Goal: Transaction & Acquisition: Book appointment/travel/reservation

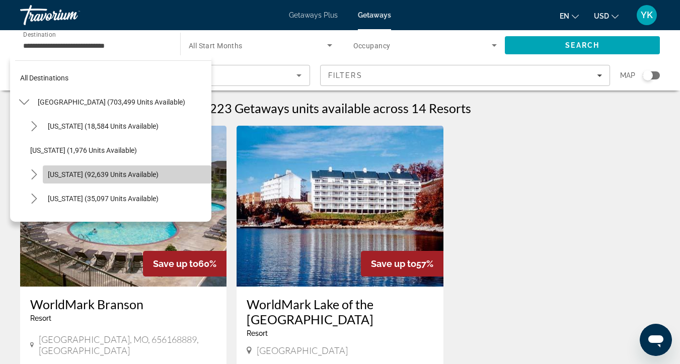
click at [44, 178] on span "Select destination: California (92,639 units available)" at bounding box center [127, 174] width 169 height 24
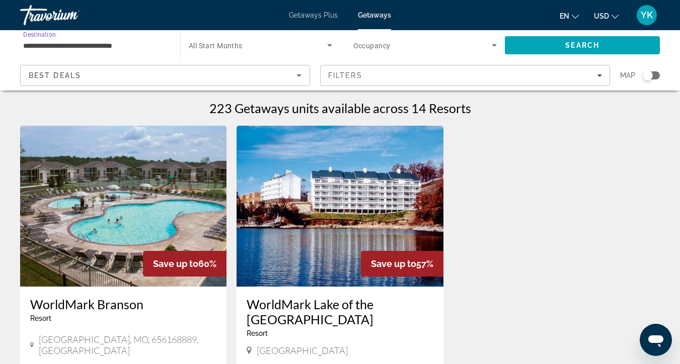
click at [81, 42] on input "**********" at bounding box center [95, 46] width 144 height 12
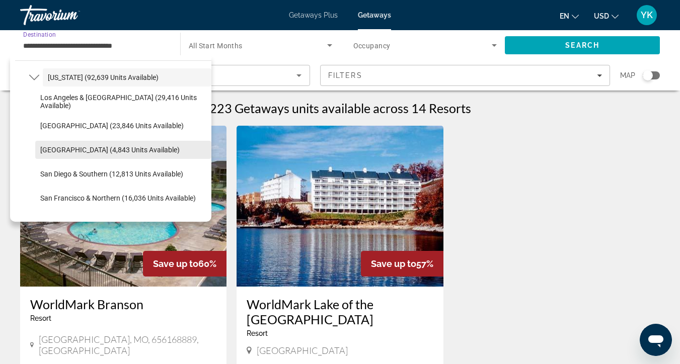
scroll to position [109, 0]
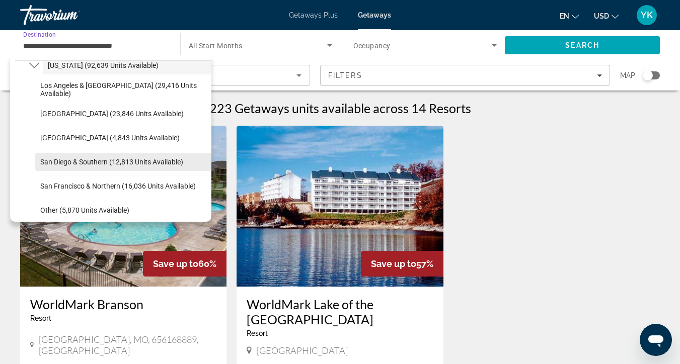
click at [83, 163] on span "San Diego & Southern (12,813 units available)" at bounding box center [111, 162] width 143 height 8
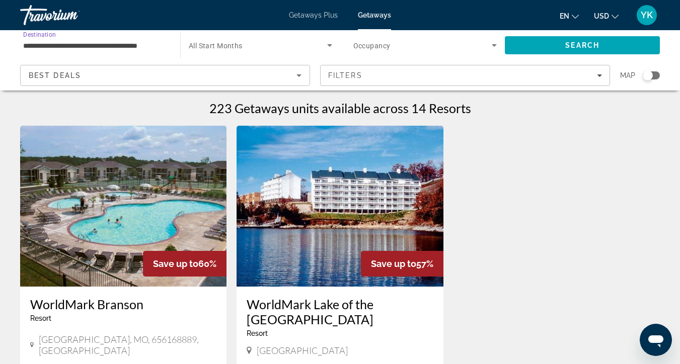
scroll to position [0, 0]
click at [252, 42] on span "Search widget" at bounding box center [258, 45] width 138 height 12
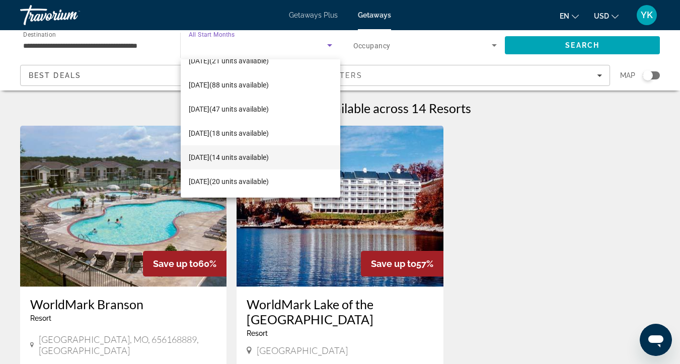
scroll to position [87, 0]
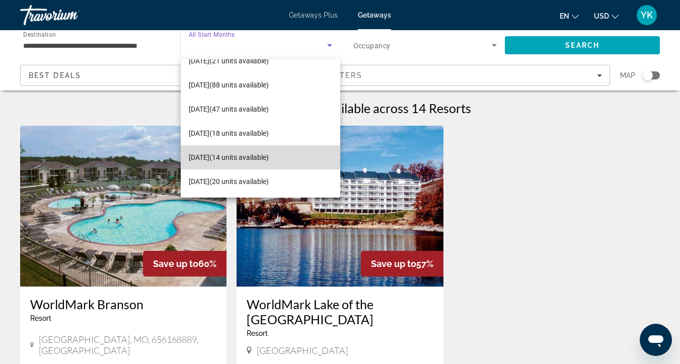
click at [236, 158] on span "[DATE] (14 units available)" at bounding box center [229, 157] width 80 height 12
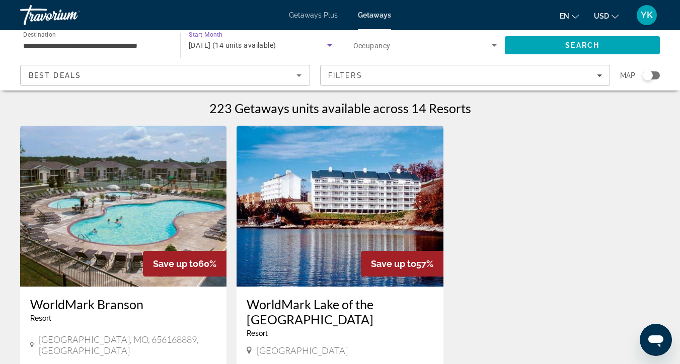
click at [451, 44] on span "Search widget" at bounding box center [422, 45] width 139 height 12
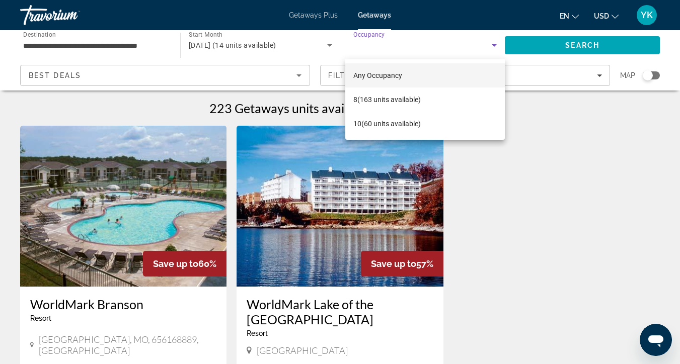
click at [571, 41] on div at bounding box center [340, 182] width 680 height 364
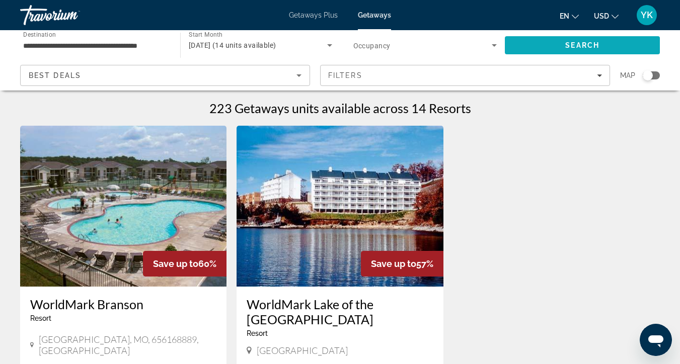
click at [556, 41] on span "Search" at bounding box center [582, 45] width 155 height 24
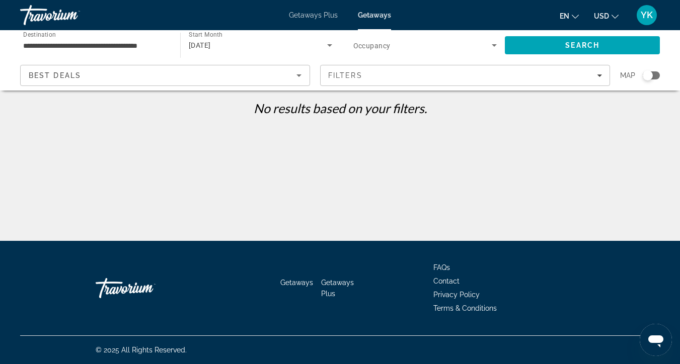
click at [366, 46] on span "Occupancy" at bounding box center [371, 46] width 37 height 8
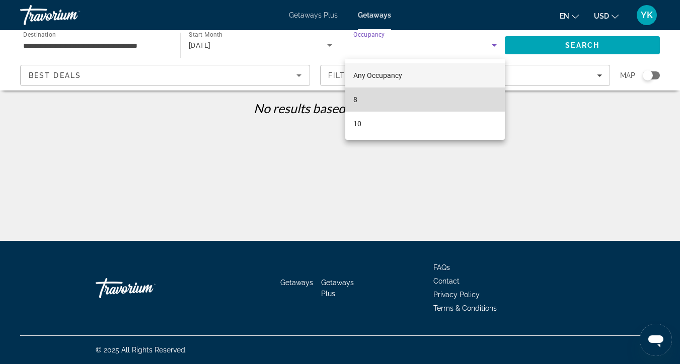
click at [372, 102] on mat-option "8" at bounding box center [425, 100] width 160 height 24
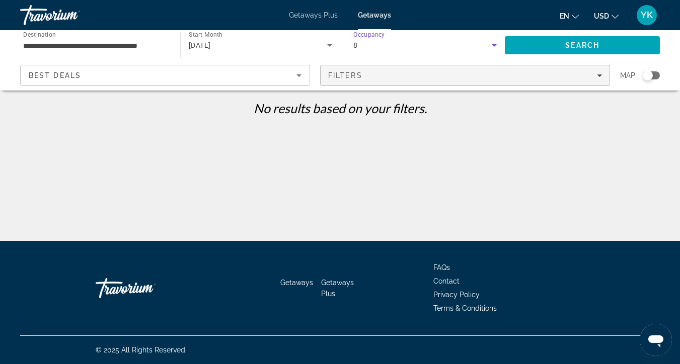
click at [563, 77] on div "Filters" at bounding box center [465, 75] width 274 height 8
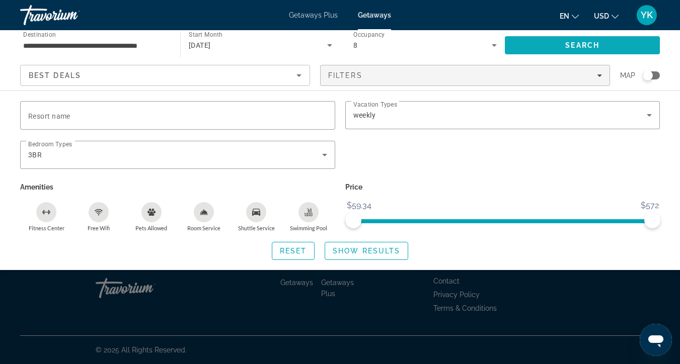
click at [574, 41] on span "Search" at bounding box center [582, 45] width 34 height 8
click at [584, 313] on div "Search widget" at bounding box center [340, 257] width 680 height 213
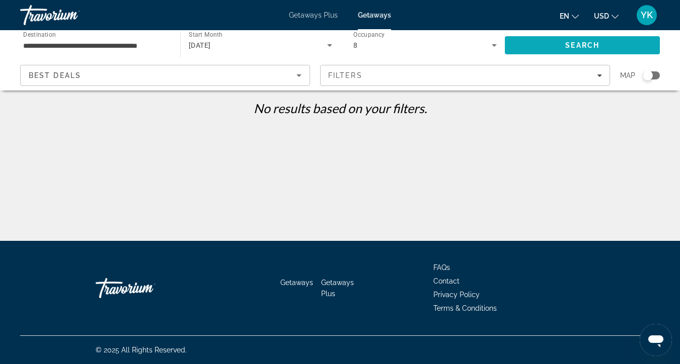
click at [585, 40] on span "Search" at bounding box center [582, 45] width 155 height 24
click at [136, 45] on input "**********" at bounding box center [95, 46] width 144 height 12
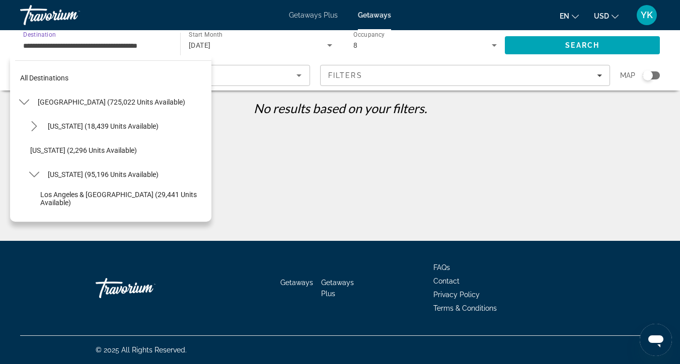
scroll to position [132, 0]
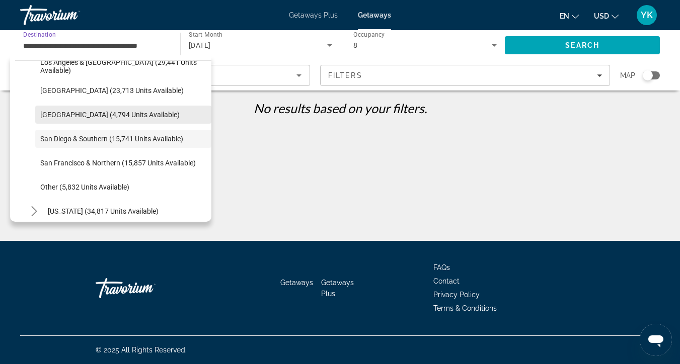
click at [111, 117] on span "[GEOGRAPHIC_DATA] (4,794 units available)" at bounding box center [109, 115] width 139 height 8
type input "**********"
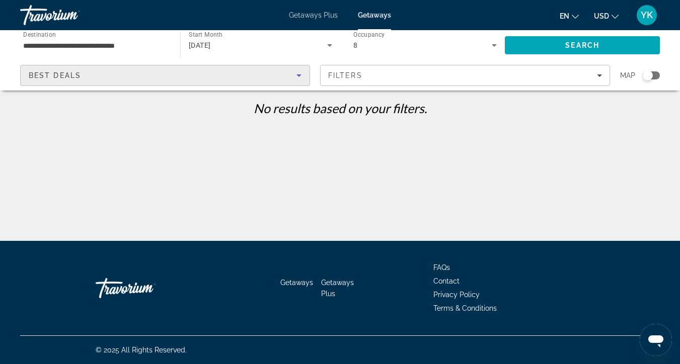
click at [230, 74] on div "Best Deals" at bounding box center [163, 75] width 268 height 12
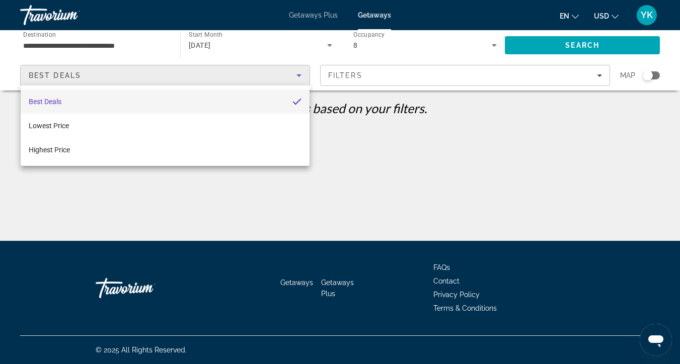
click at [383, 40] on div at bounding box center [340, 182] width 680 height 364
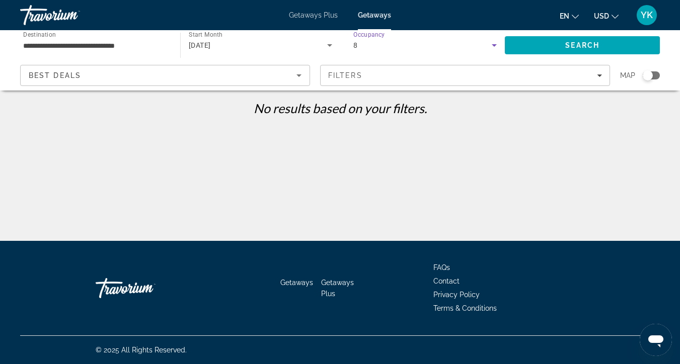
click at [495, 44] on icon "Search widget" at bounding box center [494, 45] width 12 height 12
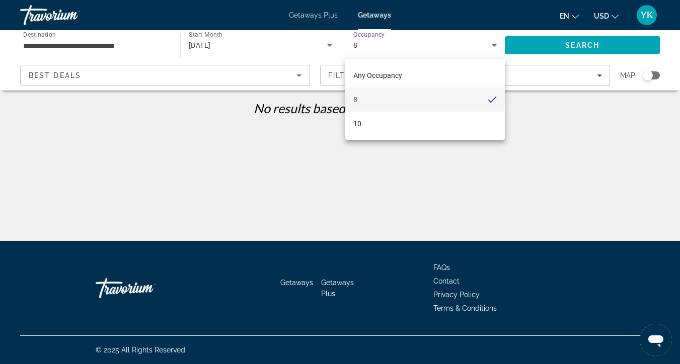
click at [560, 40] on div at bounding box center [340, 182] width 680 height 364
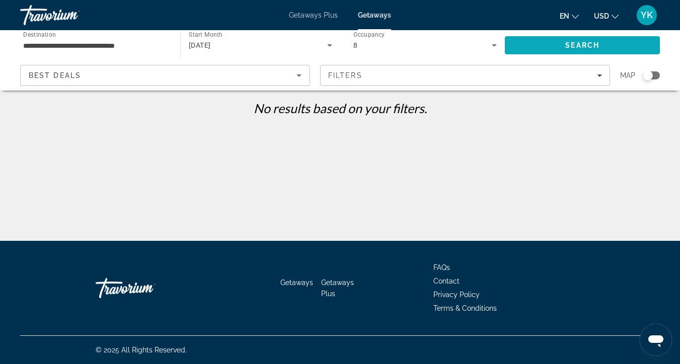
click at [557, 43] on span "Search" at bounding box center [582, 45] width 155 height 24
click at [391, 23] on div "Getaways Plus Getaways en English Español Français Italiano Português русский U…" at bounding box center [340, 15] width 680 height 26
click at [381, 17] on span "Getaways" at bounding box center [374, 15] width 33 height 8
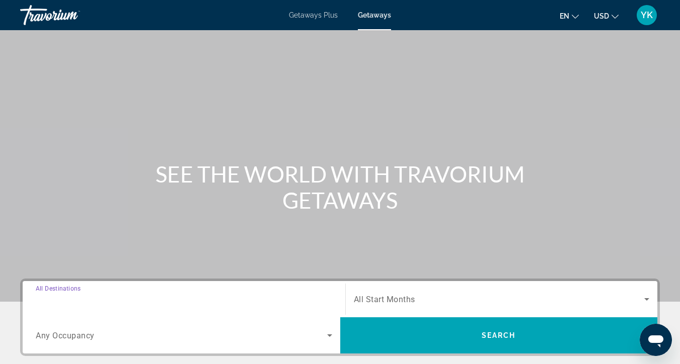
click at [147, 296] on input "Destination All Destinations" at bounding box center [184, 300] width 296 height 12
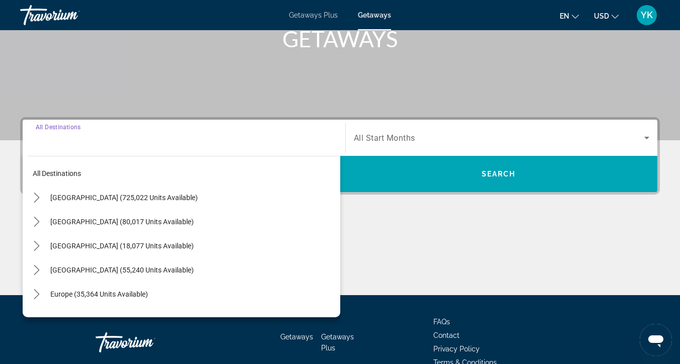
scroll to position [216, 0]
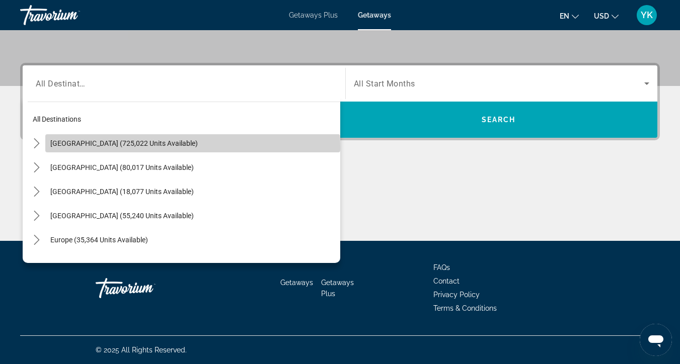
click at [137, 148] on span "Select destination: United States (725,022 units available)" at bounding box center [192, 143] width 295 height 24
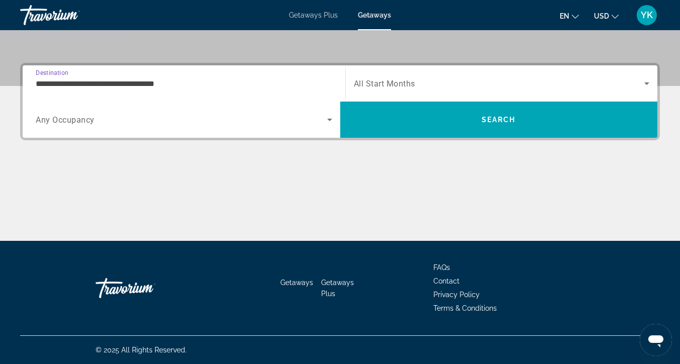
click at [127, 87] on input "**********" at bounding box center [184, 84] width 296 height 12
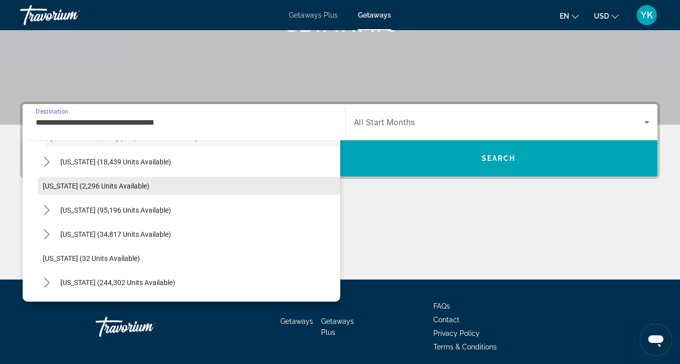
scroll to position [49, 0]
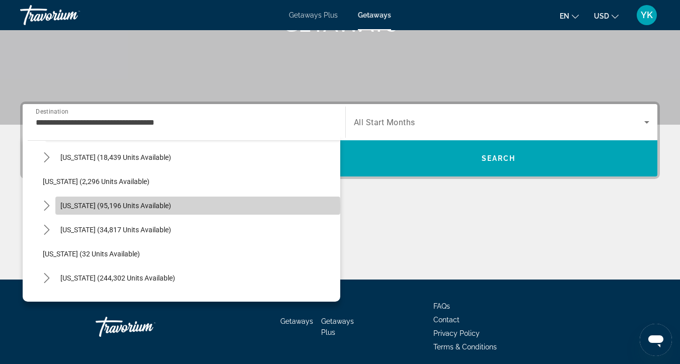
click at [127, 206] on span "[US_STATE] (95,196 units available)" at bounding box center [115, 206] width 111 height 8
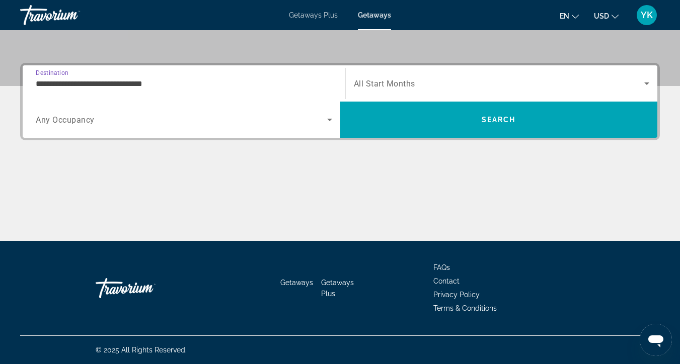
click at [121, 82] on input "**********" at bounding box center [184, 84] width 296 height 12
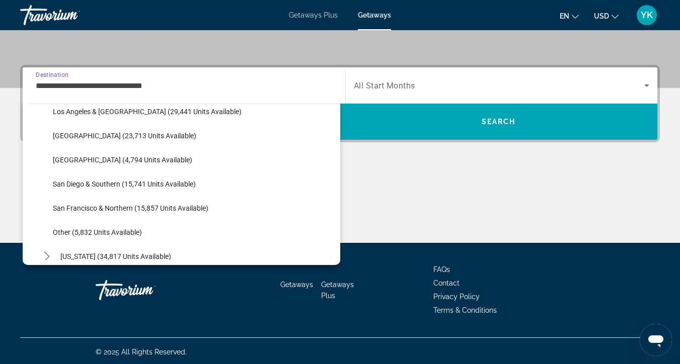
scroll to position [137, 0]
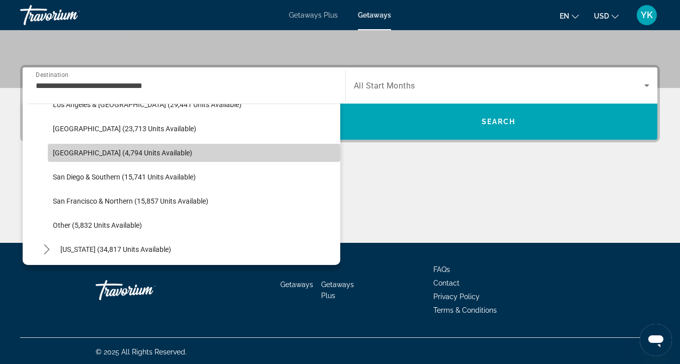
click at [126, 154] on span "[GEOGRAPHIC_DATA] (4,794 units available)" at bounding box center [122, 153] width 139 height 8
type input "**********"
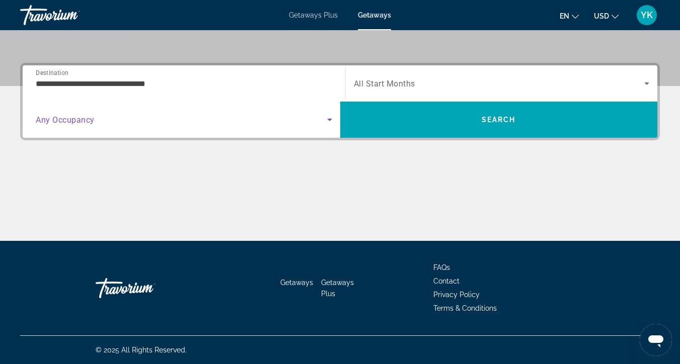
click at [122, 122] on span "Search widget" at bounding box center [181, 120] width 291 height 12
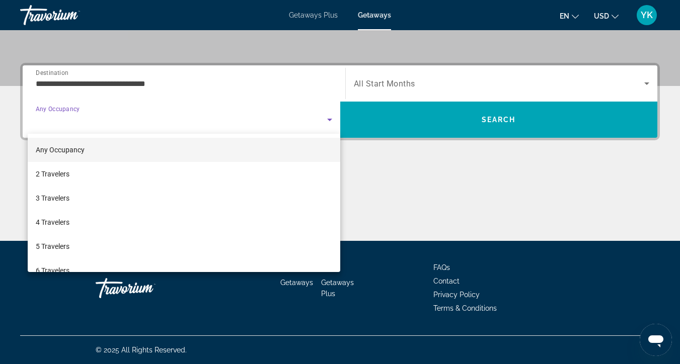
click at [452, 86] on div at bounding box center [340, 182] width 680 height 364
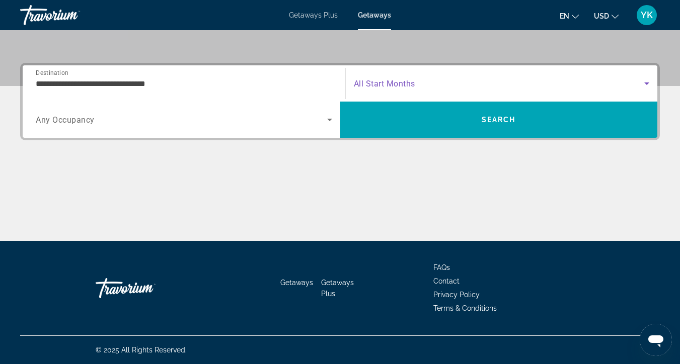
click at [441, 79] on span "Search widget" at bounding box center [499, 83] width 291 height 12
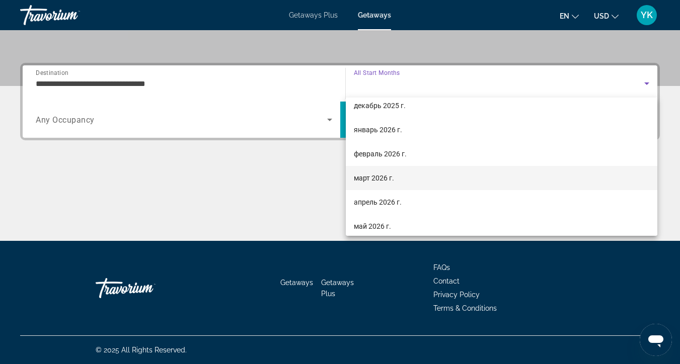
scroll to position [83, 0]
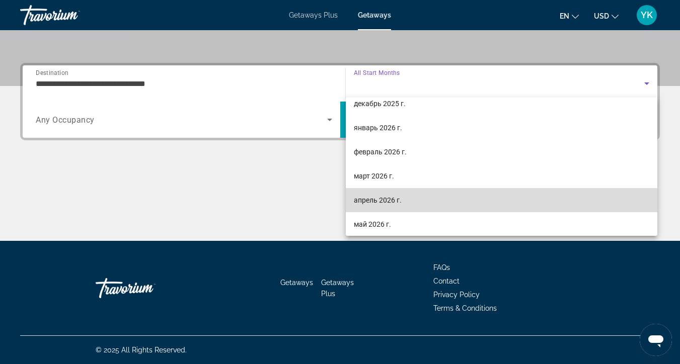
click at [416, 204] on mat-option "апрель 2026 г." at bounding box center [502, 200] width 312 height 24
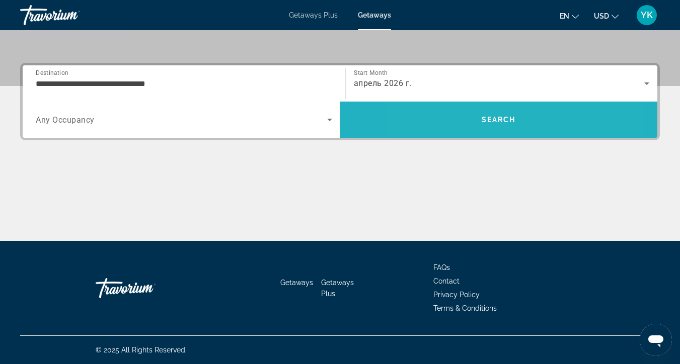
click at [459, 136] on span "Search" at bounding box center [498, 120] width 317 height 36
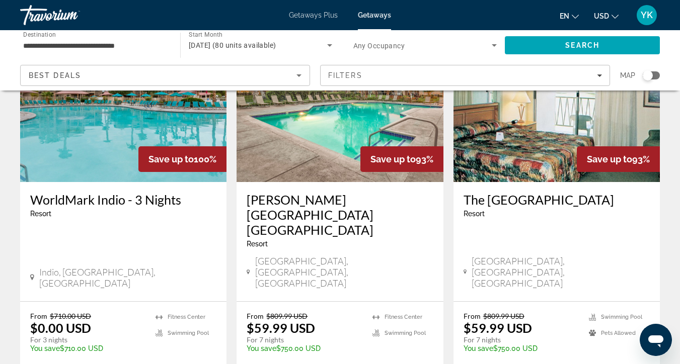
scroll to position [485, 0]
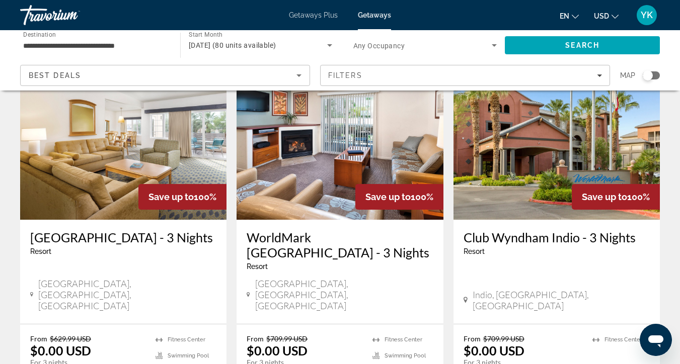
scroll to position [69, 0]
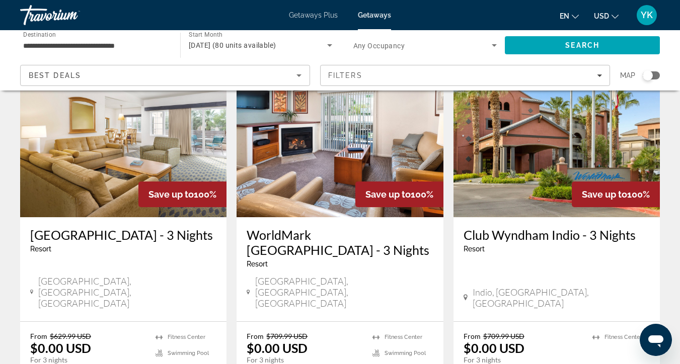
click at [301, 189] on img "Main content" at bounding box center [339, 136] width 206 height 161
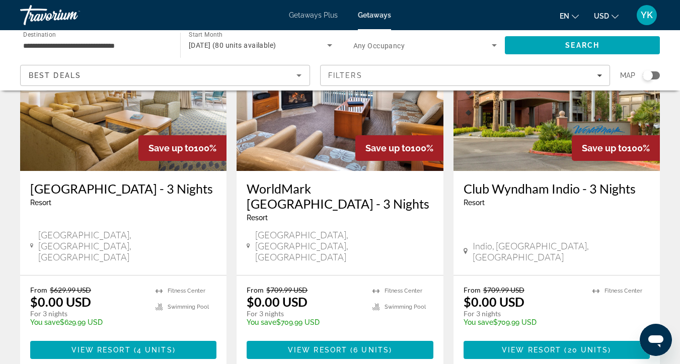
scroll to position [108, 0]
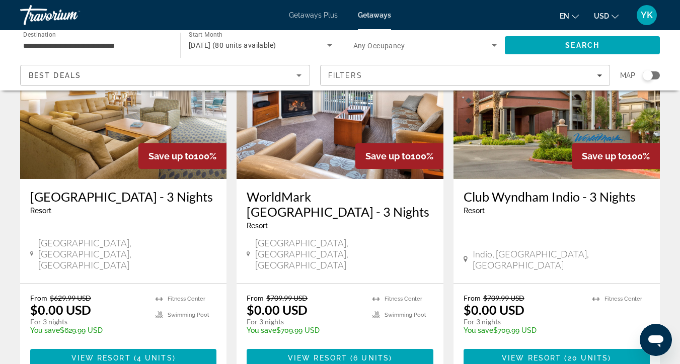
click at [143, 140] on img "Main content" at bounding box center [123, 98] width 206 height 161
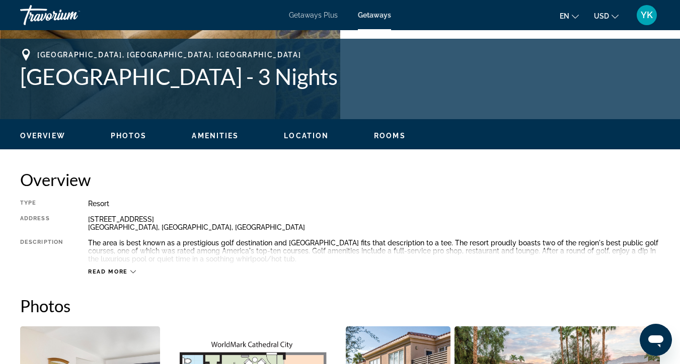
scroll to position [308, 0]
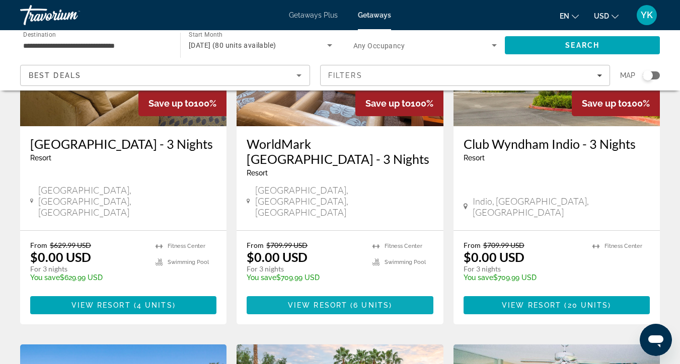
scroll to position [156, 0]
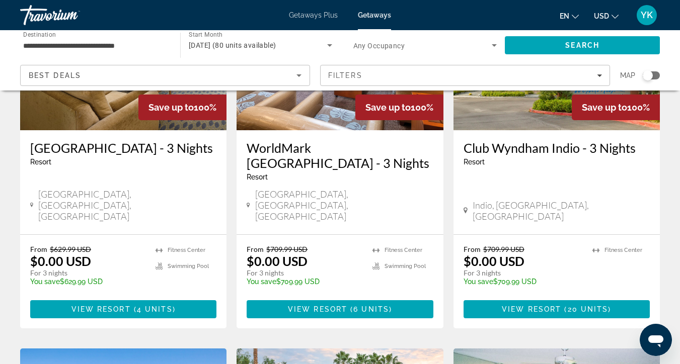
click at [467, 136] on div "Club Wyndham Indio - 3 Nights Resort - This is an adults only resort [GEOGRAPHI…" at bounding box center [556, 182] width 206 height 104
click at [552, 297] on span "Main content" at bounding box center [556, 309] width 186 height 24
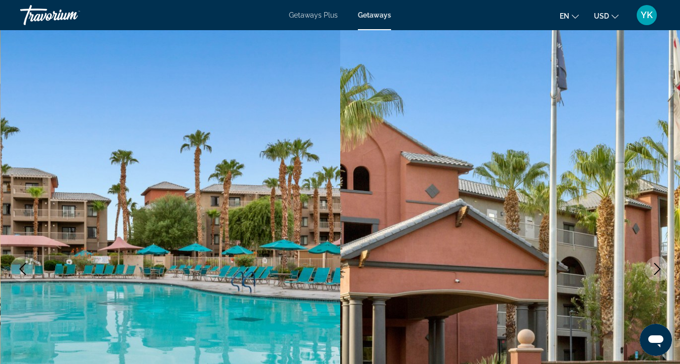
click at [662, 271] on icon "Next image" at bounding box center [657, 269] width 12 height 12
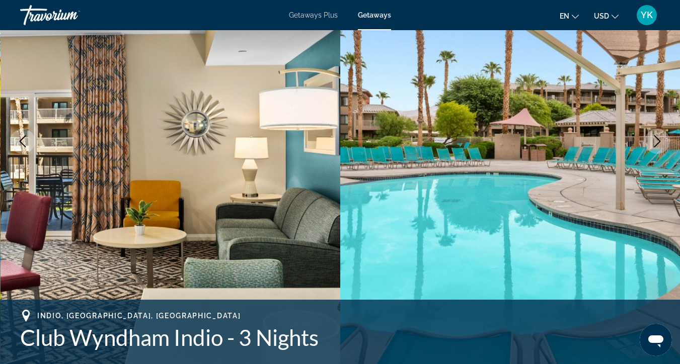
scroll to position [131, 0]
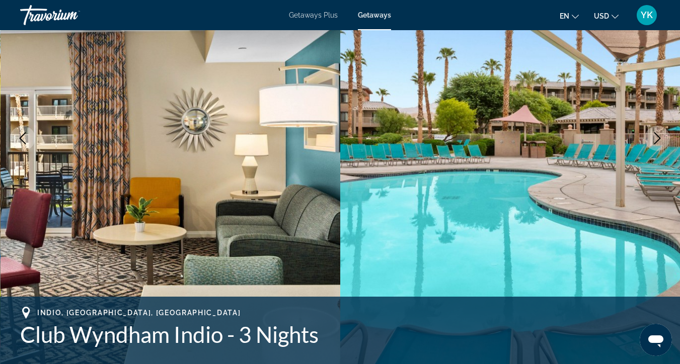
click at [659, 143] on icon "Next image" at bounding box center [657, 138] width 12 height 12
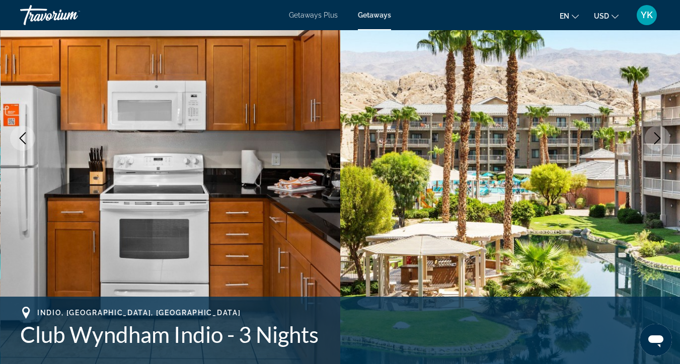
click at [660, 144] on icon "Next image" at bounding box center [657, 138] width 12 height 12
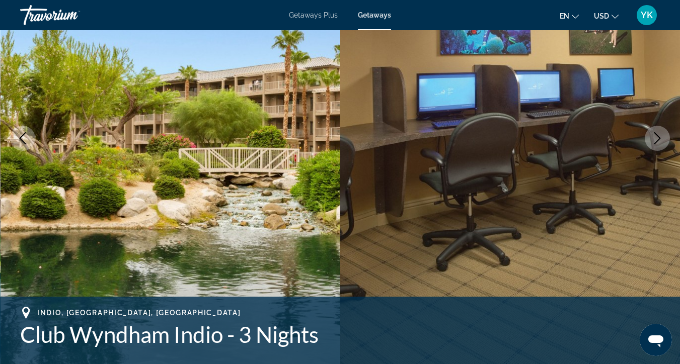
click at [660, 144] on icon "Next image" at bounding box center [657, 138] width 12 height 12
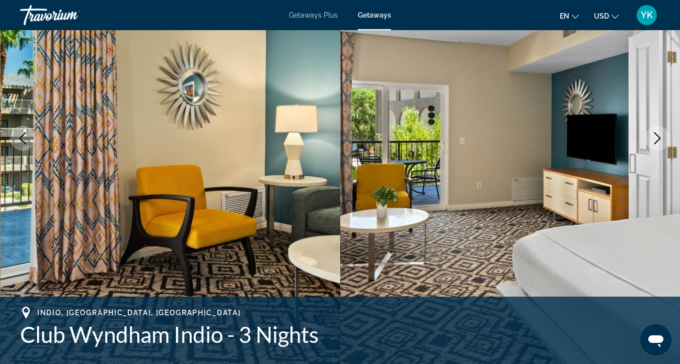
click at [660, 144] on button "Next image" at bounding box center [656, 138] width 25 height 25
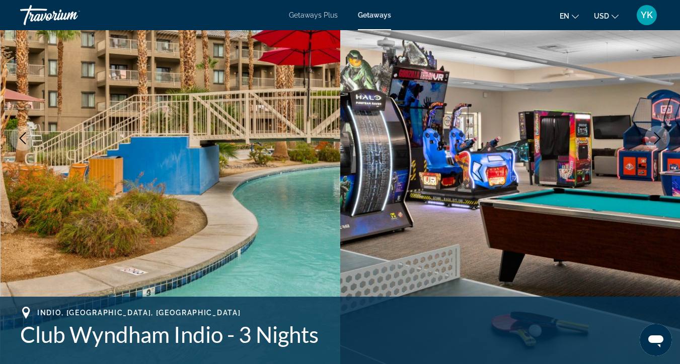
click at [660, 144] on button "Next image" at bounding box center [656, 138] width 25 height 25
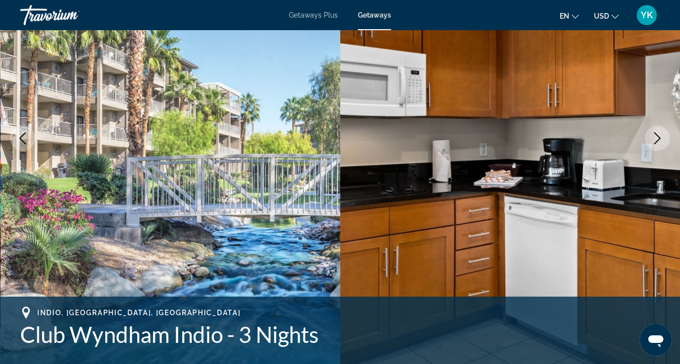
click at [660, 143] on icon "Next image" at bounding box center [657, 138] width 12 height 12
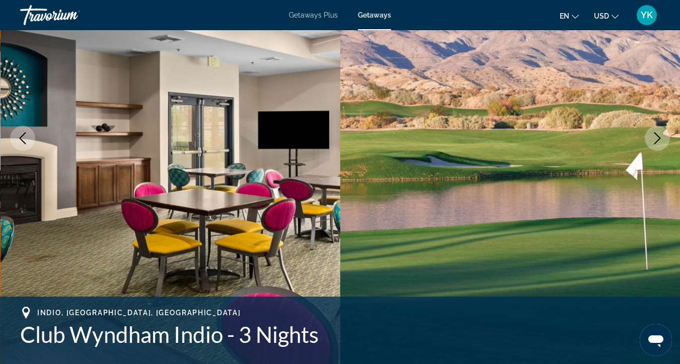
click at [660, 144] on button "Next image" at bounding box center [656, 138] width 25 height 25
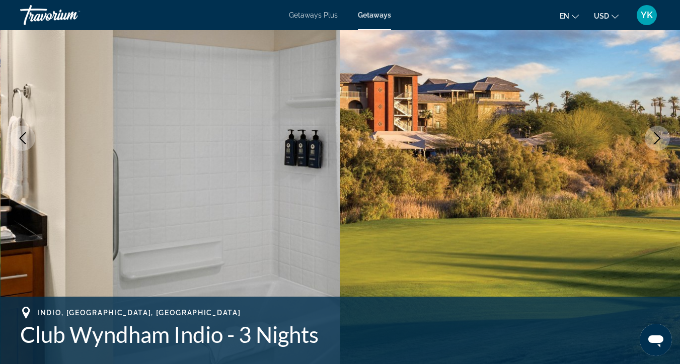
click at [661, 145] on button "Next image" at bounding box center [656, 138] width 25 height 25
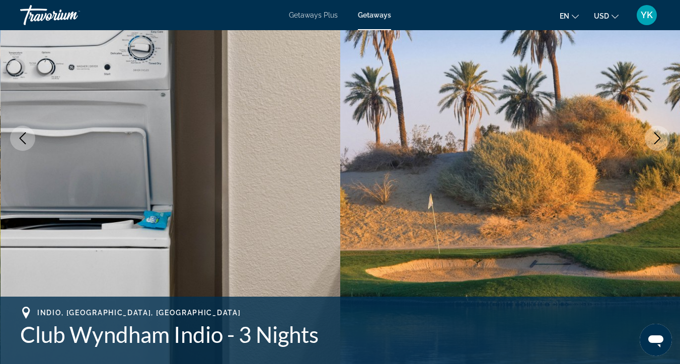
click at [661, 145] on button "Next image" at bounding box center [656, 138] width 25 height 25
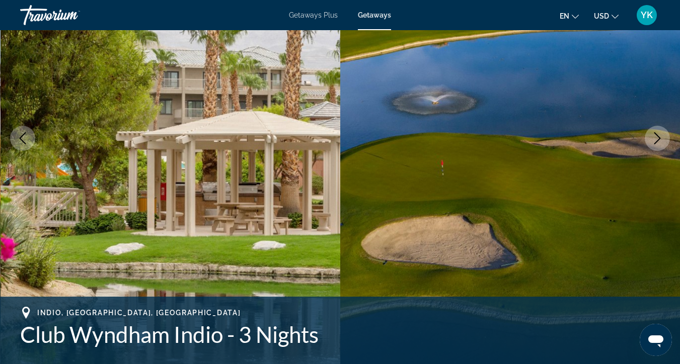
click at [662, 147] on button "Next image" at bounding box center [656, 138] width 25 height 25
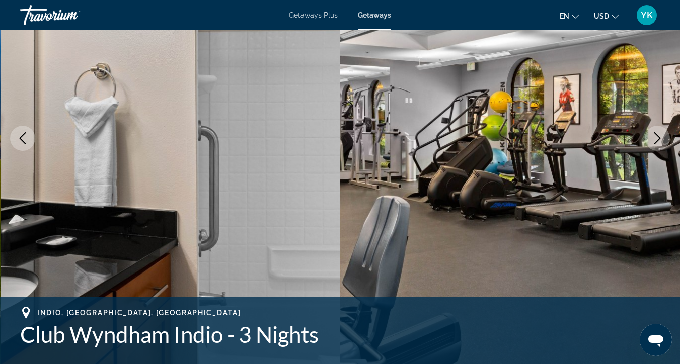
click at [662, 148] on button "Next image" at bounding box center [656, 138] width 25 height 25
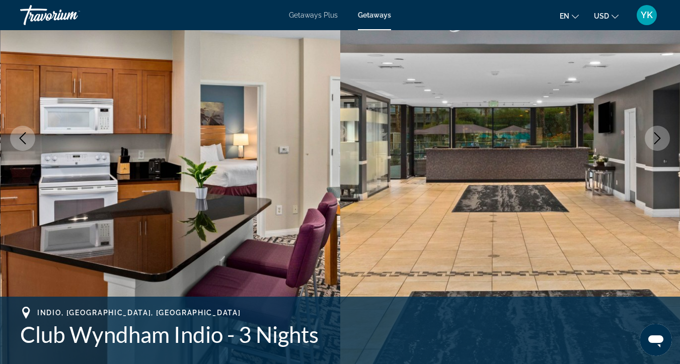
click at [662, 148] on button "Next image" at bounding box center [656, 138] width 25 height 25
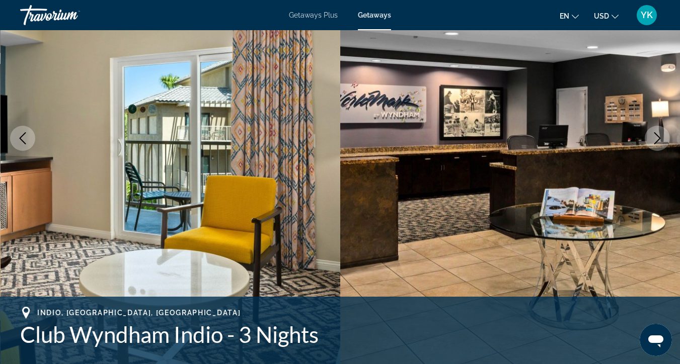
click at [663, 149] on button "Next image" at bounding box center [656, 138] width 25 height 25
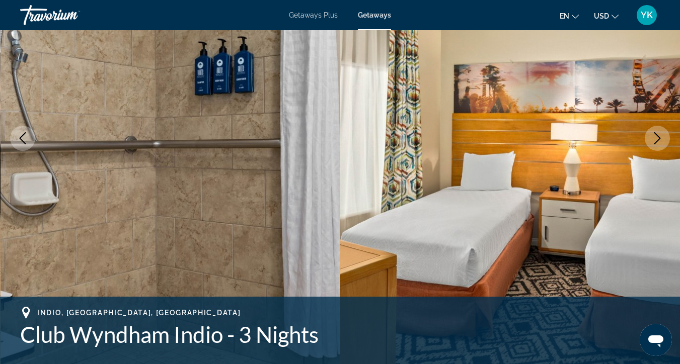
click at [663, 150] on div "prev next Indio, [GEOGRAPHIC_DATA], USA Club Wyndham Indio - 3 Nights Address […" at bounding box center [340, 138] width 680 height 478
click at [662, 147] on button "Next image" at bounding box center [656, 138] width 25 height 25
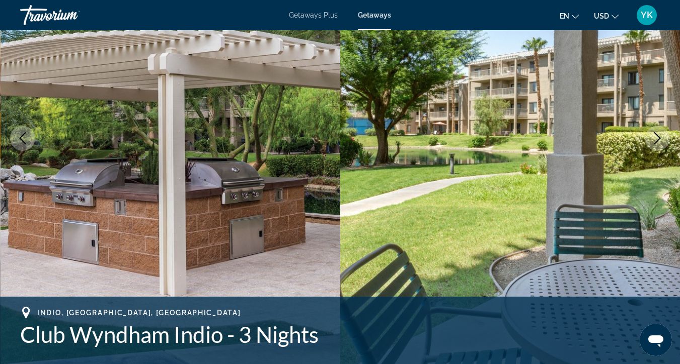
click at [662, 147] on button "Next image" at bounding box center [656, 138] width 25 height 25
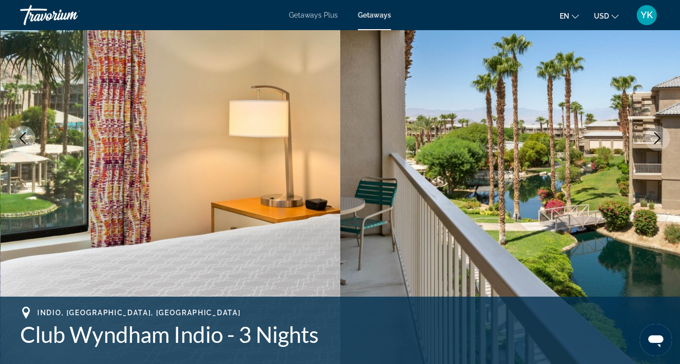
click at [662, 147] on button "Next image" at bounding box center [656, 138] width 25 height 25
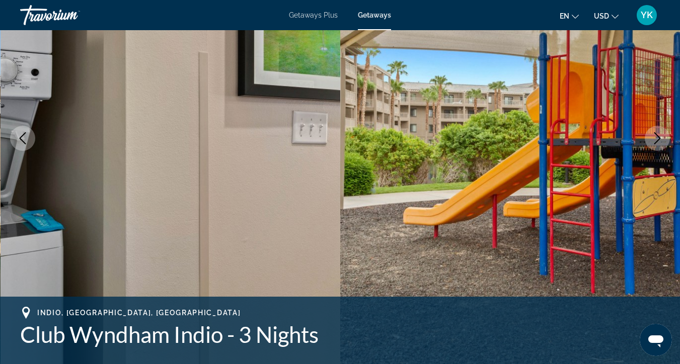
click at [662, 147] on button "Next image" at bounding box center [656, 138] width 25 height 25
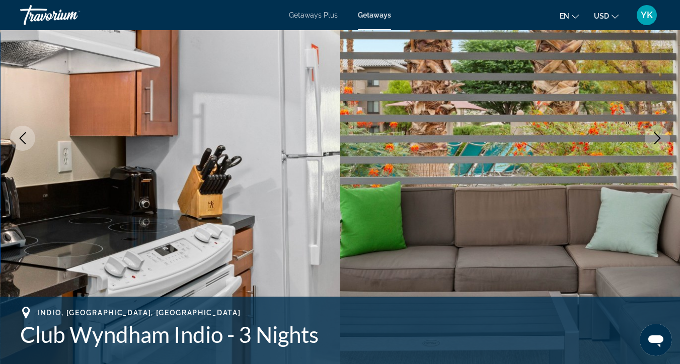
click at [662, 147] on button "Next image" at bounding box center [656, 138] width 25 height 25
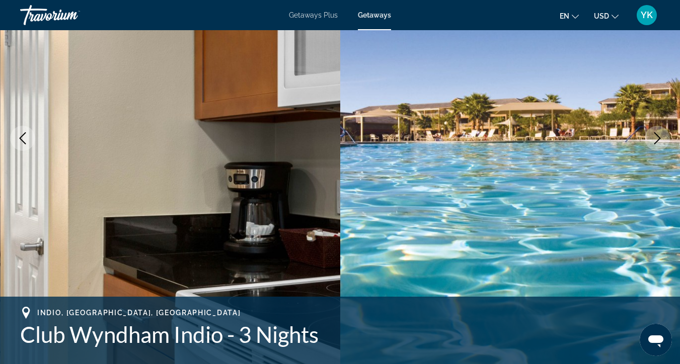
click at [662, 147] on button "Next image" at bounding box center [656, 138] width 25 height 25
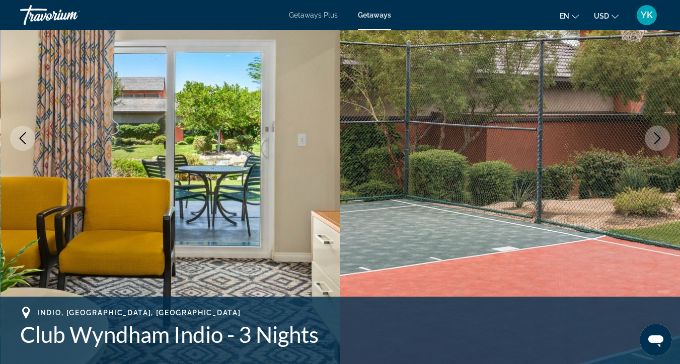
click at [662, 147] on button "Next image" at bounding box center [656, 138] width 25 height 25
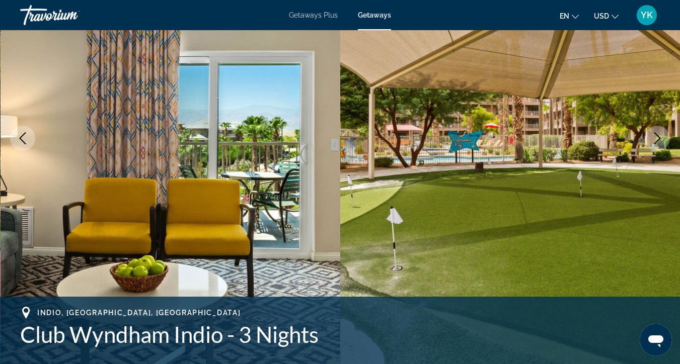
click at [662, 147] on button "Next image" at bounding box center [656, 138] width 25 height 25
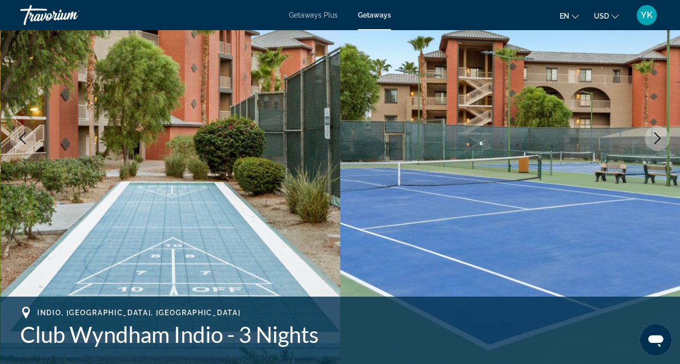
click at [662, 147] on button "Next image" at bounding box center [656, 138] width 25 height 25
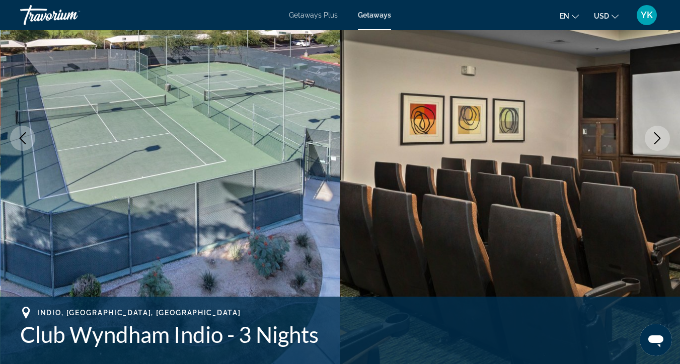
click at [662, 147] on button "Next image" at bounding box center [656, 138] width 25 height 25
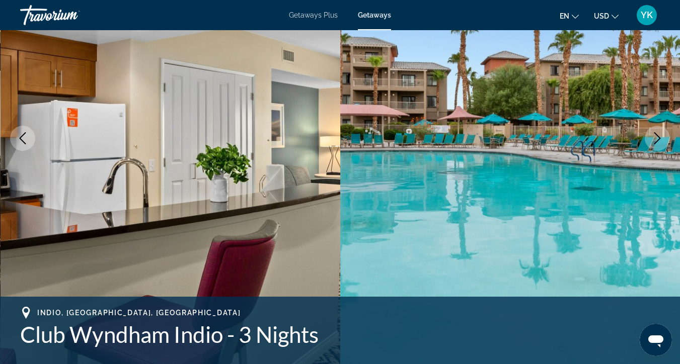
click at [662, 147] on button "Next image" at bounding box center [656, 138] width 25 height 25
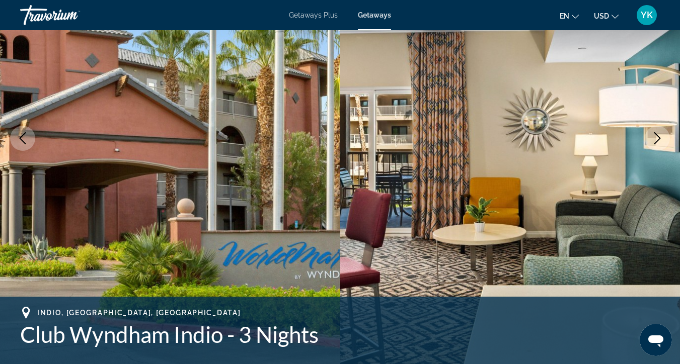
click at [662, 147] on button "Next image" at bounding box center [656, 138] width 25 height 25
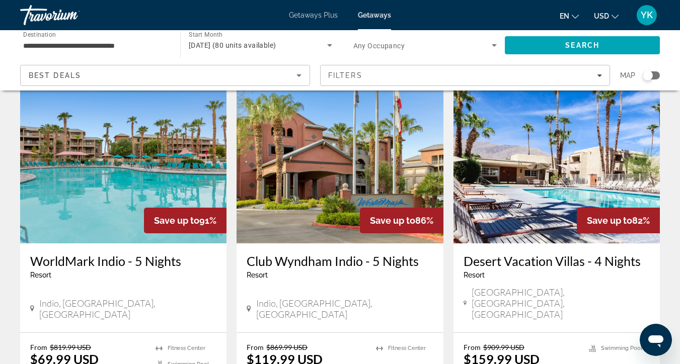
scroll to position [818, 0]
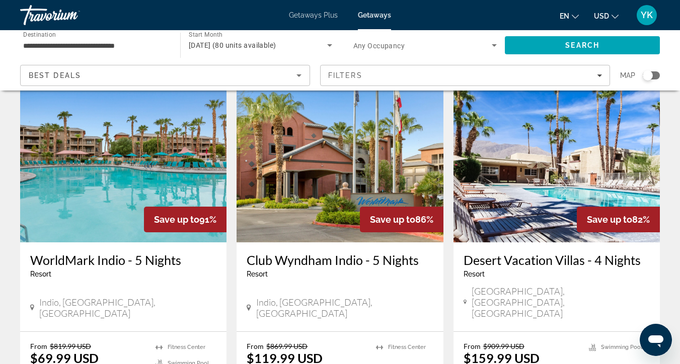
click at [513, 149] on img "Main content" at bounding box center [556, 161] width 206 height 161
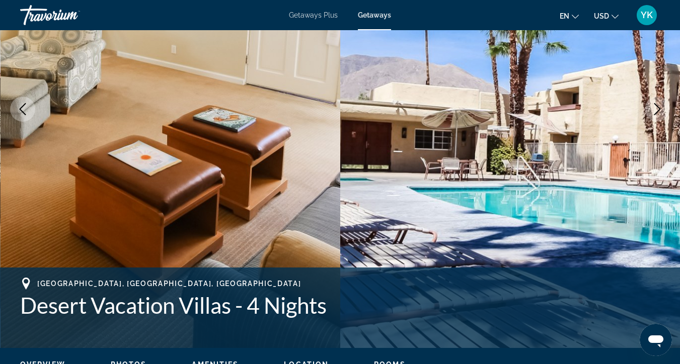
scroll to position [110, 0]
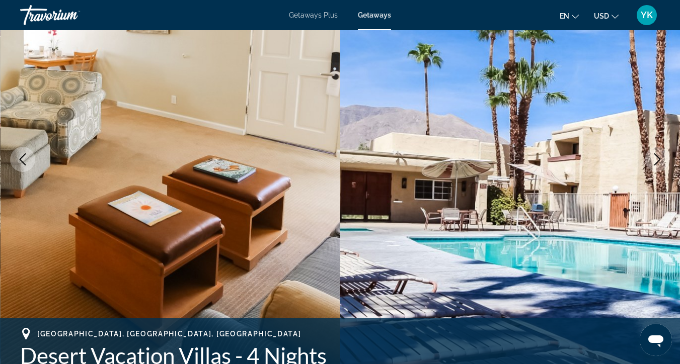
click at [659, 163] on icon "Next image" at bounding box center [657, 159] width 12 height 12
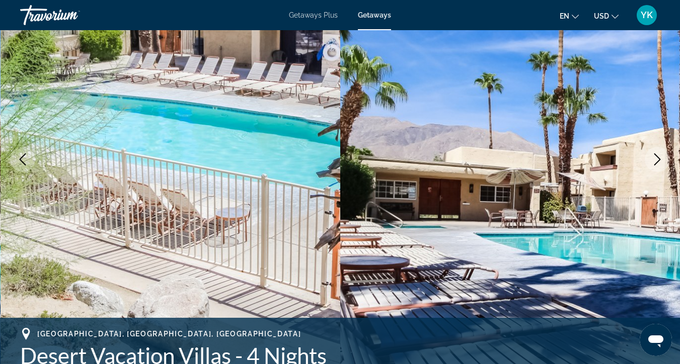
click at [659, 163] on icon "Next image" at bounding box center [657, 159] width 12 height 12
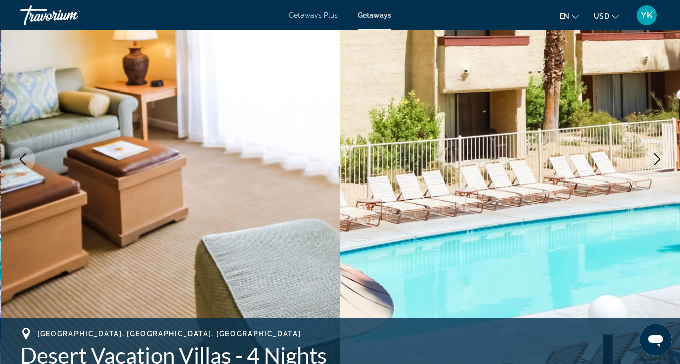
click at [659, 164] on icon "Next image" at bounding box center [657, 159] width 12 height 12
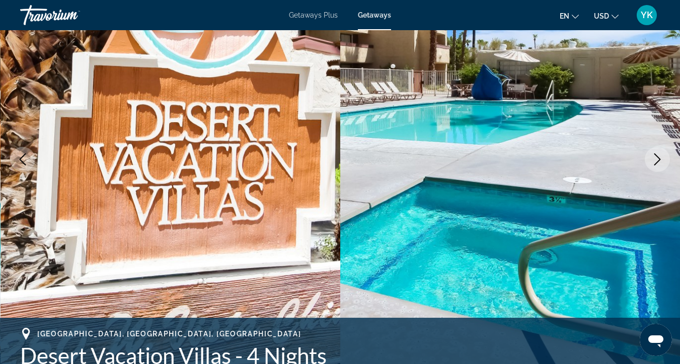
click at [659, 164] on icon "Next image" at bounding box center [657, 159] width 12 height 12
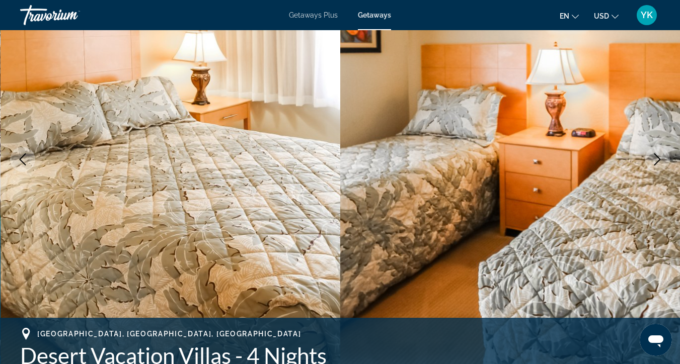
click at [659, 166] on button "Next image" at bounding box center [656, 159] width 25 height 25
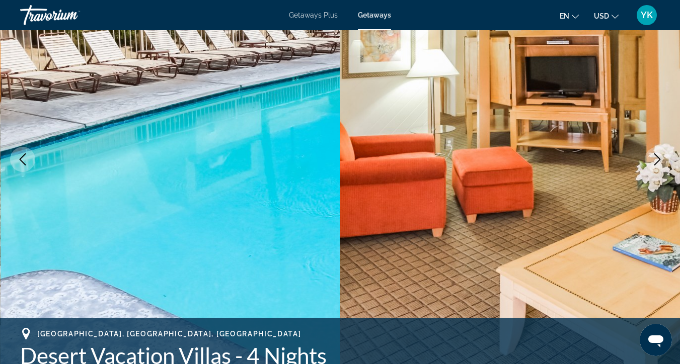
click at [659, 166] on button "Next image" at bounding box center [656, 159] width 25 height 25
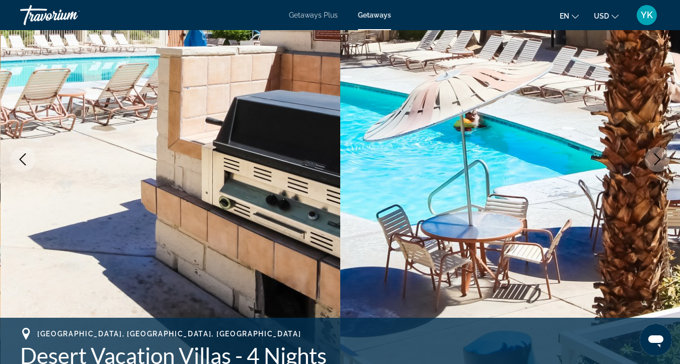
click at [660, 166] on button "Next image" at bounding box center [656, 159] width 25 height 25
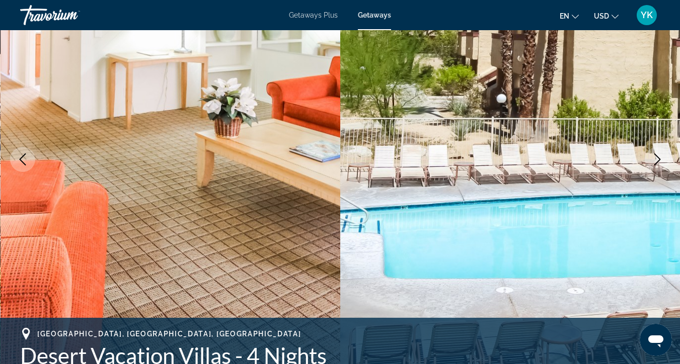
click at [660, 166] on button "Next image" at bounding box center [656, 159] width 25 height 25
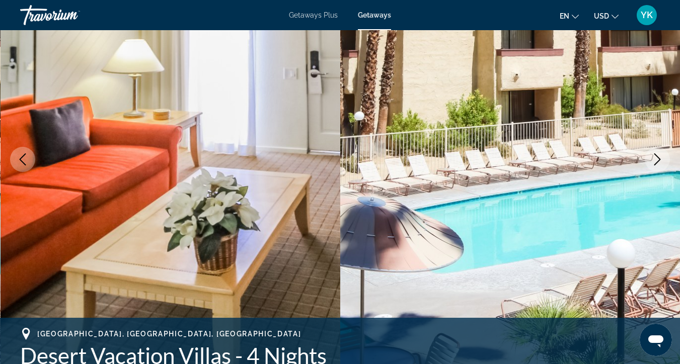
click at [660, 167] on button "Next image" at bounding box center [656, 159] width 25 height 25
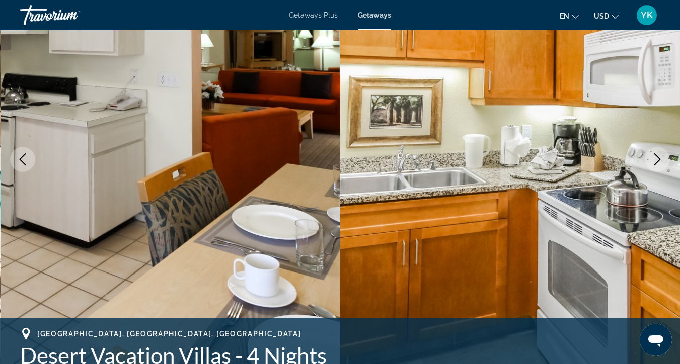
click at [660, 167] on button "Next image" at bounding box center [656, 159] width 25 height 25
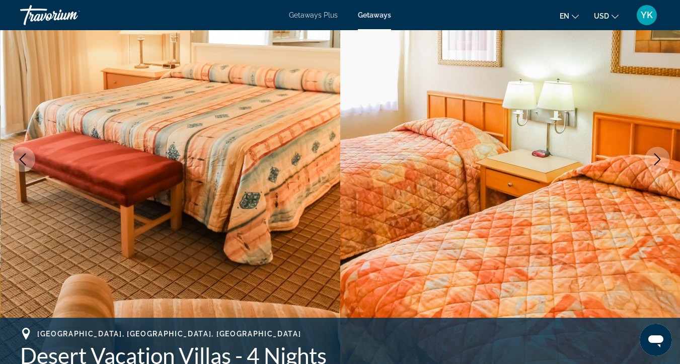
click at [660, 167] on button "Next image" at bounding box center [656, 159] width 25 height 25
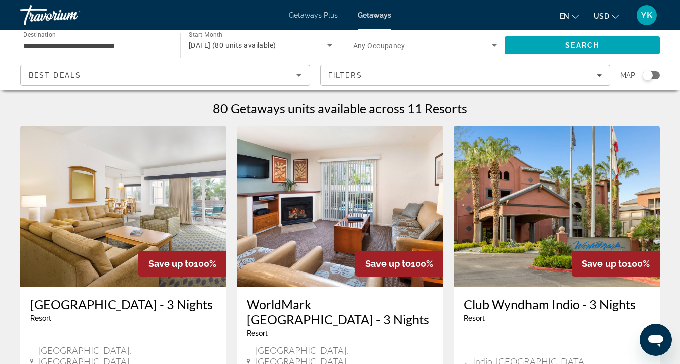
click at [85, 44] on input "**********" at bounding box center [95, 46] width 144 height 12
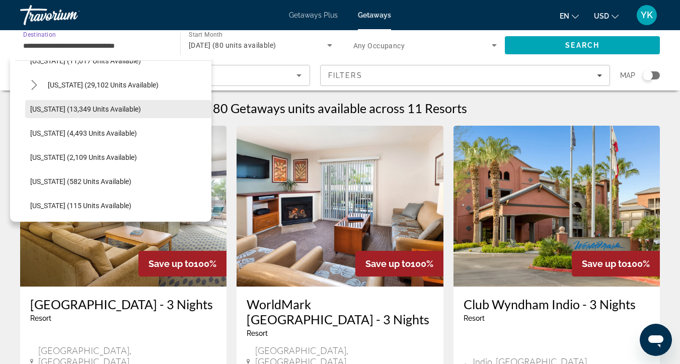
scroll to position [356, 0]
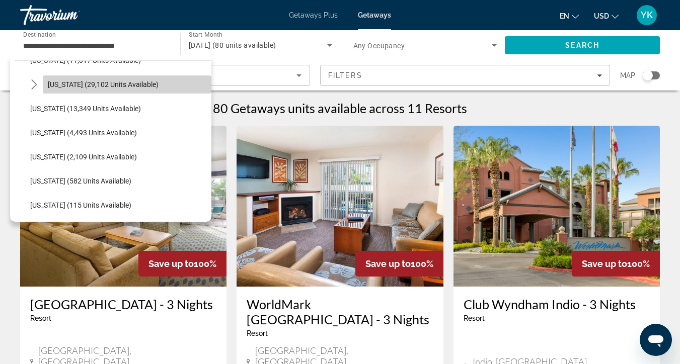
click at [104, 88] on span "[US_STATE] (29,102 units available)" at bounding box center [103, 84] width 111 height 8
type input "**********"
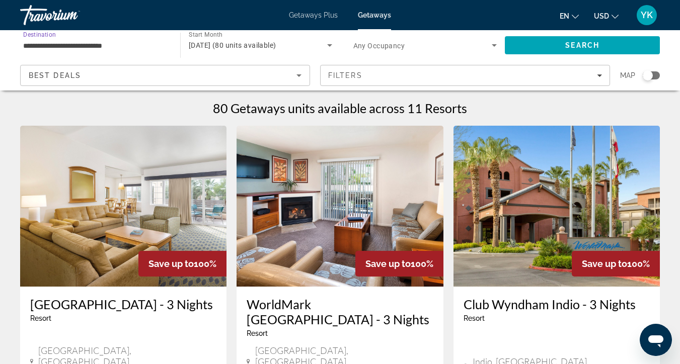
click at [248, 42] on span "[DATE] (80 units available)" at bounding box center [233, 45] width 88 height 8
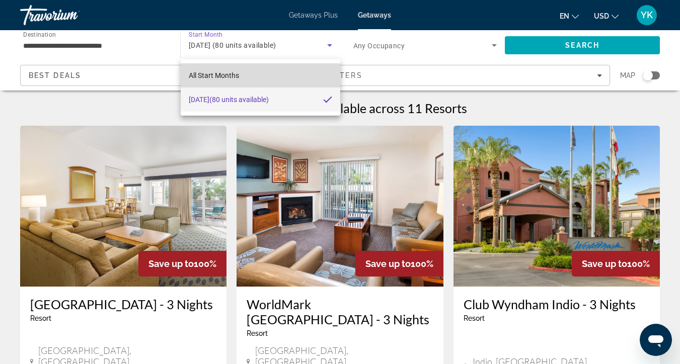
click at [245, 78] on mat-option "All Start Months" at bounding box center [260, 75] width 159 height 24
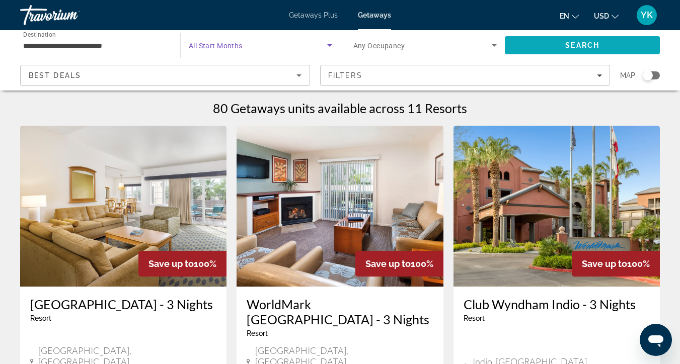
click at [536, 44] on span "Search" at bounding box center [582, 45] width 155 height 24
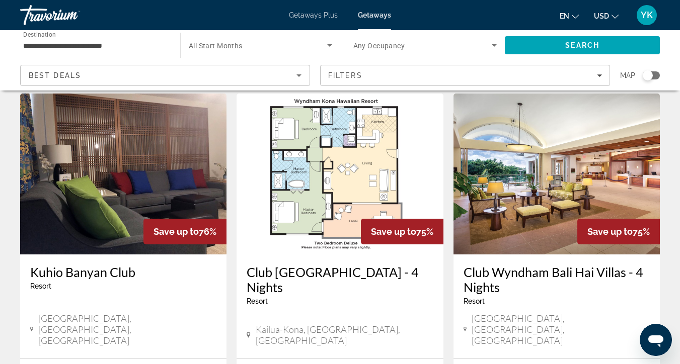
scroll to position [24, 0]
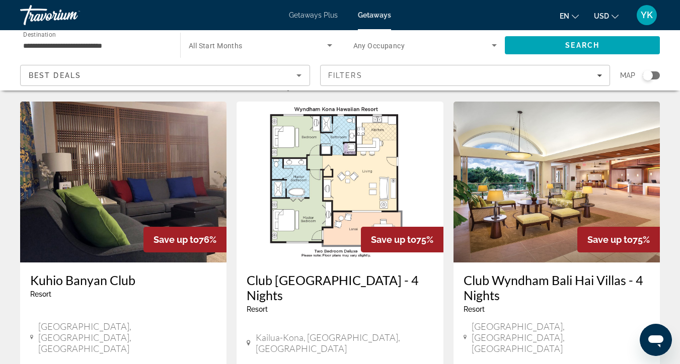
click at [508, 211] on img "Main content" at bounding box center [556, 182] width 206 height 161
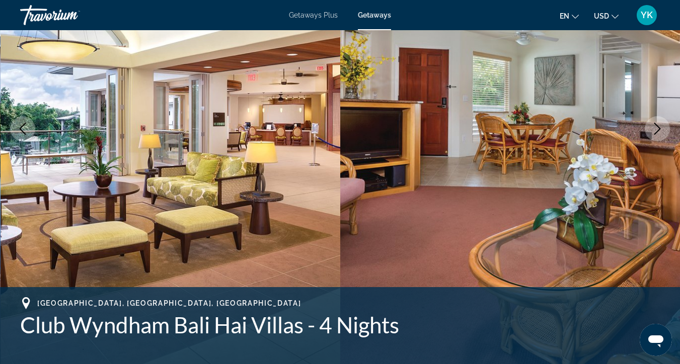
scroll to position [139, 0]
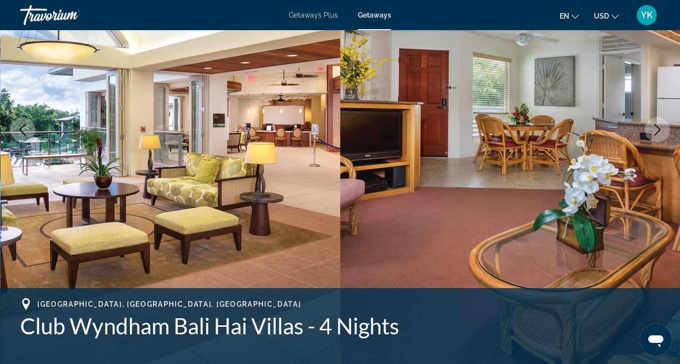
click at [656, 132] on icon "Next image" at bounding box center [657, 130] width 7 height 12
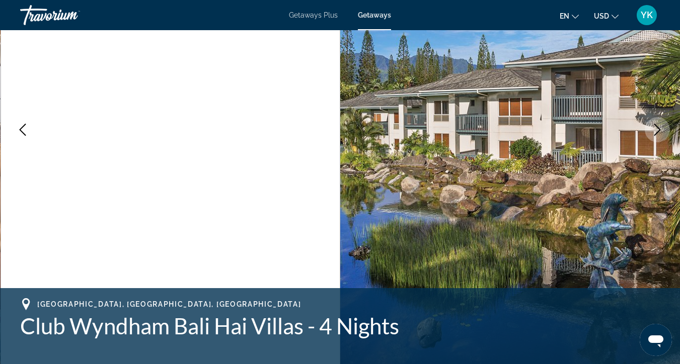
click at [656, 133] on icon "Next image" at bounding box center [657, 130] width 7 height 12
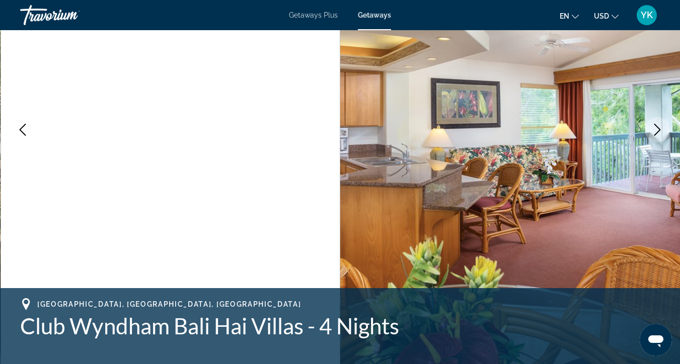
click at [657, 134] on icon "Next image" at bounding box center [657, 130] width 12 height 12
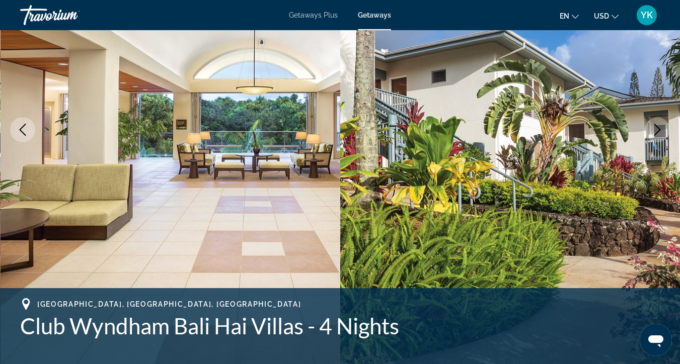
click at [657, 134] on icon "Next image" at bounding box center [657, 130] width 12 height 12
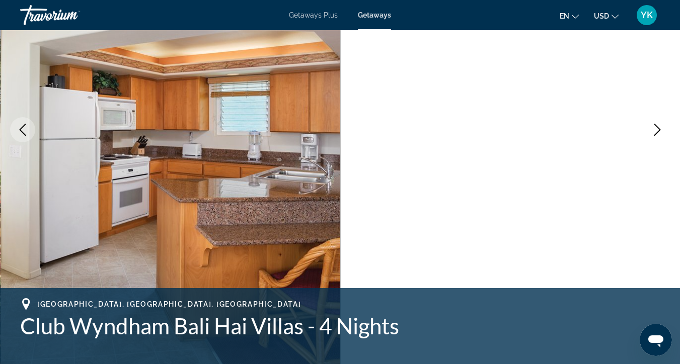
click at [657, 134] on icon "Next image" at bounding box center [657, 130] width 12 height 12
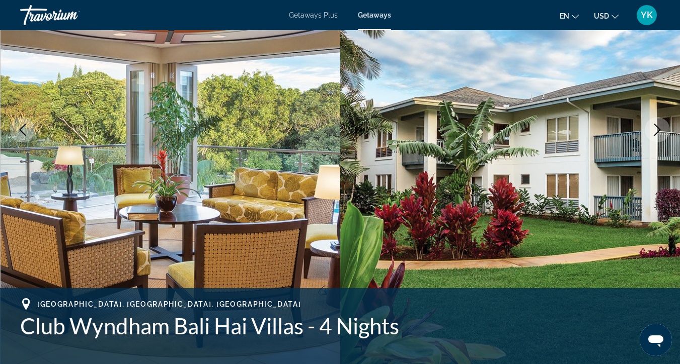
click at [657, 134] on icon "Next image" at bounding box center [657, 130] width 12 height 12
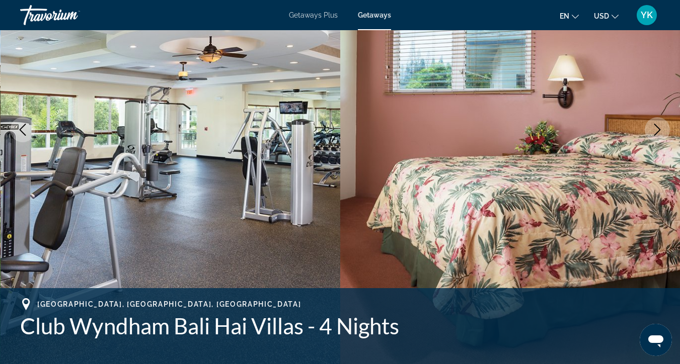
click at [658, 135] on icon "Next image" at bounding box center [657, 130] width 12 height 12
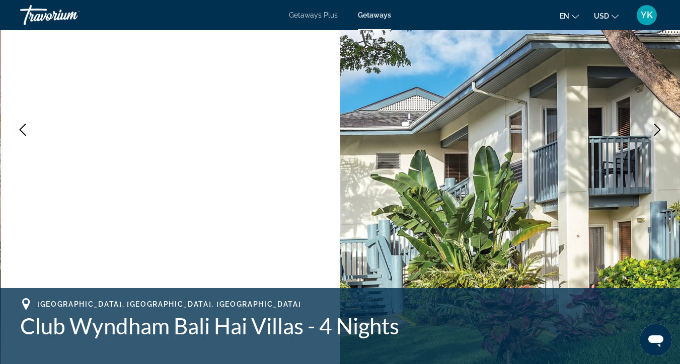
click at [658, 135] on icon "Next image" at bounding box center [657, 130] width 12 height 12
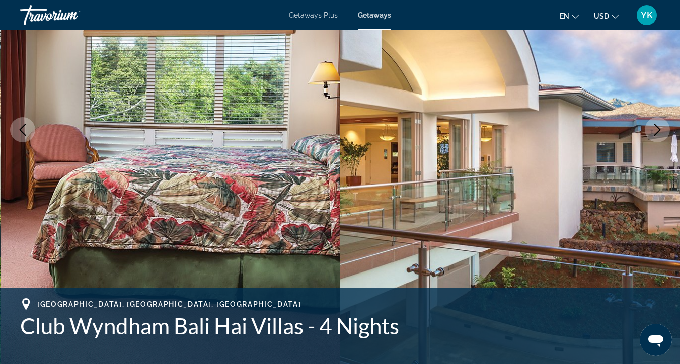
click at [659, 136] on button "Next image" at bounding box center [656, 129] width 25 height 25
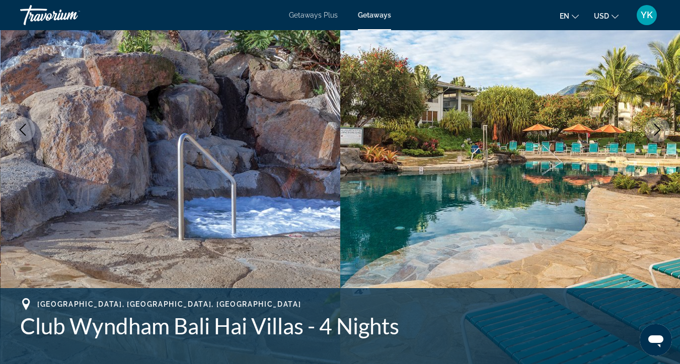
click at [660, 136] on button "Next image" at bounding box center [656, 129] width 25 height 25
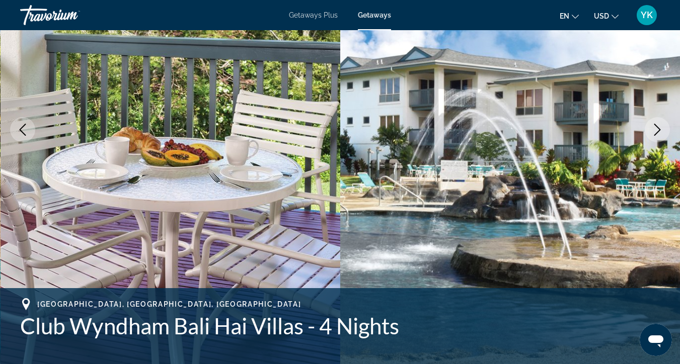
click at [660, 136] on button "Next image" at bounding box center [656, 129] width 25 height 25
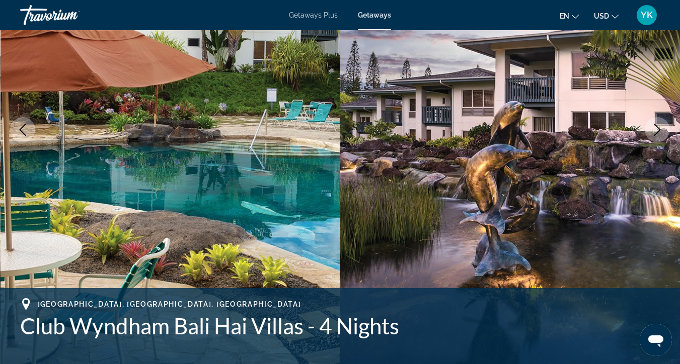
click at [661, 137] on button "Next image" at bounding box center [656, 129] width 25 height 25
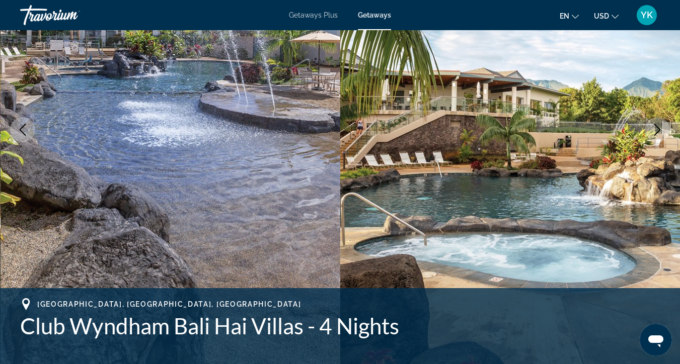
click at [661, 137] on button "Next image" at bounding box center [656, 129] width 25 height 25
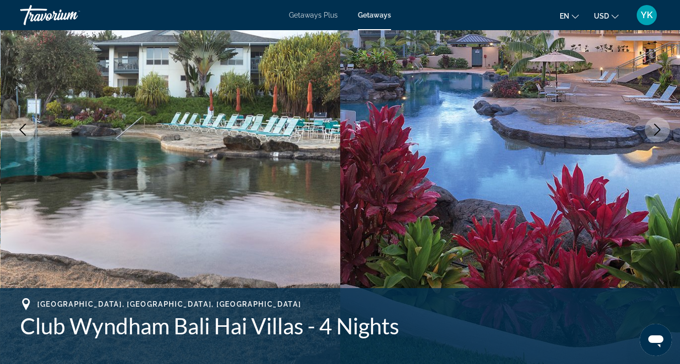
click at [662, 139] on button "Next image" at bounding box center [656, 129] width 25 height 25
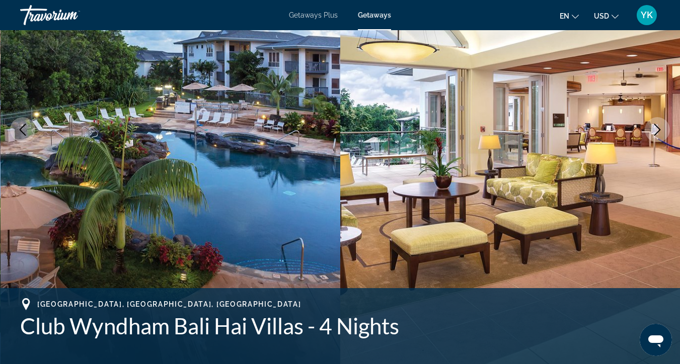
click at [662, 139] on button "Next image" at bounding box center [656, 129] width 25 height 25
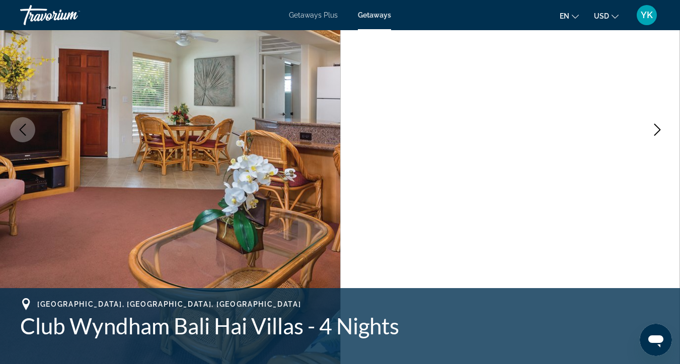
click at [663, 141] on button "Next image" at bounding box center [656, 129] width 25 height 25
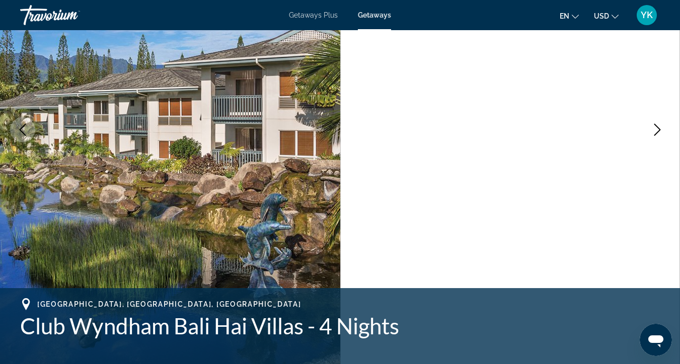
click at [663, 141] on img "Main content" at bounding box center [510, 130] width 340 height 478
click at [658, 136] on button "Next image" at bounding box center [656, 129] width 25 height 25
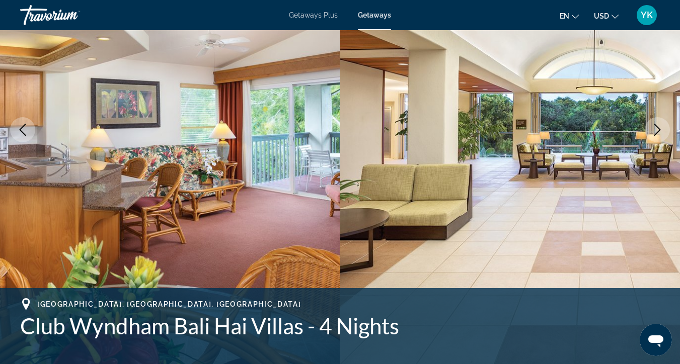
click at [656, 129] on icon "Next image" at bounding box center [657, 130] width 12 height 12
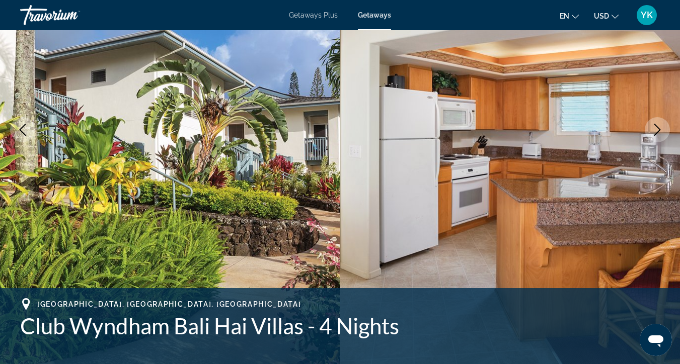
click at [657, 130] on icon "Next image" at bounding box center [657, 130] width 12 height 12
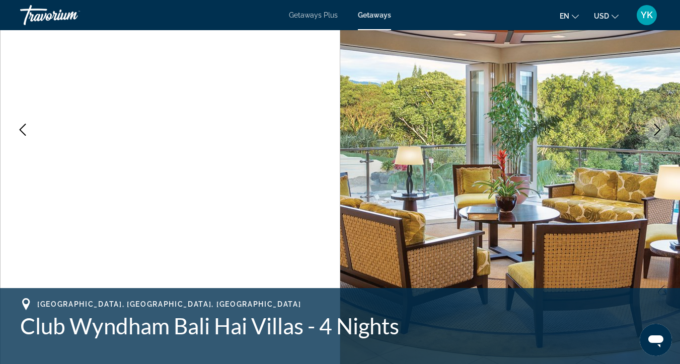
click at [657, 132] on icon "Next image" at bounding box center [657, 130] width 7 height 12
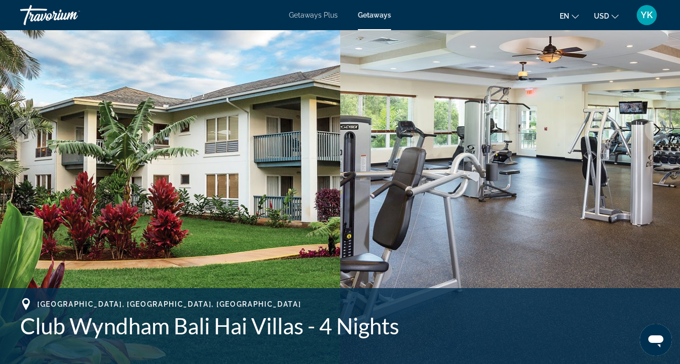
click at [658, 132] on icon "Next image" at bounding box center [657, 130] width 12 height 12
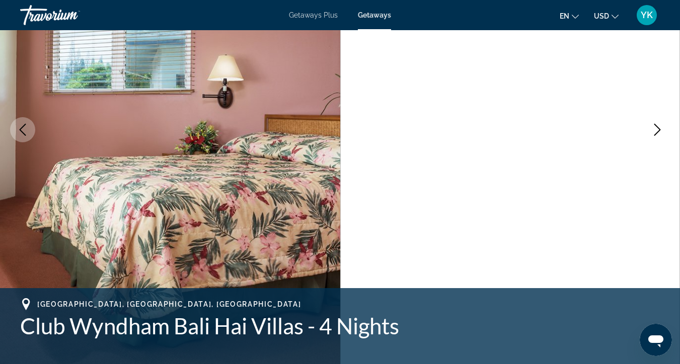
click at [658, 133] on icon "Next image" at bounding box center [657, 130] width 12 height 12
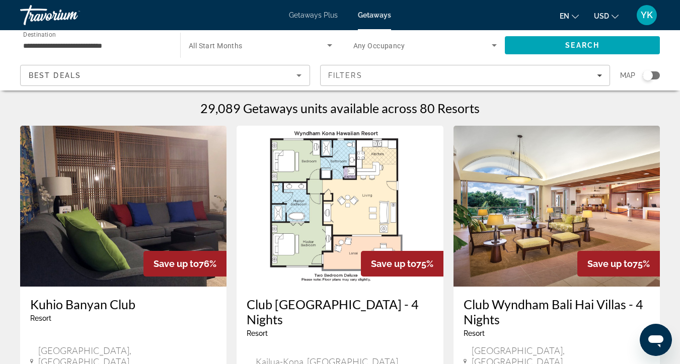
click at [229, 45] on span "All Start Months" at bounding box center [216, 46] width 54 height 8
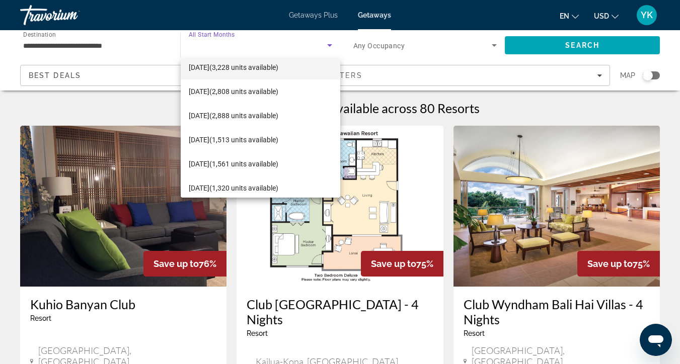
scroll to position [107, 0]
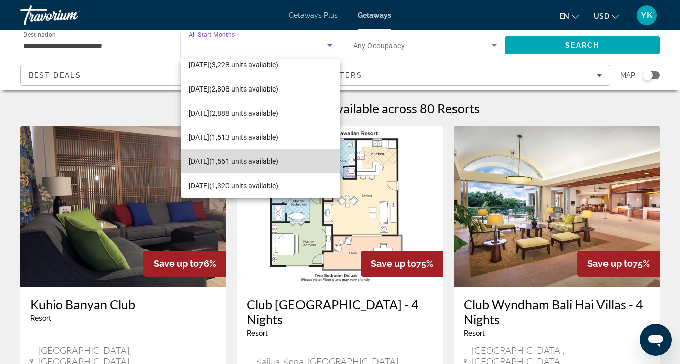
click at [233, 162] on span "[DATE] (1,561 units available)" at bounding box center [234, 161] width 90 height 12
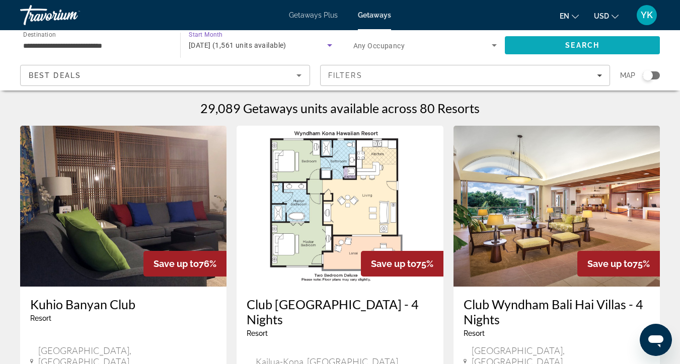
click at [548, 44] on span "Search" at bounding box center [582, 45] width 155 height 24
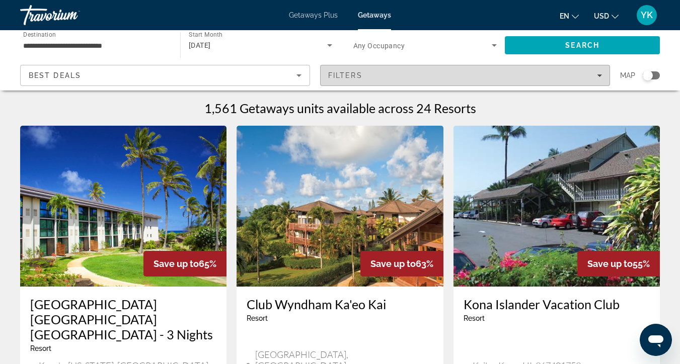
click at [457, 79] on span "Filters" at bounding box center [464, 75] width 289 height 24
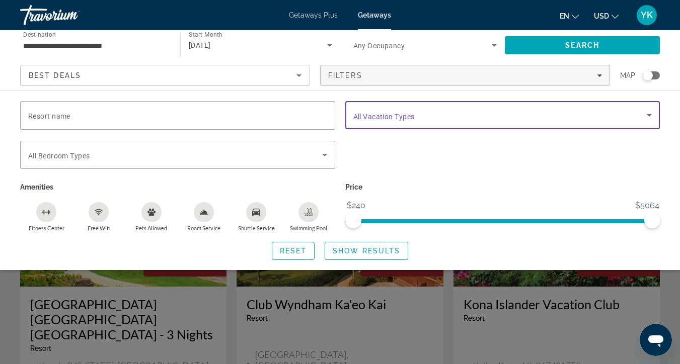
click at [525, 109] on span "Search widget" at bounding box center [500, 115] width 294 height 12
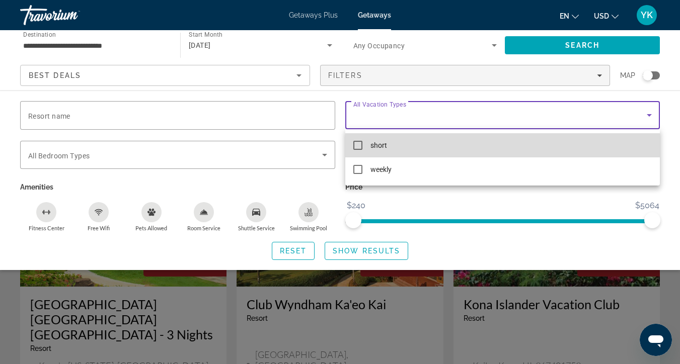
click at [457, 143] on mat-option "short" at bounding box center [502, 145] width 315 height 24
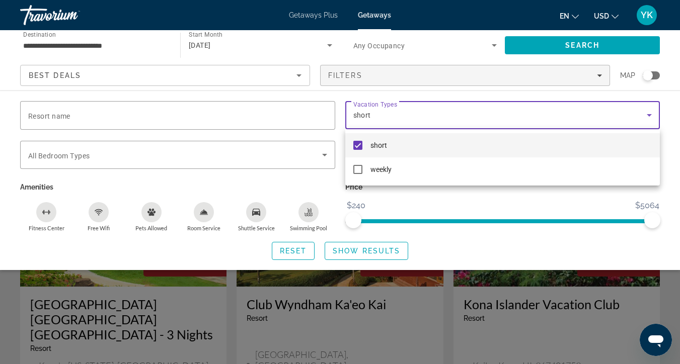
click at [599, 41] on div at bounding box center [340, 182] width 680 height 364
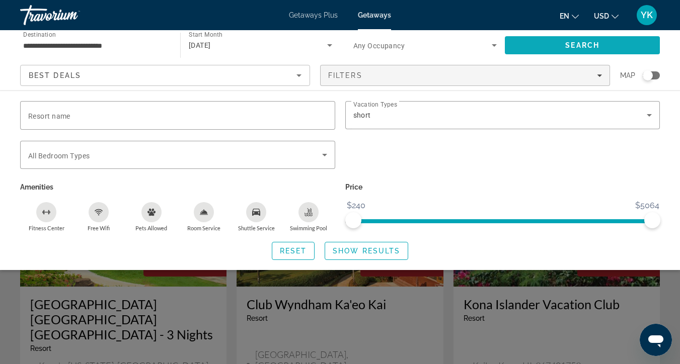
click at [595, 48] on span "Search" at bounding box center [582, 45] width 34 height 8
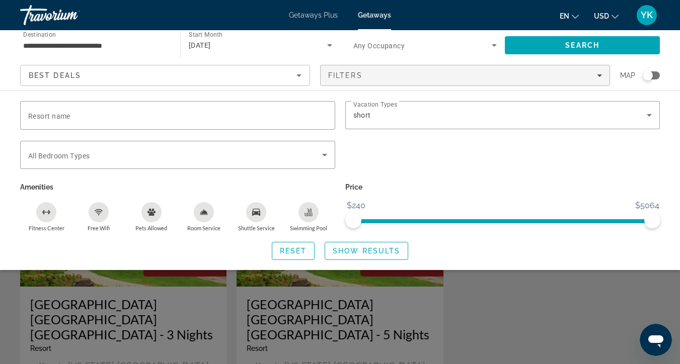
click at [574, 298] on div "Search widget" at bounding box center [340, 257] width 680 height 213
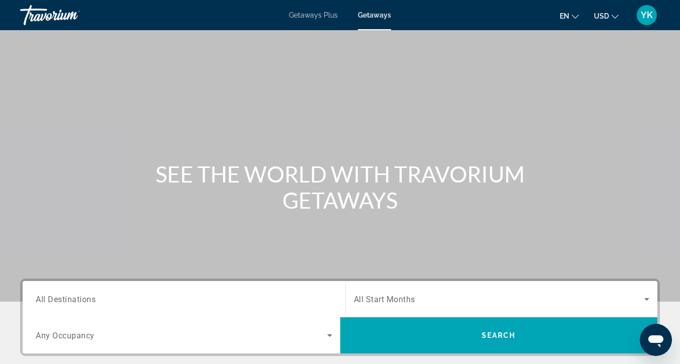
click at [123, 298] on input "Destination All Destinations" at bounding box center [184, 300] width 296 height 12
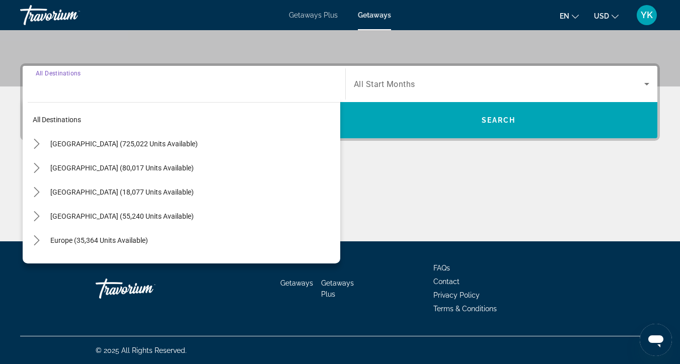
scroll to position [216, 0]
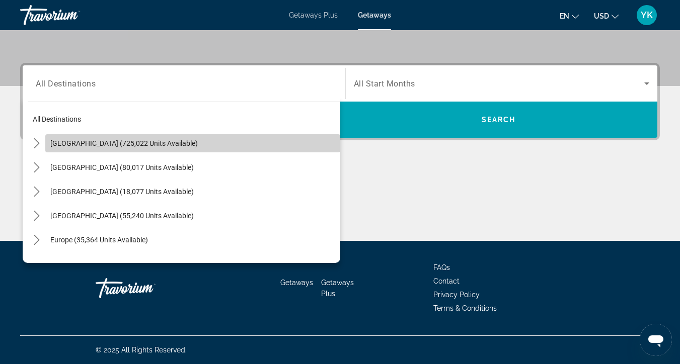
click at [133, 148] on span "Select destination: United States (725,022 units available)" at bounding box center [192, 143] width 295 height 24
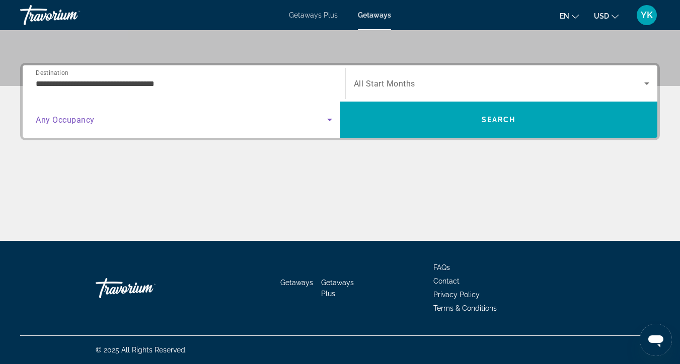
click at [123, 124] on span "Search widget" at bounding box center [181, 120] width 291 height 12
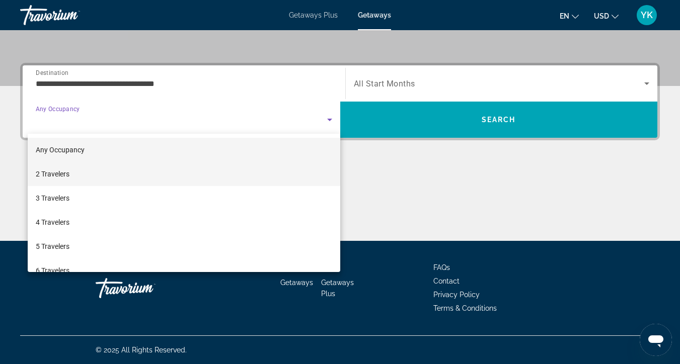
click at [107, 179] on mat-option "2 Travelers" at bounding box center [184, 174] width 312 height 24
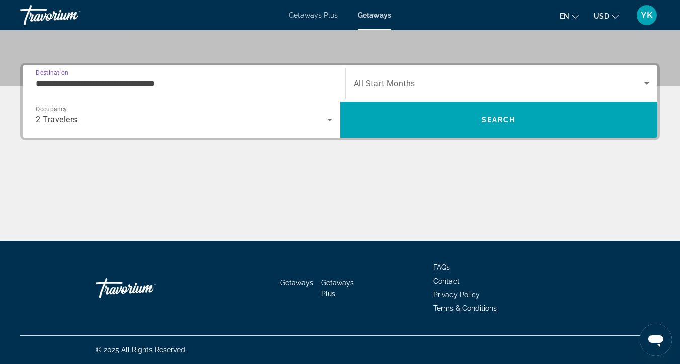
click at [158, 87] on input "**********" at bounding box center [184, 84] width 296 height 12
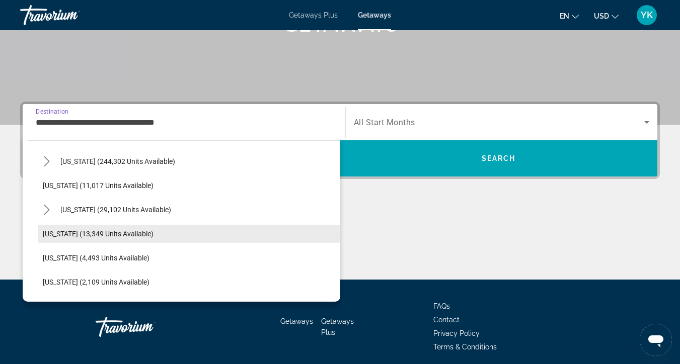
scroll to position [165, 0]
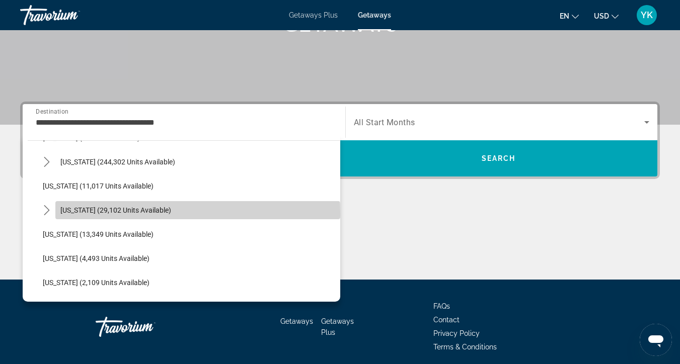
click at [137, 214] on span "Select destination: Hawaii (29,102 units available)" at bounding box center [197, 210] width 285 height 24
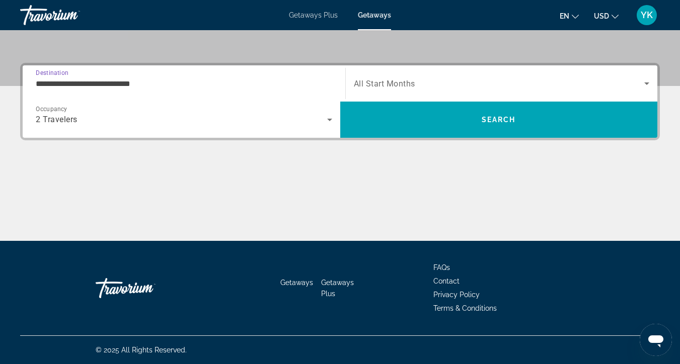
click at [411, 88] on span "All Start Months" at bounding box center [384, 84] width 61 height 10
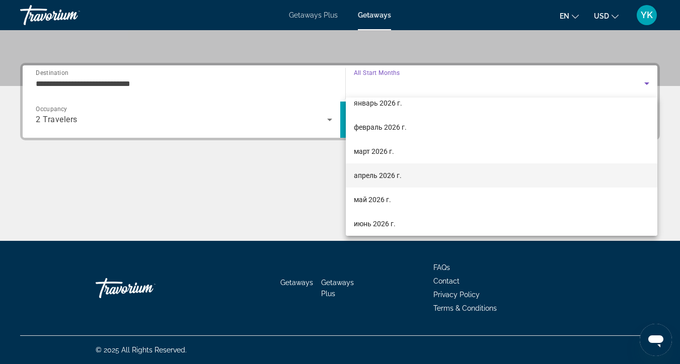
scroll to position [114, 0]
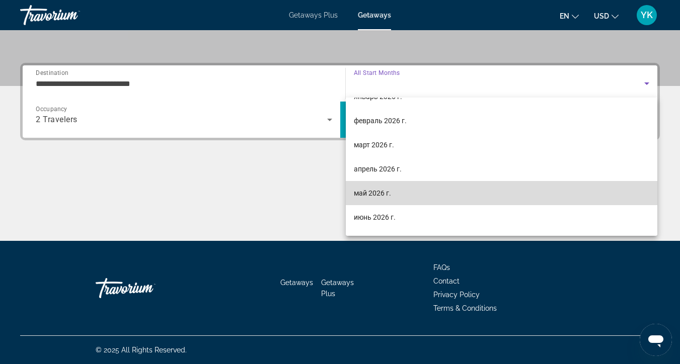
click at [410, 193] on mat-option "май 2026 г." at bounding box center [502, 193] width 312 height 24
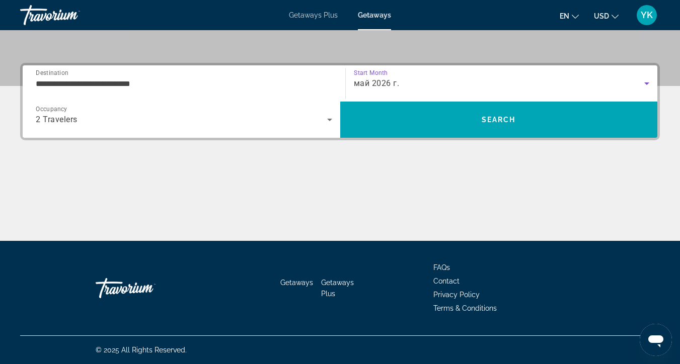
click at [199, 88] on input "**********" at bounding box center [184, 84] width 296 height 12
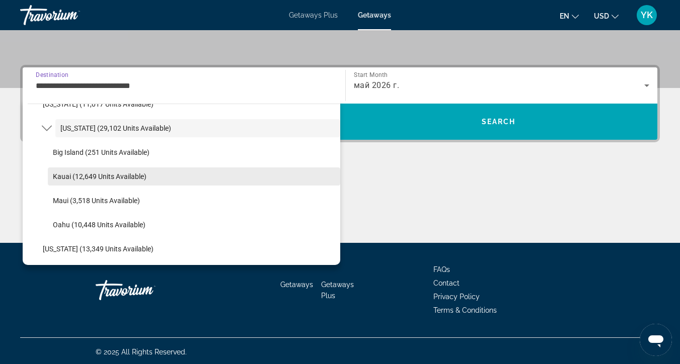
scroll to position [212, 0]
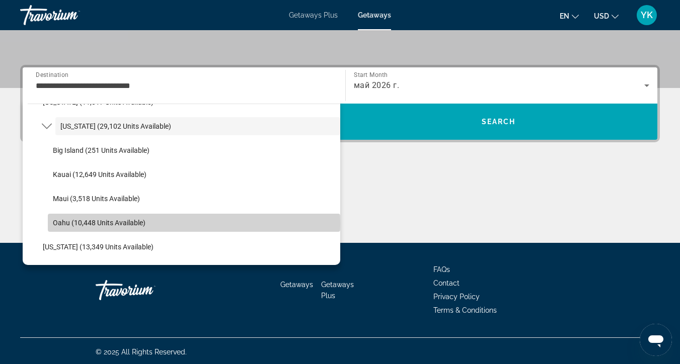
click at [143, 224] on span "Oahu (10,448 units available)" at bounding box center [99, 223] width 93 height 8
type input "**********"
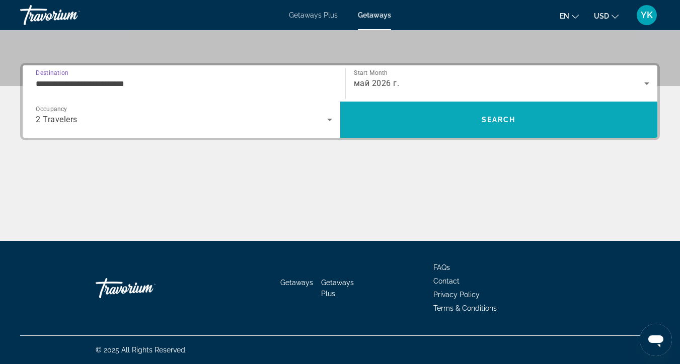
click at [476, 128] on span "Search" at bounding box center [498, 120] width 317 height 24
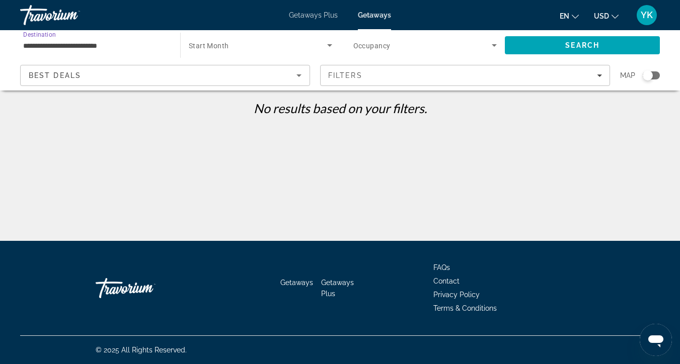
click at [108, 40] on input "**********" at bounding box center [95, 46] width 144 height 12
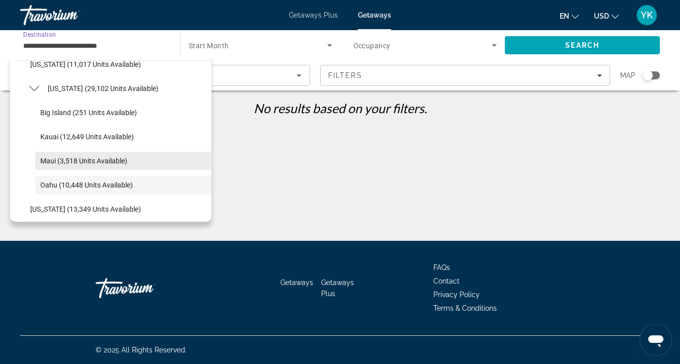
scroll to position [200, 0]
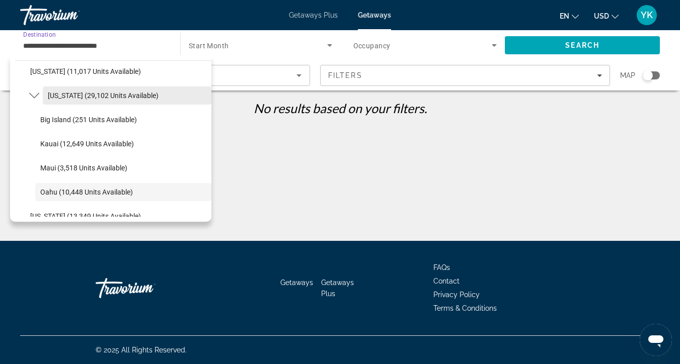
click at [112, 99] on span "[US_STATE] (29,102 units available)" at bounding box center [103, 96] width 111 height 8
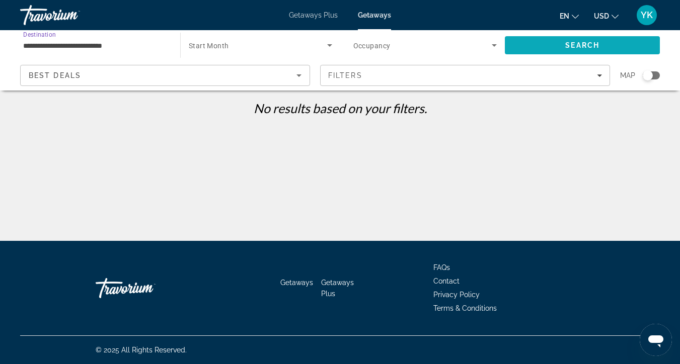
click at [572, 48] on span "Search" at bounding box center [582, 45] width 34 height 8
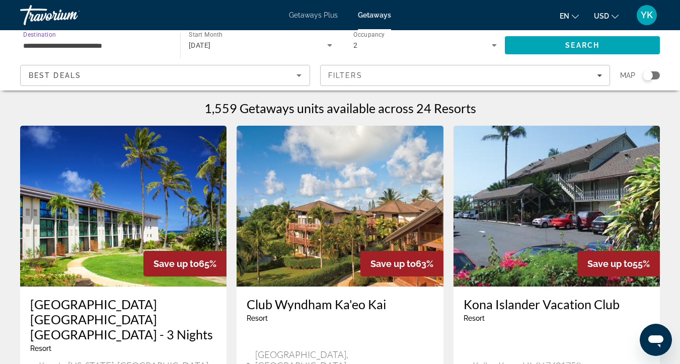
click at [87, 46] on input "**********" at bounding box center [95, 46] width 144 height 12
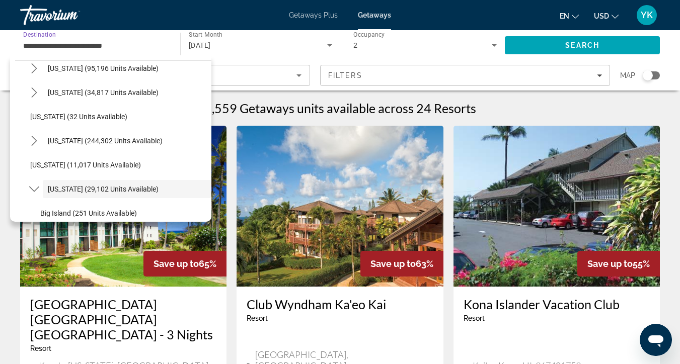
scroll to position [106, 0]
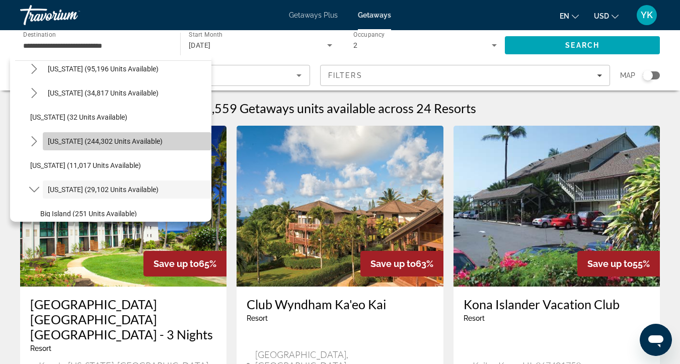
click at [119, 142] on span "[US_STATE] (244,302 units available)" at bounding box center [105, 141] width 115 height 8
type input "**********"
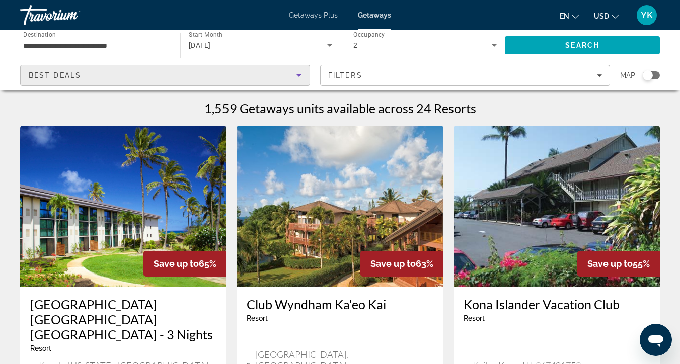
click at [176, 80] on div "Best Deals" at bounding box center [163, 75] width 268 height 12
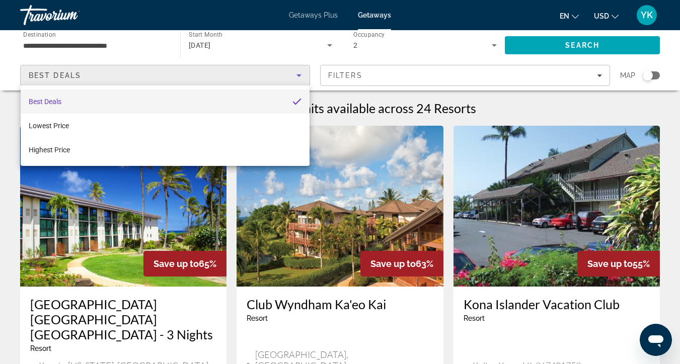
click at [232, 42] on div at bounding box center [340, 182] width 680 height 364
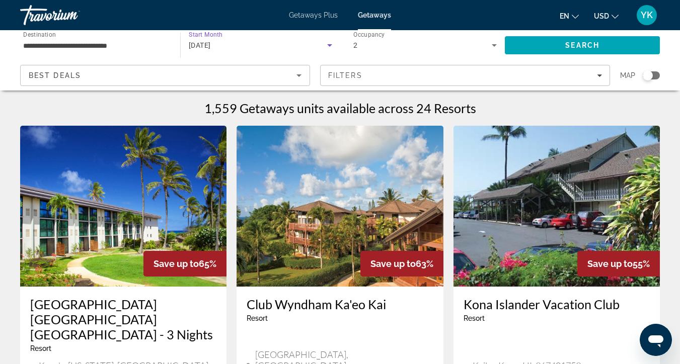
click at [232, 42] on div "[DATE]" at bounding box center [258, 45] width 138 height 12
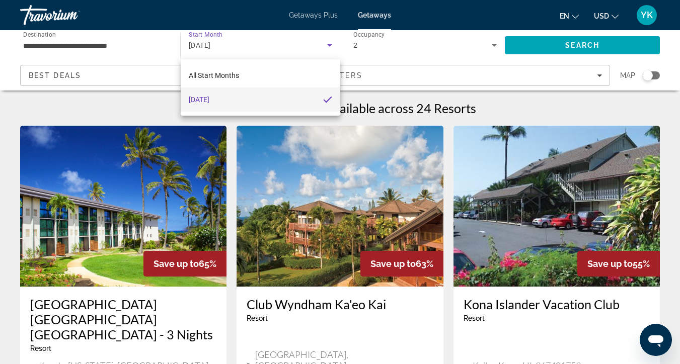
click at [217, 48] on div at bounding box center [340, 182] width 680 height 364
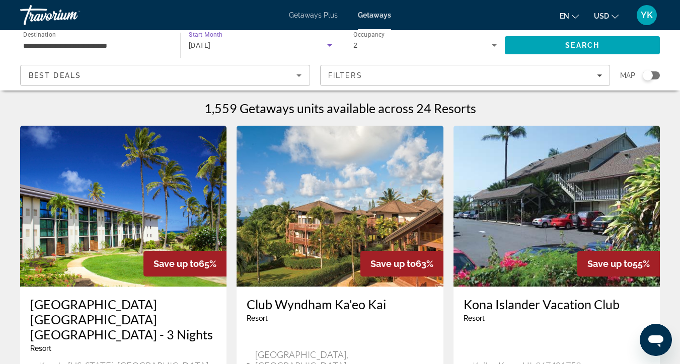
click at [233, 47] on div "[DATE]" at bounding box center [258, 45] width 138 height 12
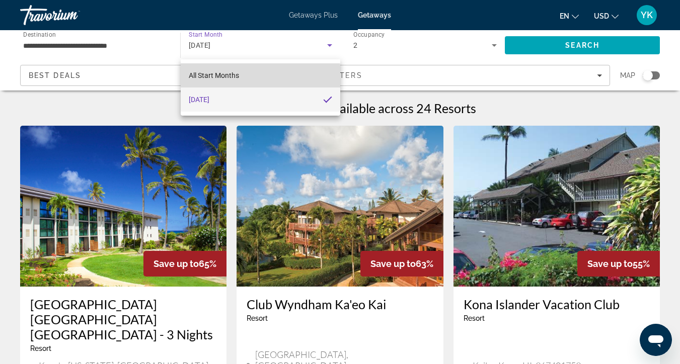
click at [233, 84] on mat-option "All Start Months" at bounding box center [260, 75] width 159 height 24
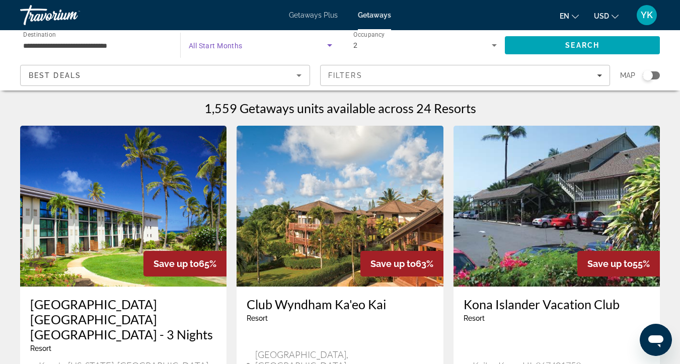
click at [244, 55] on div "Search widget" at bounding box center [260, 45] width 143 height 28
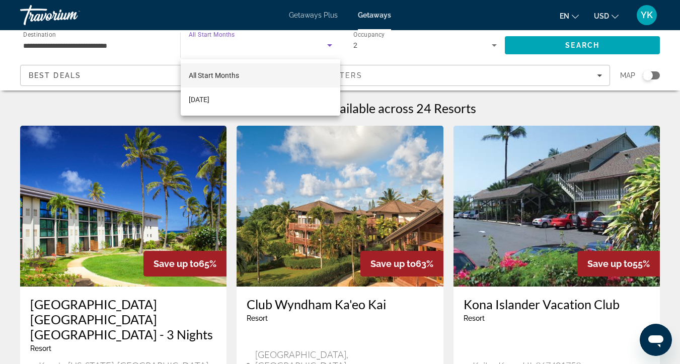
click at [424, 37] on div at bounding box center [340, 182] width 680 height 364
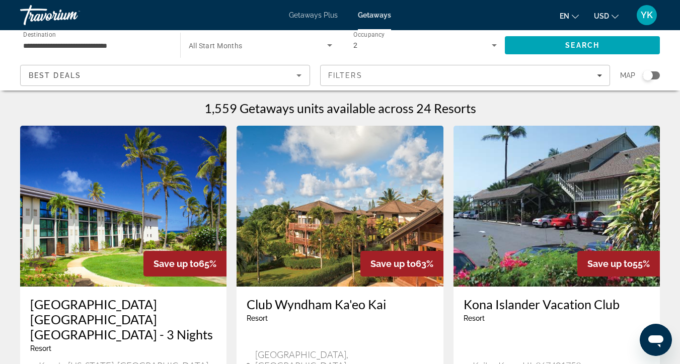
click at [425, 52] on div "2" at bounding box center [425, 45] width 144 height 28
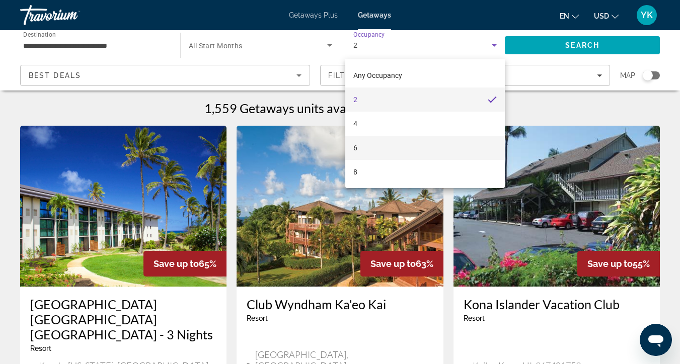
click at [398, 144] on mat-option "6" at bounding box center [425, 148] width 160 height 24
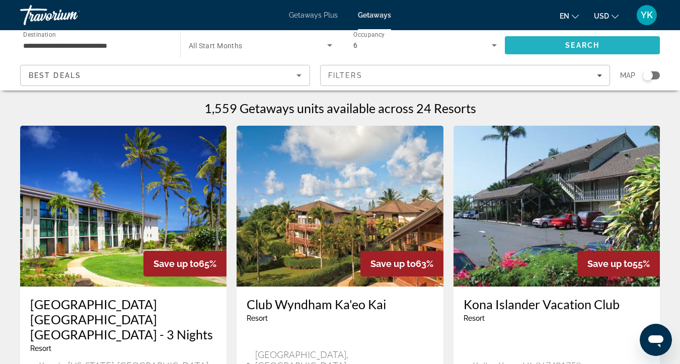
click at [559, 37] on span "Search" at bounding box center [582, 45] width 155 height 24
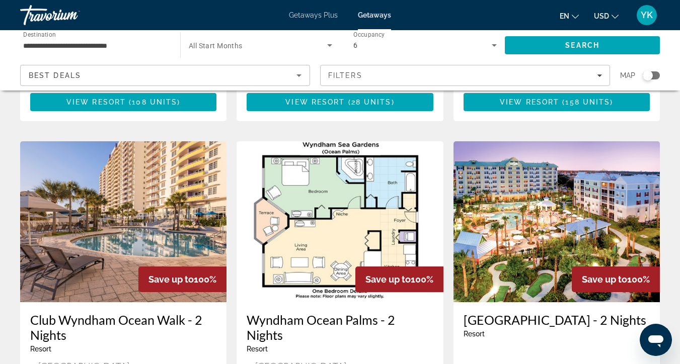
scroll to position [755, 0]
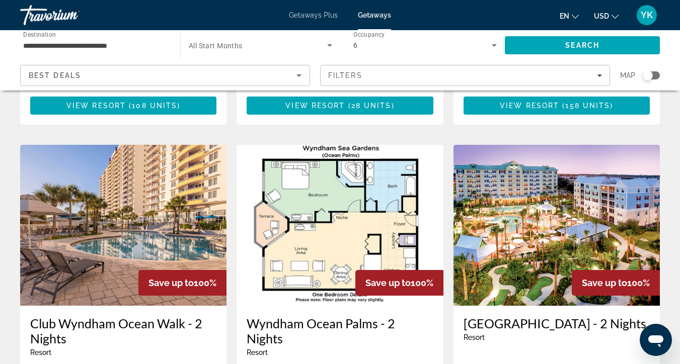
click at [174, 186] on img "Main content" at bounding box center [123, 225] width 206 height 161
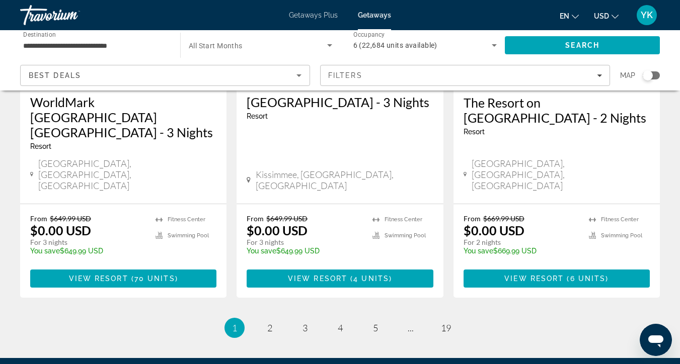
scroll to position [1355, 0]
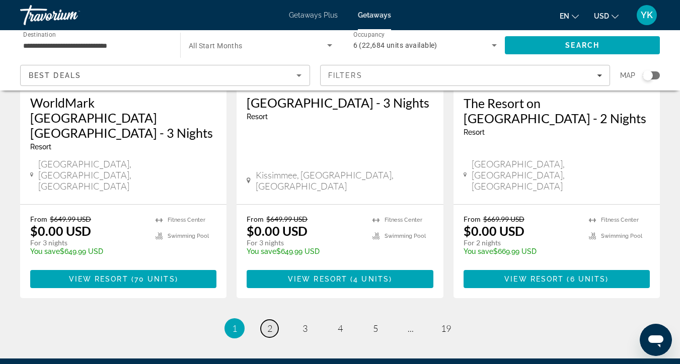
click at [267, 323] on span "2" at bounding box center [269, 328] width 5 height 11
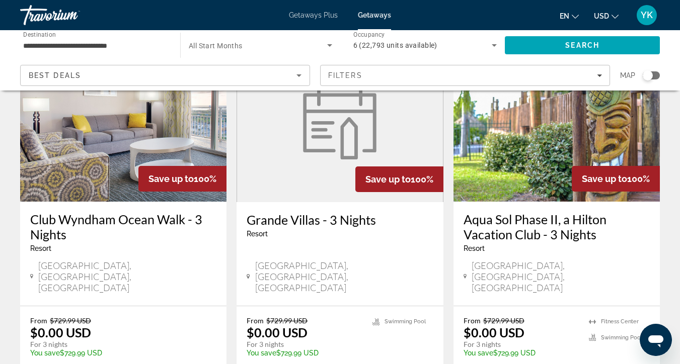
scroll to position [834, 0]
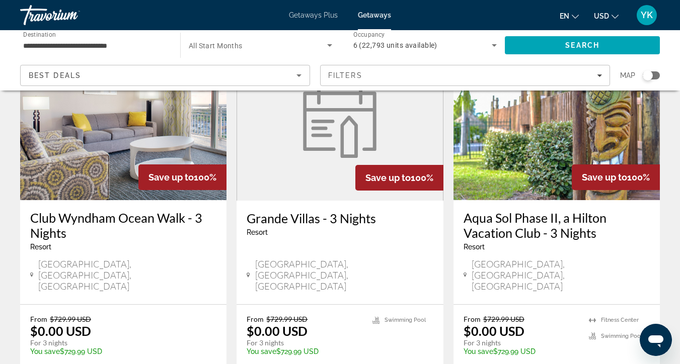
click at [128, 200] on div "Club [GEOGRAPHIC_DATA] - 3 Nights Resort - This is an adults only resort [GEOGR…" at bounding box center [123, 252] width 206 height 104
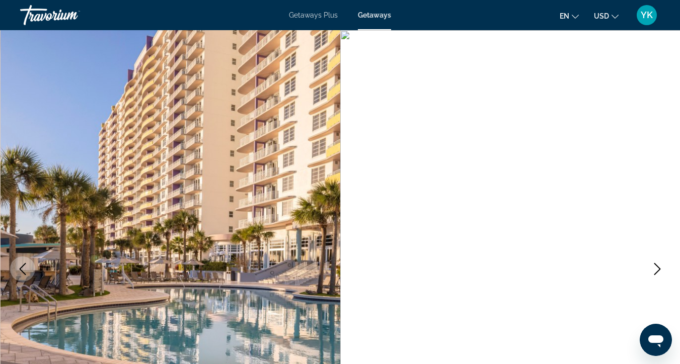
click at [653, 263] on icon "Next image" at bounding box center [657, 269] width 12 height 12
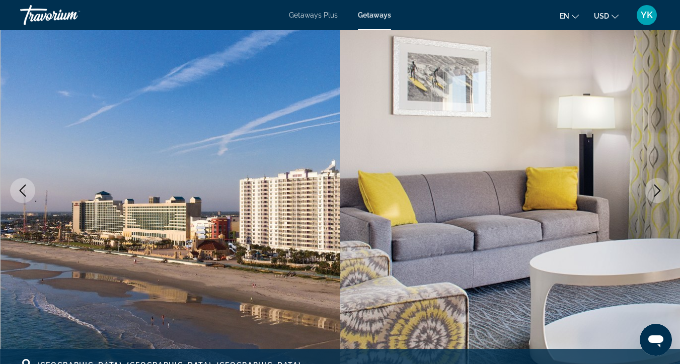
scroll to position [99, 0]
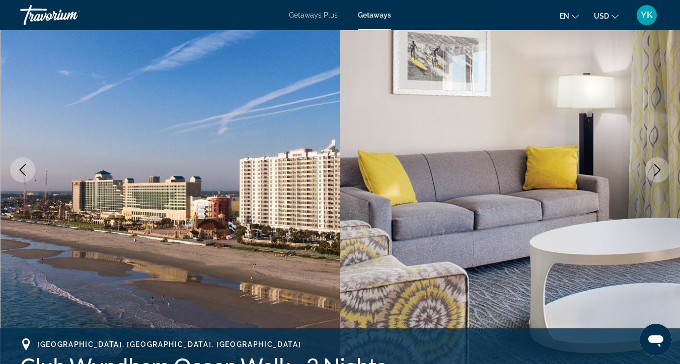
click at [657, 168] on icon "Next image" at bounding box center [657, 170] width 7 height 12
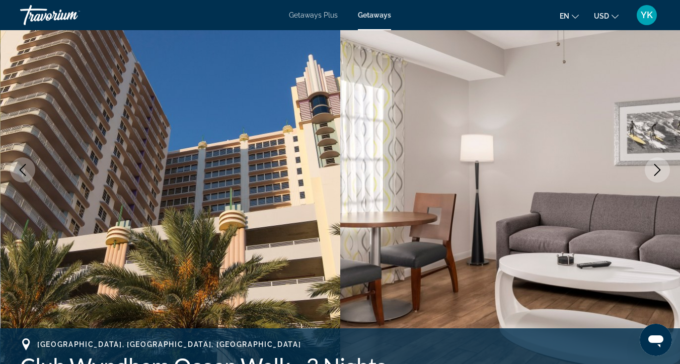
click at [658, 168] on icon "Next image" at bounding box center [657, 170] width 7 height 12
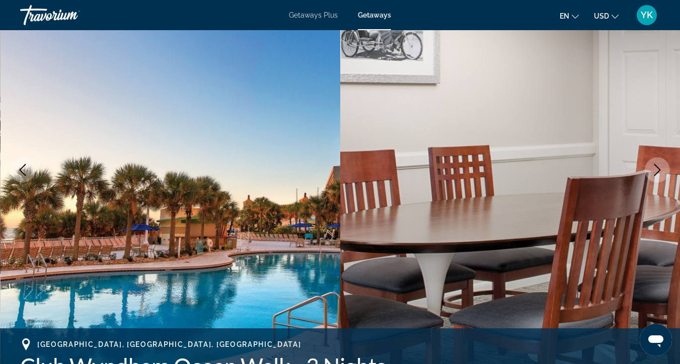
click at [658, 169] on icon "Next image" at bounding box center [657, 170] width 7 height 12
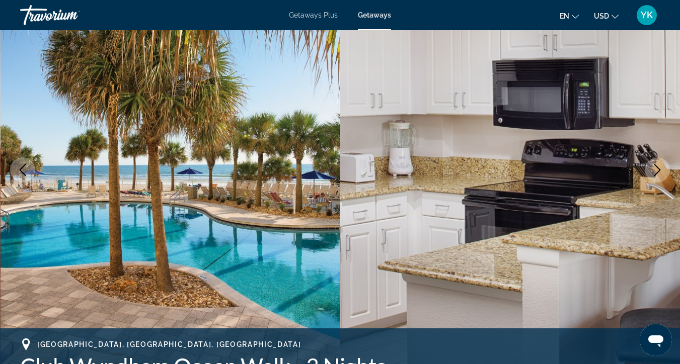
click at [659, 170] on icon "Next image" at bounding box center [657, 170] width 7 height 12
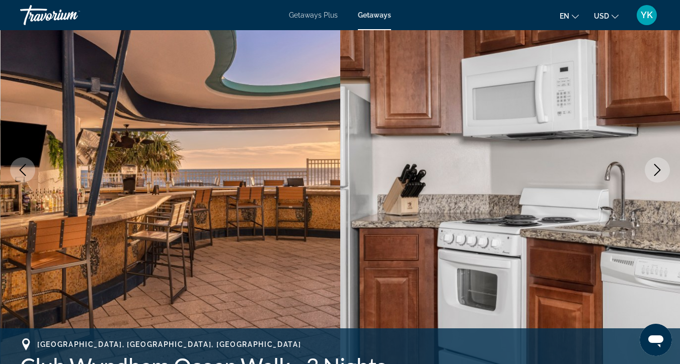
click at [659, 170] on icon "Next image" at bounding box center [657, 170] width 7 height 12
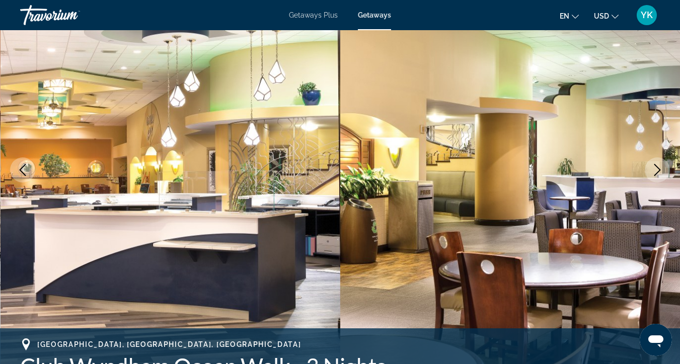
click at [659, 171] on icon "Next image" at bounding box center [657, 170] width 7 height 12
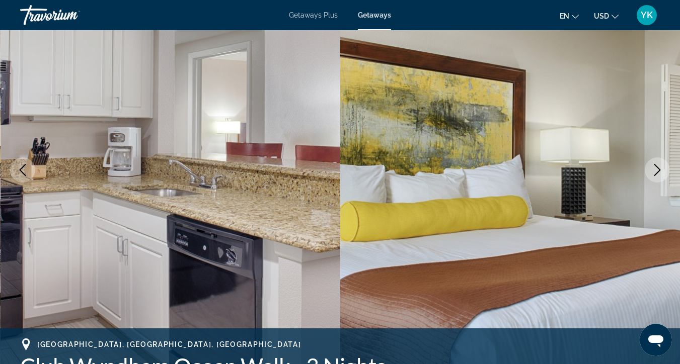
click at [660, 171] on icon "Next image" at bounding box center [657, 170] width 7 height 12
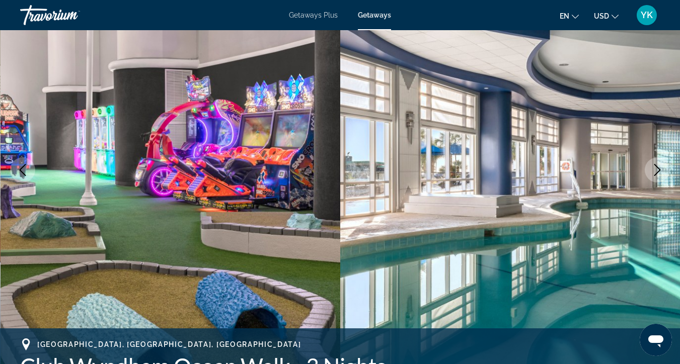
click at [660, 172] on icon "Next image" at bounding box center [657, 170] width 12 height 12
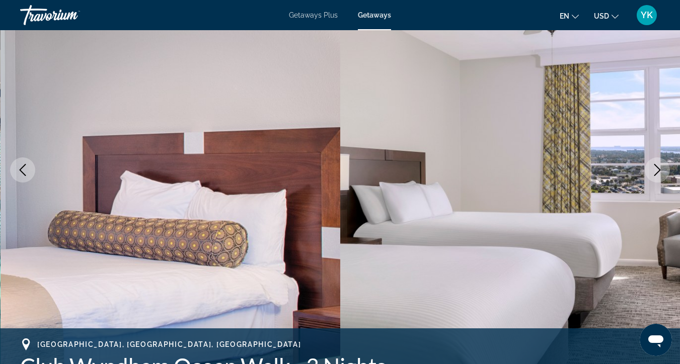
click at [660, 172] on icon "Next image" at bounding box center [657, 170] width 12 height 12
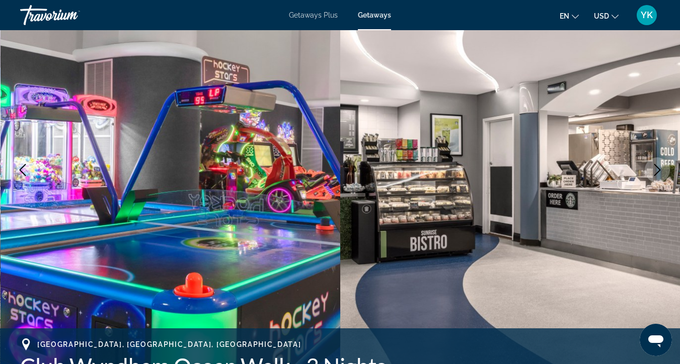
click at [660, 173] on icon "Next image" at bounding box center [657, 170] width 12 height 12
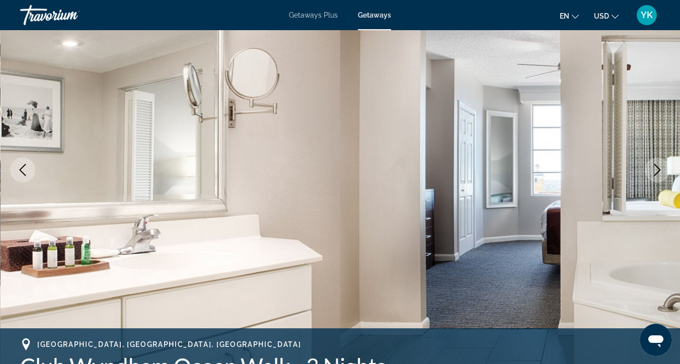
click at [660, 173] on icon "Next image" at bounding box center [657, 170] width 12 height 12
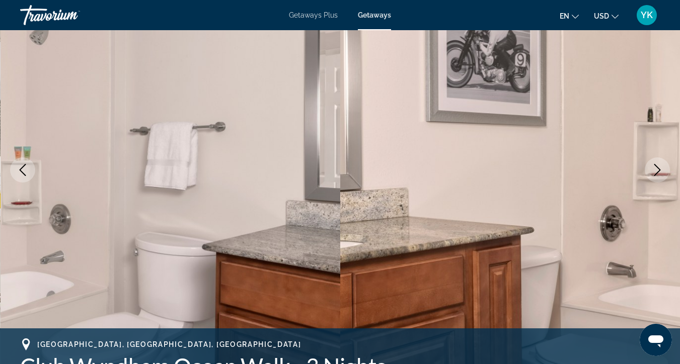
click at [660, 174] on icon "Next image" at bounding box center [657, 170] width 12 height 12
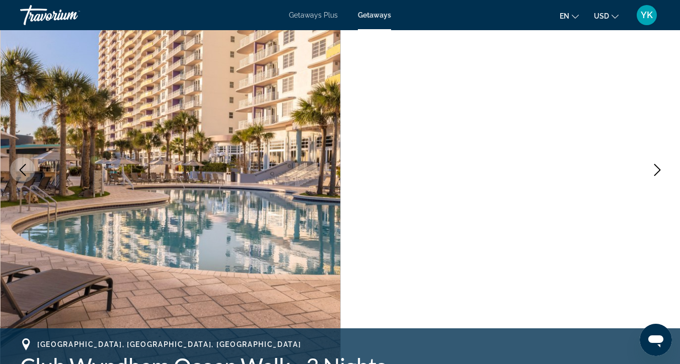
click at [661, 175] on icon "Next image" at bounding box center [657, 170] width 12 height 12
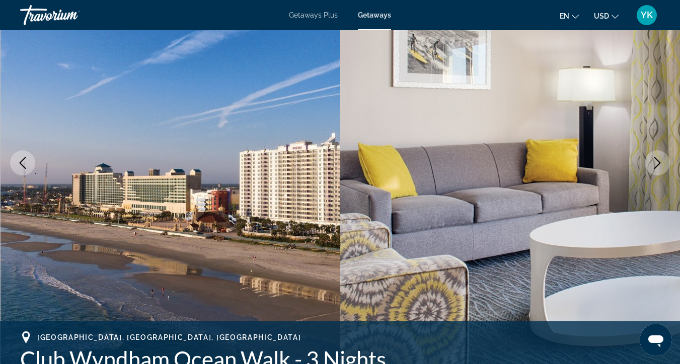
scroll to position [106, 0]
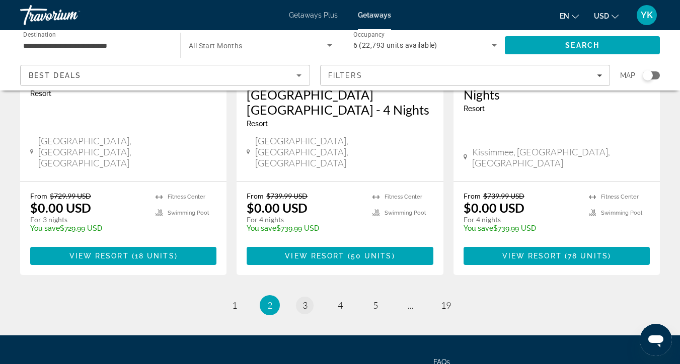
scroll to position [1353, 0]
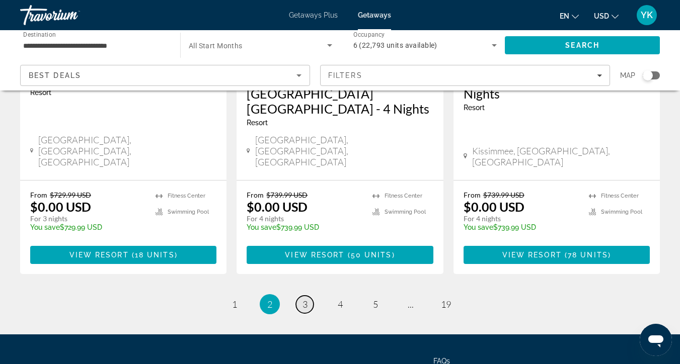
click at [302, 299] on span "3" at bounding box center [304, 304] width 5 height 11
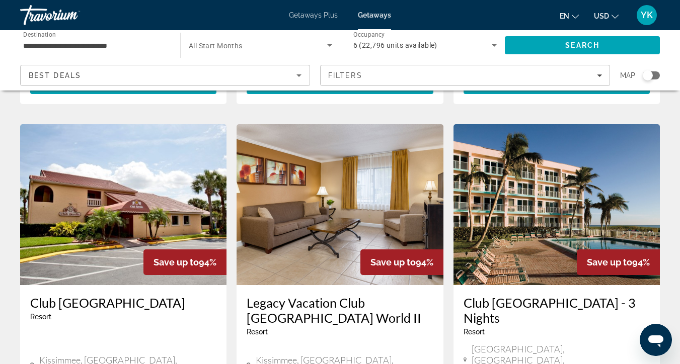
scroll to position [1138, 0]
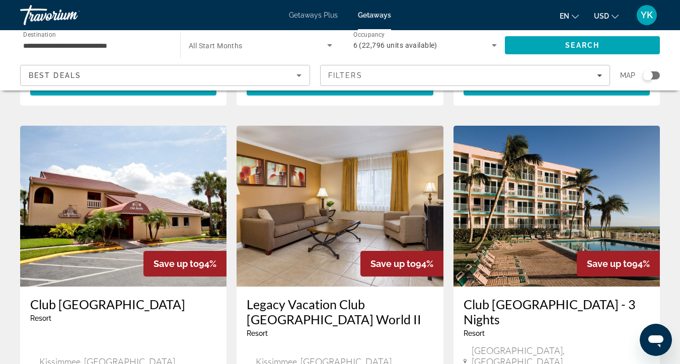
click at [511, 170] on img "Main content" at bounding box center [556, 206] width 206 height 161
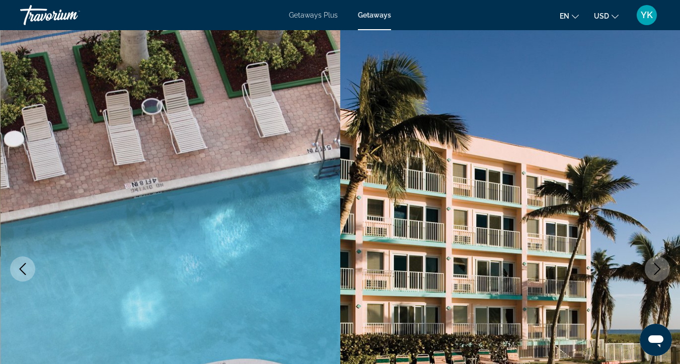
click at [653, 269] on icon "Next image" at bounding box center [657, 269] width 12 height 12
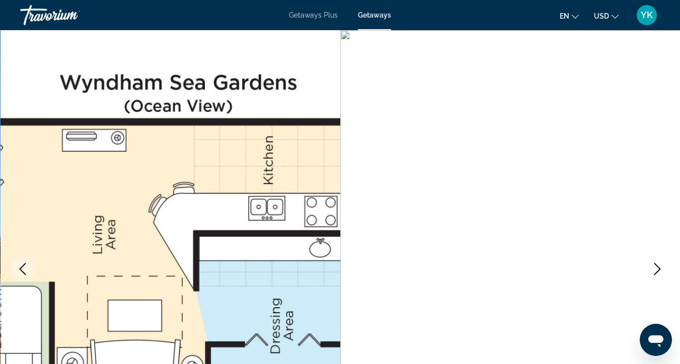
click at [653, 269] on icon "Next image" at bounding box center [657, 269] width 12 height 12
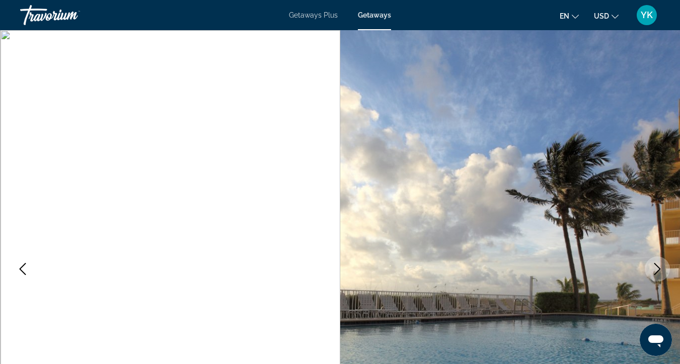
click at [654, 269] on icon "Next image" at bounding box center [657, 269] width 12 height 12
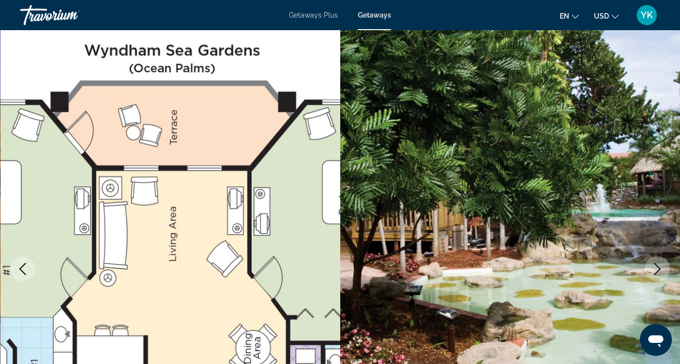
click at [654, 269] on icon "Next image" at bounding box center [657, 269] width 12 height 12
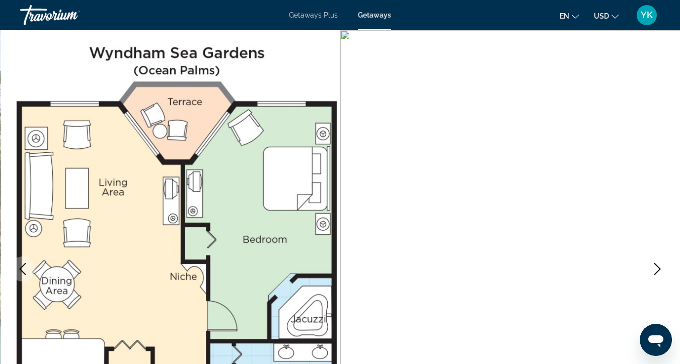
click at [654, 270] on icon "Next image" at bounding box center [657, 269] width 12 height 12
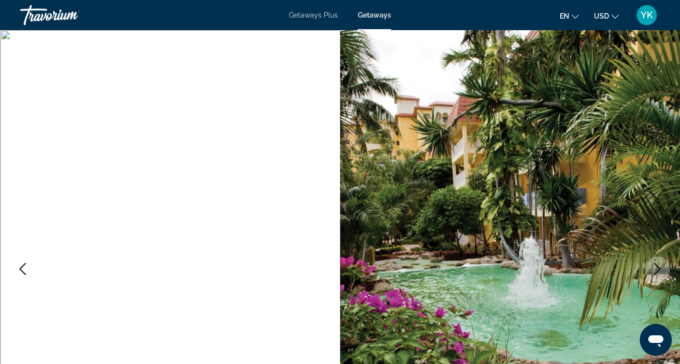
click at [655, 270] on icon "Next image" at bounding box center [657, 269] width 12 height 12
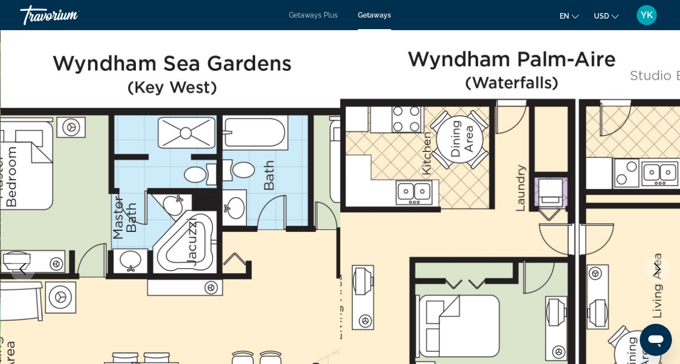
click at [656, 270] on icon "Next image" at bounding box center [657, 269] width 12 height 12
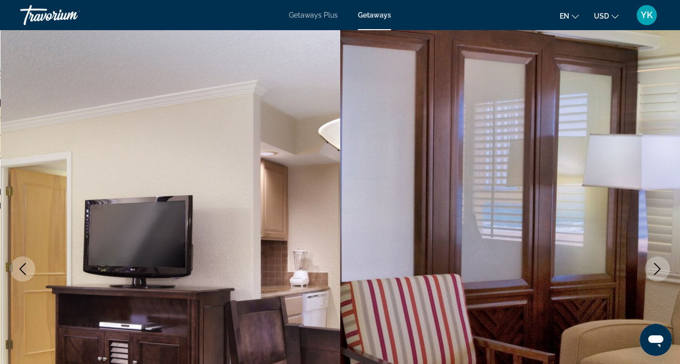
click at [656, 271] on icon "Next image" at bounding box center [657, 269] width 12 height 12
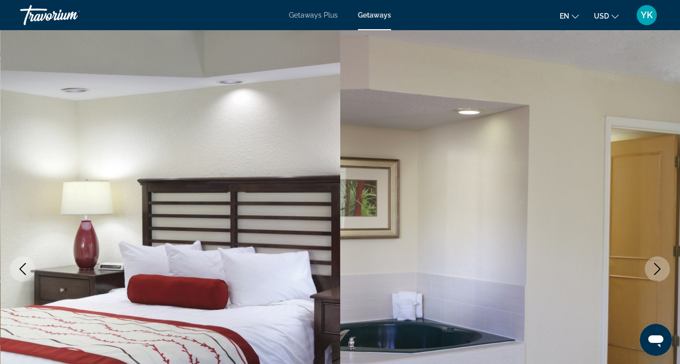
click at [657, 271] on icon "Next image" at bounding box center [657, 269] width 12 height 12
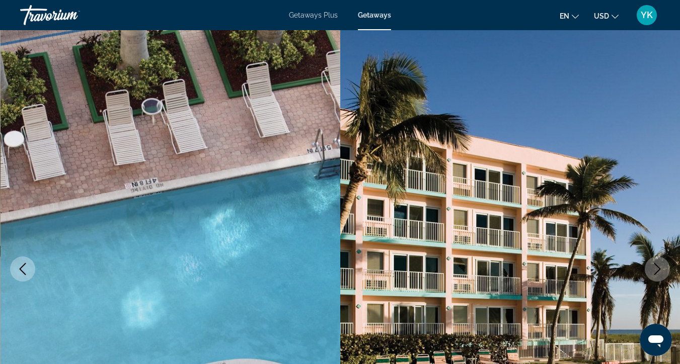
click at [657, 271] on icon "Next image" at bounding box center [657, 269] width 7 height 12
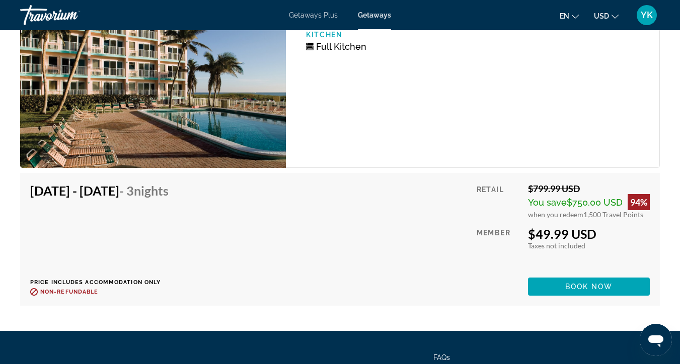
scroll to position [2070, 0]
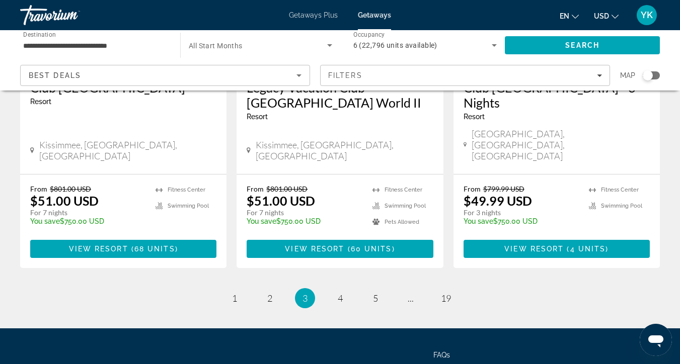
scroll to position [1354, 0]
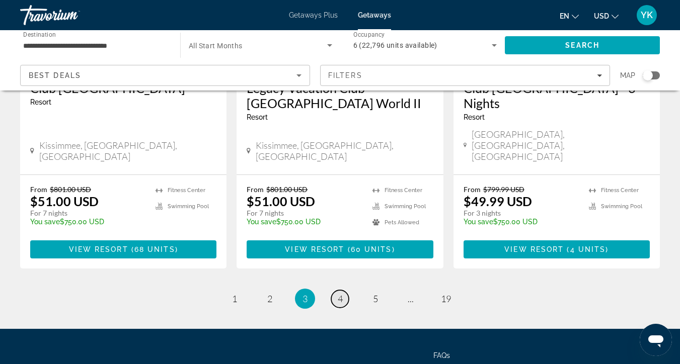
click at [345, 290] on link "page 4" at bounding box center [340, 299] width 18 height 18
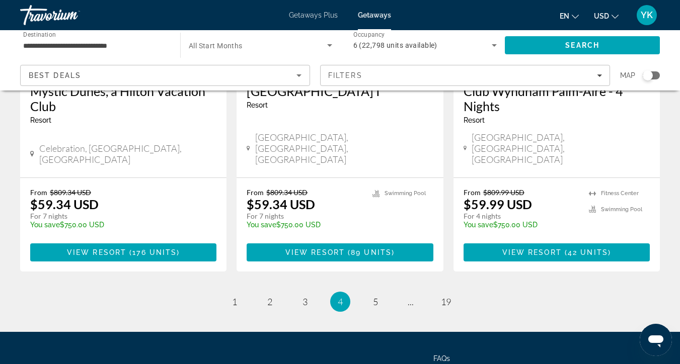
scroll to position [1369, 0]
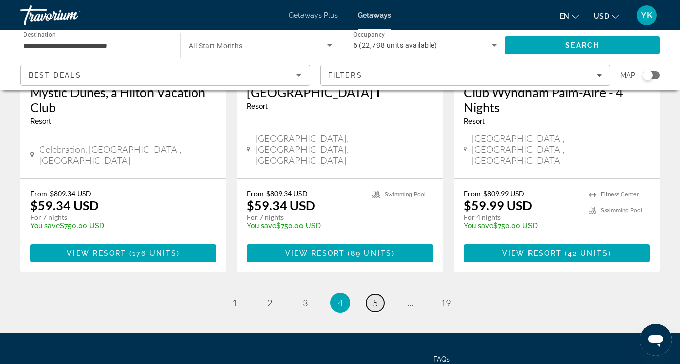
click at [379, 294] on link "page 5" at bounding box center [375, 303] width 18 height 18
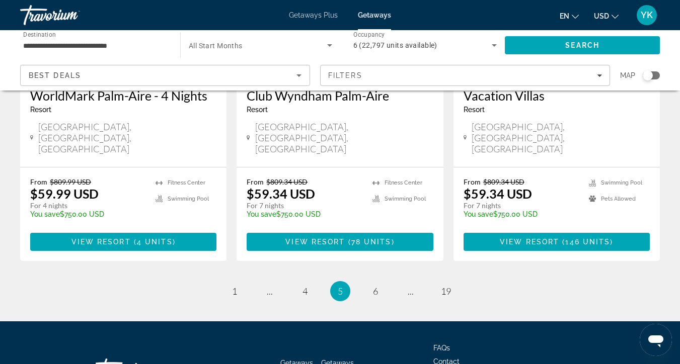
scroll to position [1354, 0]
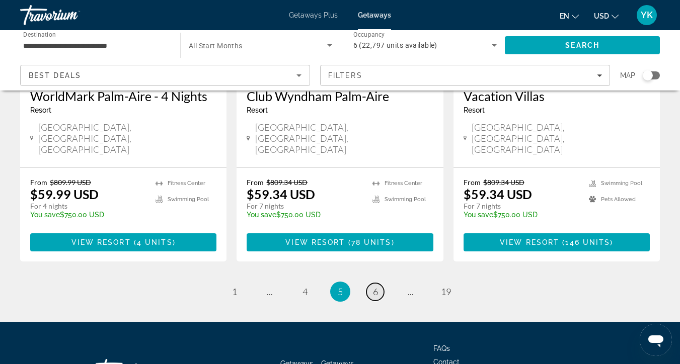
click at [378, 283] on link "page 6" at bounding box center [375, 292] width 18 height 18
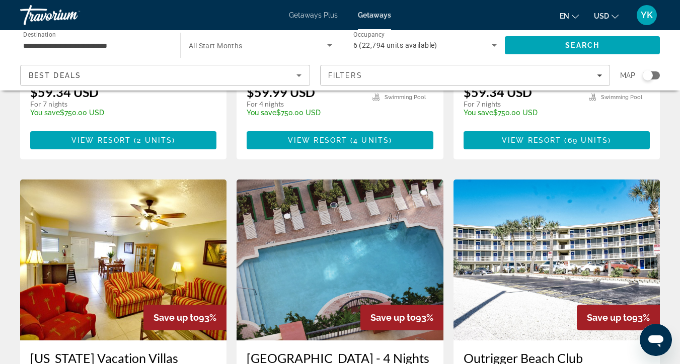
scroll to position [322, 0]
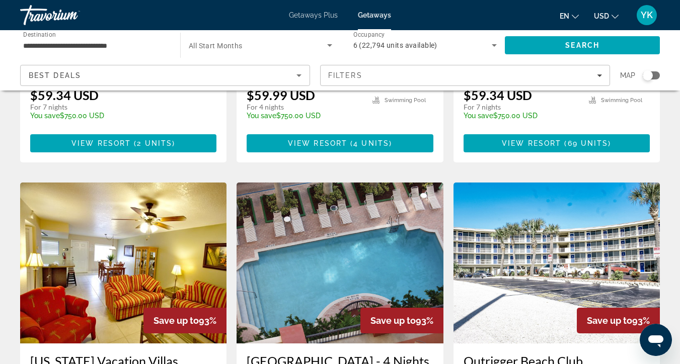
click at [310, 257] on img "Main content" at bounding box center [339, 263] width 206 height 161
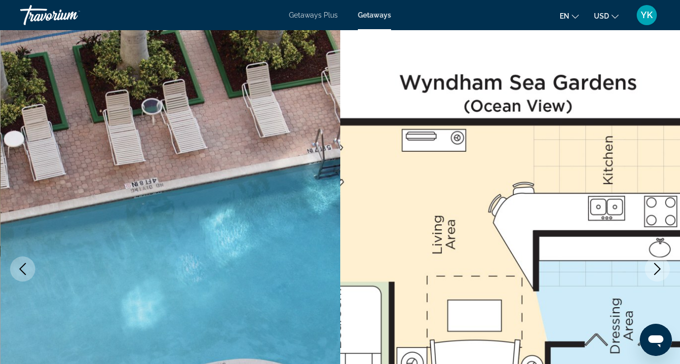
click at [661, 265] on icon "Next image" at bounding box center [657, 269] width 12 height 12
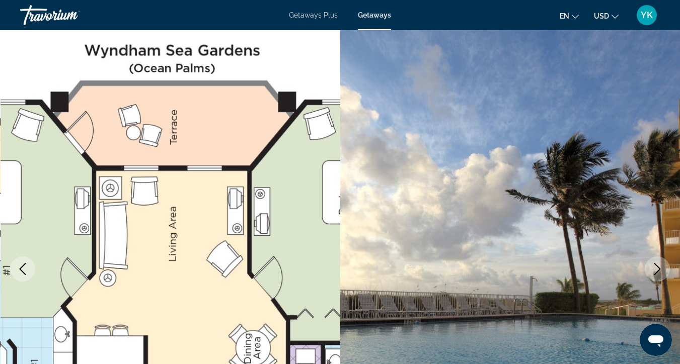
click at [661, 265] on icon "Next image" at bounding box center [657, 269] width 12 height 12
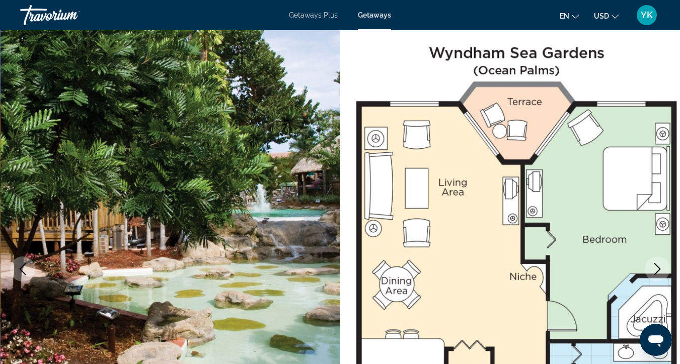
click at [661, 265] on icon "Next image" at bounding box center [657, 269] width 12 height 12
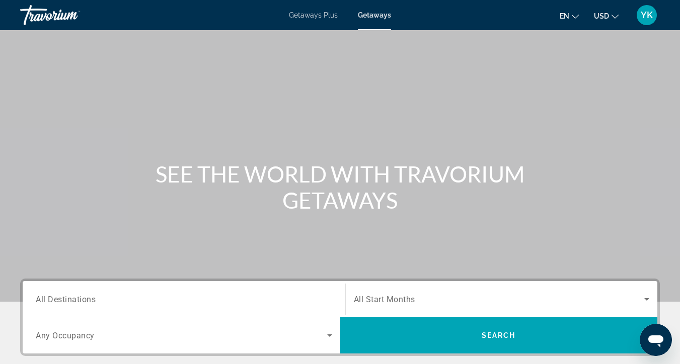
click at [170, 297] on input "Destination All Destinations" at bounding box center [184, 300] width 296 height 12
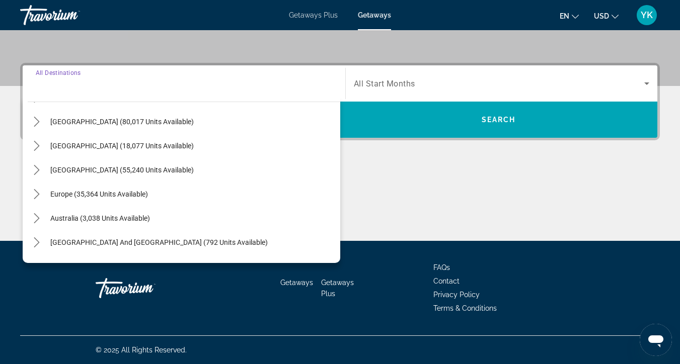
scroll to position [45, 0]
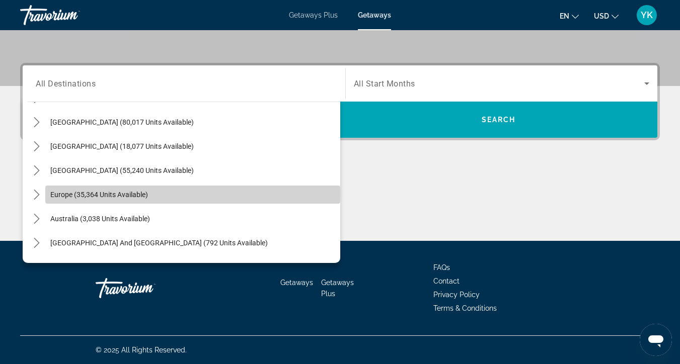
click at [118, 193] on span "Europe (35,364 units available)" at bounding box center [99, 195] width 98 height 8
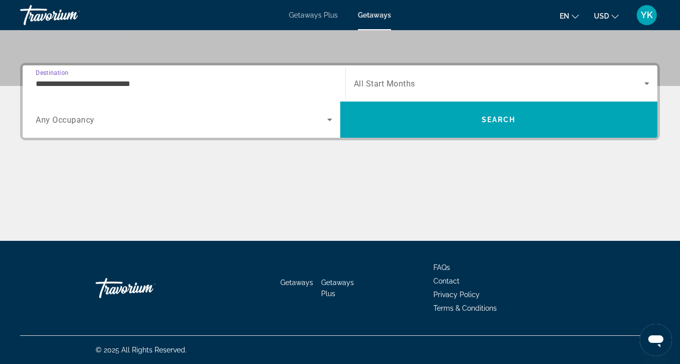
click at [142, 81] on input "**********" at bounding box center [184, 84] width 296 height 12
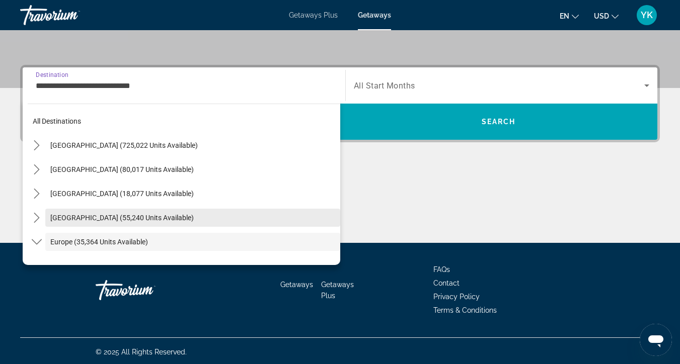
scroll to position [0, 0]
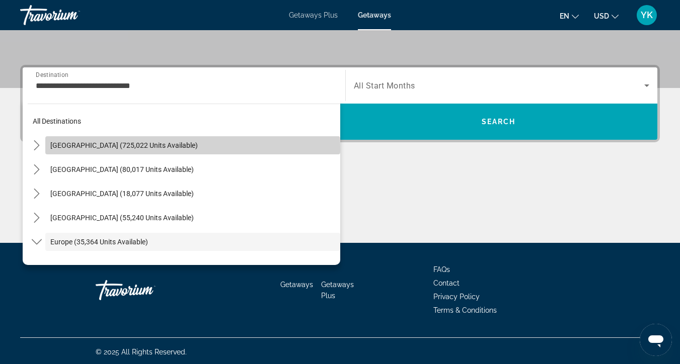
click at [124, 150] on span "Select destination: United States (725,022 units available)" at bounding box center [192, 145] width 295 height 24
type input "**********"
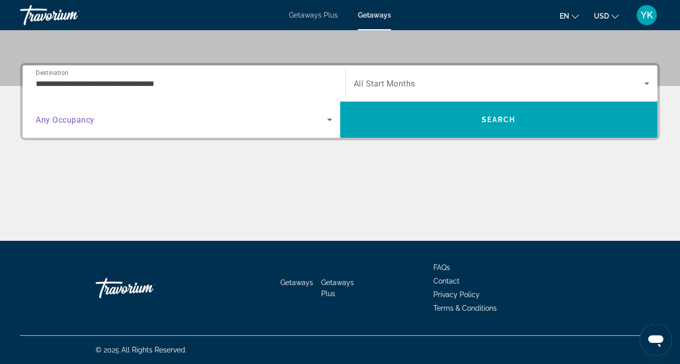
click at [127, 119] on span "Search widget" at bounding box center [181, 120] width 291 height 12
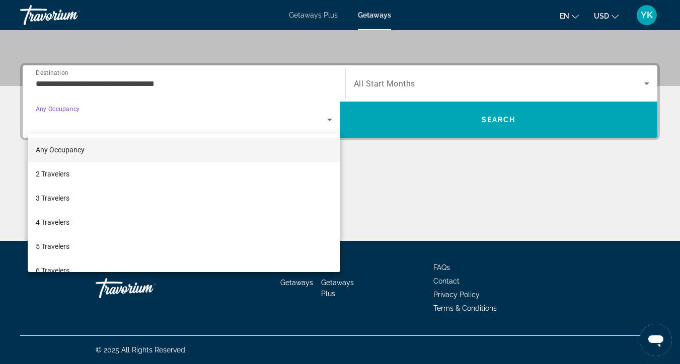
click at [425, 82] on div at bounding box center [340, 182] width 680 height 364
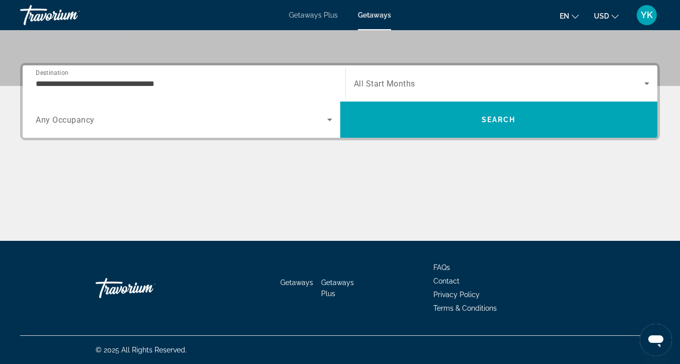
click at [425, 82] on span "Search widget" at bounding box center [499, 83] width 291 height 12
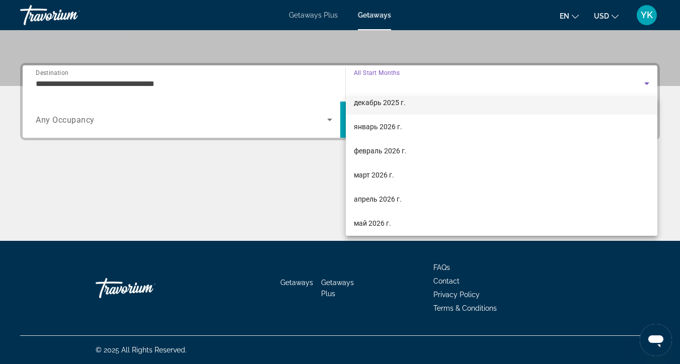
scroll to position [84, 0]
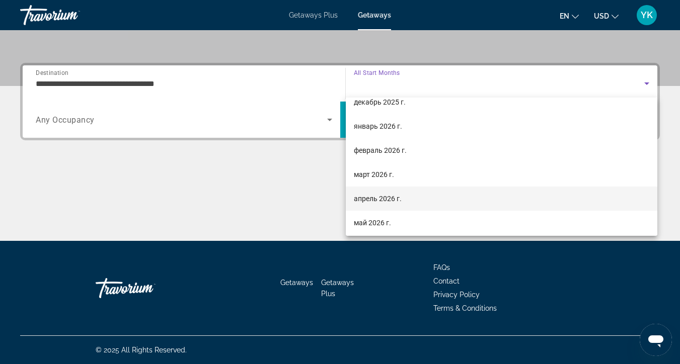
click at [413, 199] on mat-option "апрель 2026 г." at bounding box center [502, 199] width 312 height 24
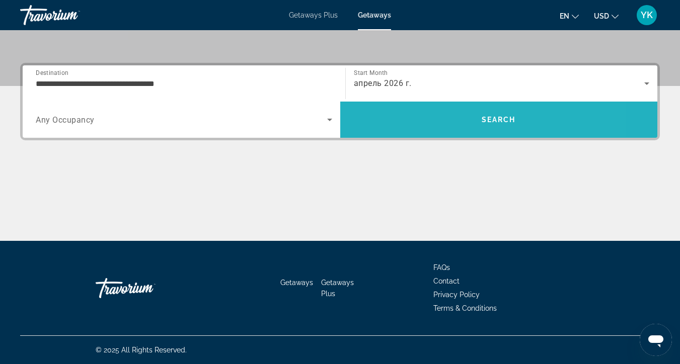
click at [450, 116] on span "Search" at bounding box center [498, 120] width 317 height 24
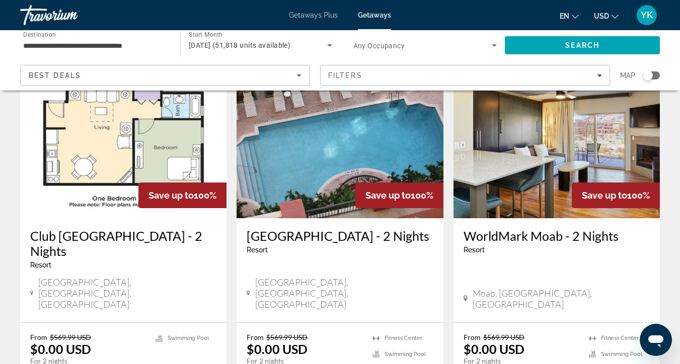
scroll to position [76, 0]
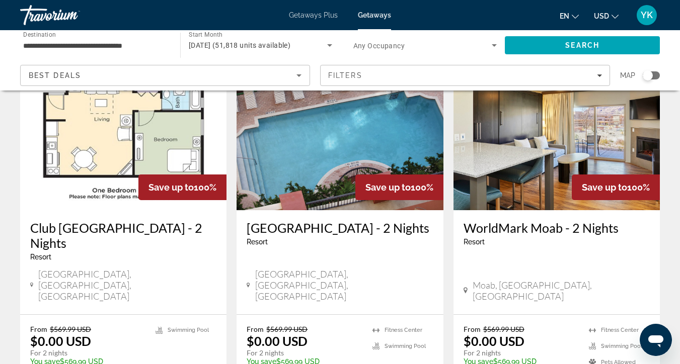
click at [528, 177] on img "Main content" at bounding box center [556, 129] width 206 height 161
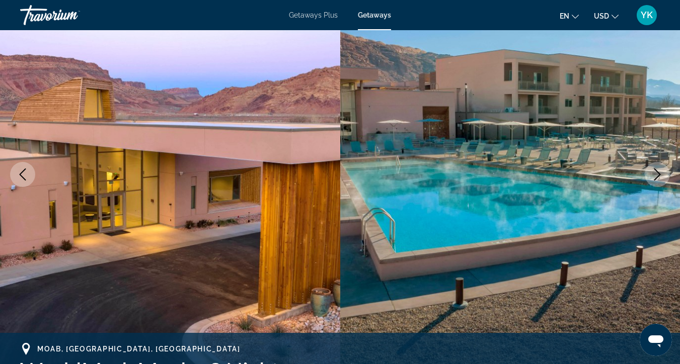
scroll to position [96, 0]
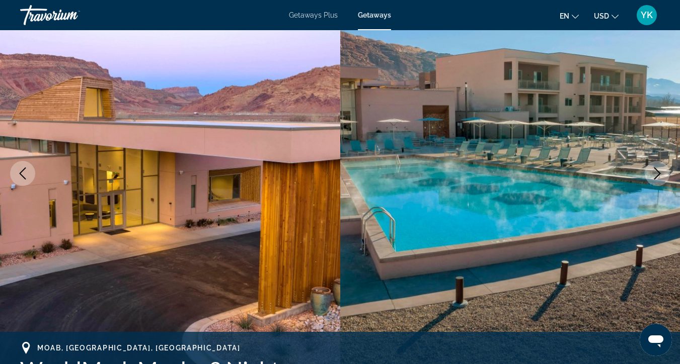
click at [657, 173] on icon "Next image" at bounding box center [657, 174] width 12 height 12
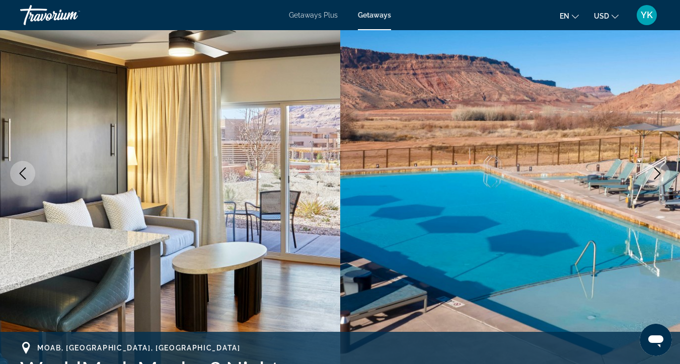
click at [657, 173] on icon "Next image" at bounding box center [657, 174] width 12 height 12
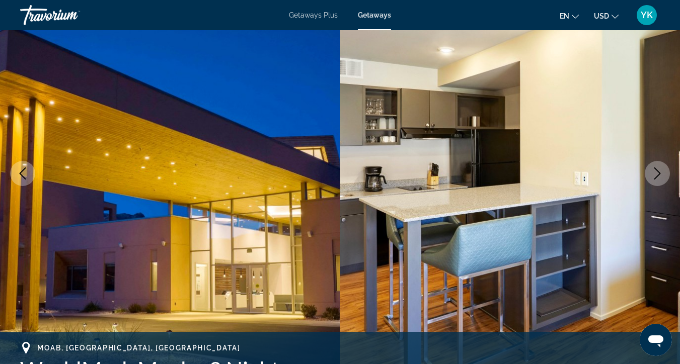
click at [658, 174] on icon "Next image" at bounding box center [657, 174] width 12 height 12
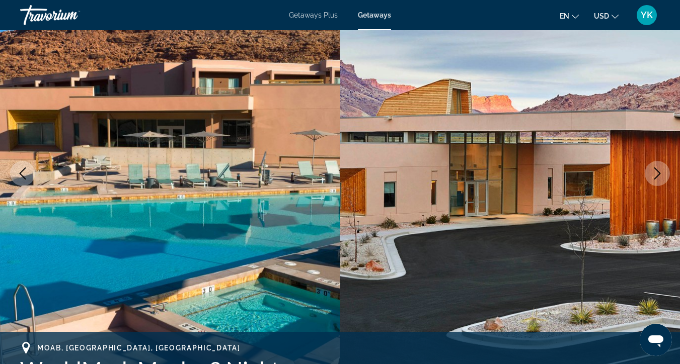
click at [658, 174] on icon "Next image" at bounding box center [657, 174] width 12 height 12
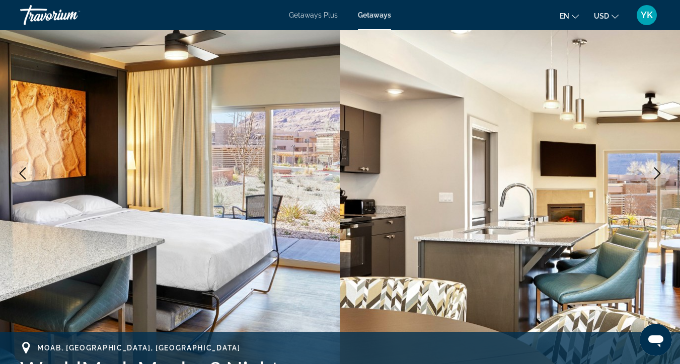
click at [660, 174] on icon "Next image" at bounding box center [657, 174] width 7 height 12
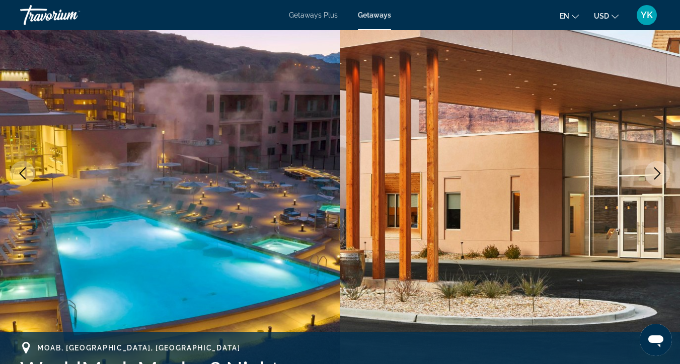
click at [660, 175] on icon "Next image" at bounding box center [657, 174] width 12 height 12
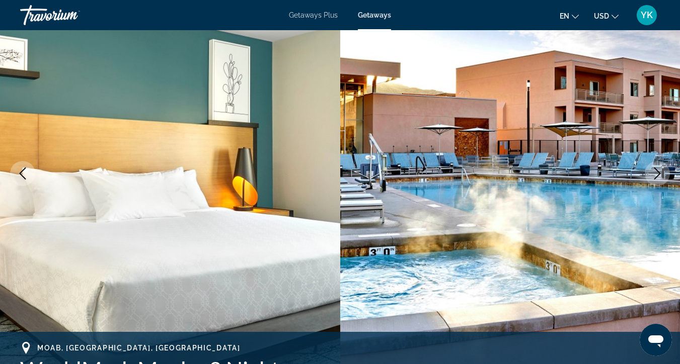
click at [660, 175] on icon "Next image" at bounding box center [657, 174] width 12 height 12
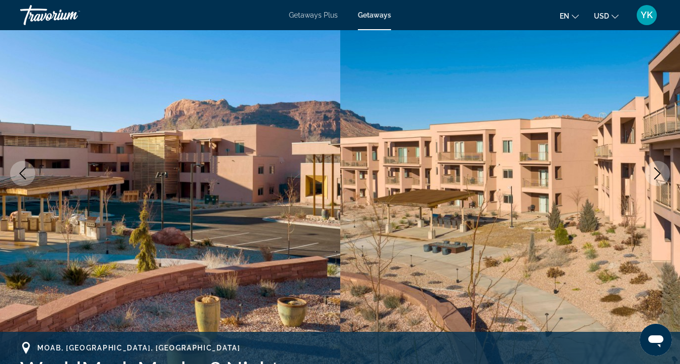
click at [660, 175] on icon "Next image" at bounding box center [657, 174] width 12 height 12
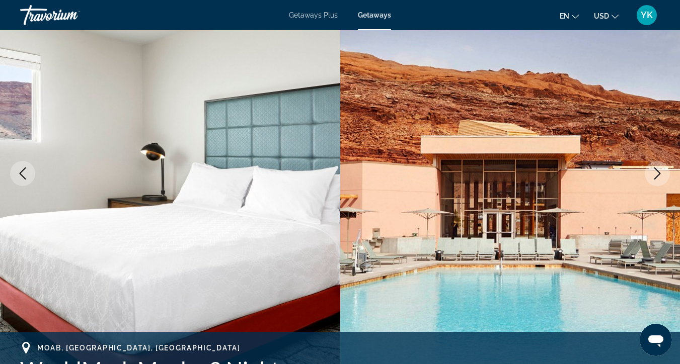
click at [660, 175] on icon "Next image" at bounding box center [657, 174] width 12 height 12
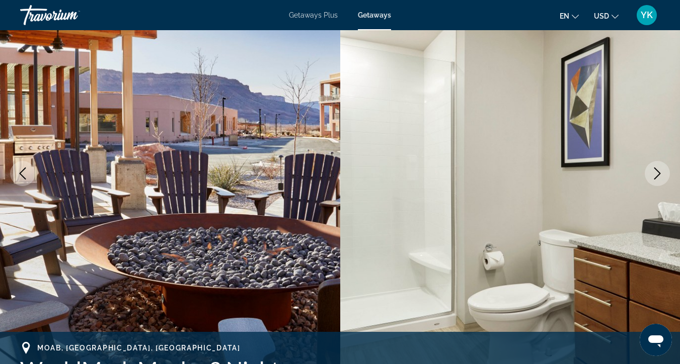
click at [660, 175] on icon "Next image" at bounding box center [657, 174] width 12 height 12
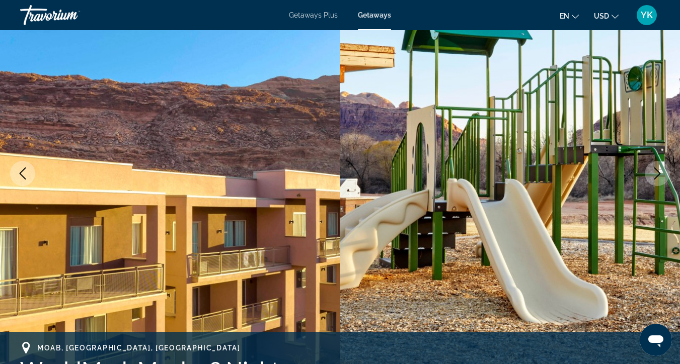
click at [661, 175] on icon "Next image" at bounding box center [657, 174] width 12 height 12
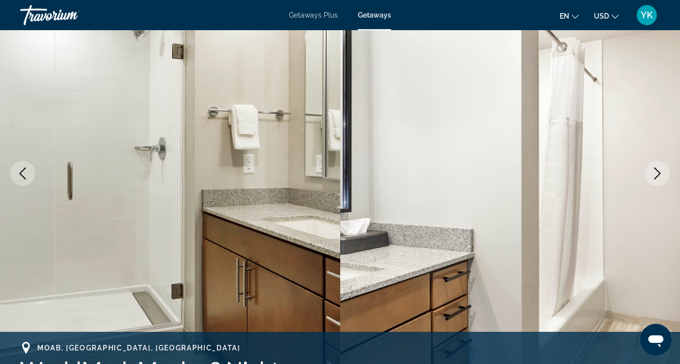
click at [661, 175] on icon "Next image" at bounding box center [657, 174] width 12 height 12
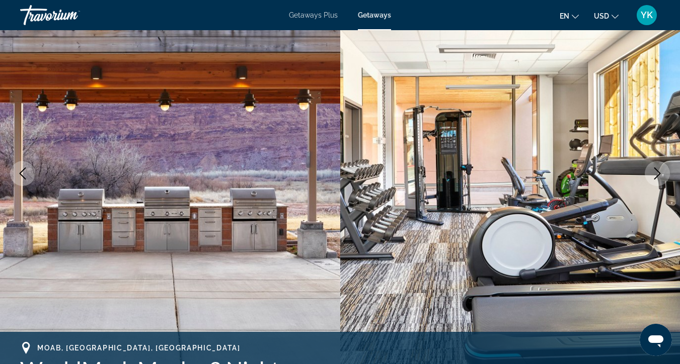
click at [662, 176] on icon "Next image" at bounding box center [657, 174] width 12 height 12
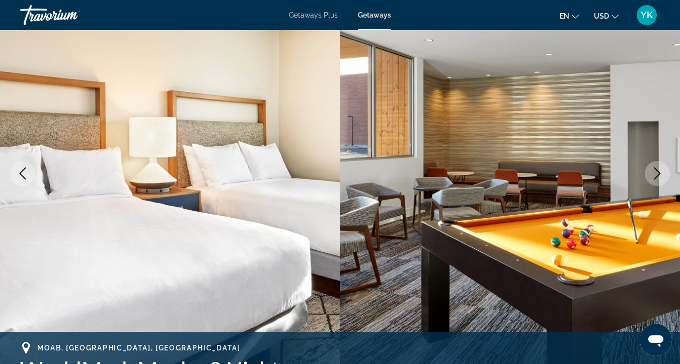
click at [662, 176] on icon "Next image" at bounding box center [657, 174] width 12 height 12
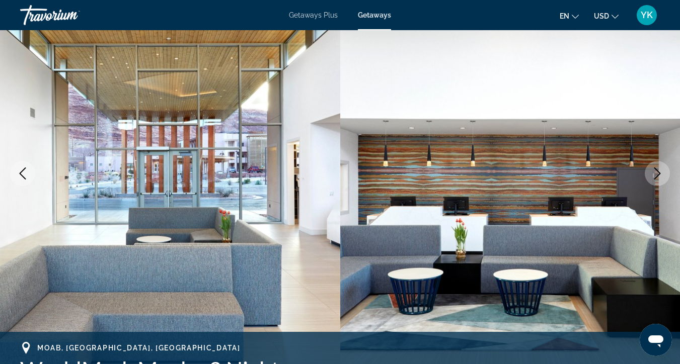
click at [662, 176] on icon "Next image" at bounding box center [657, 174] width 12 height 12
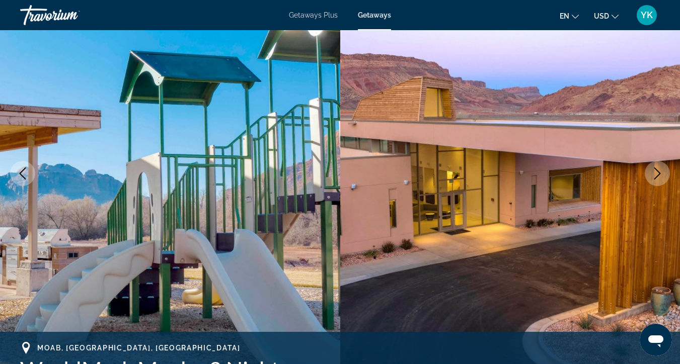
click at [662, 176] on icon "Next image" at bounding box center [657, 174] width 12 height 12
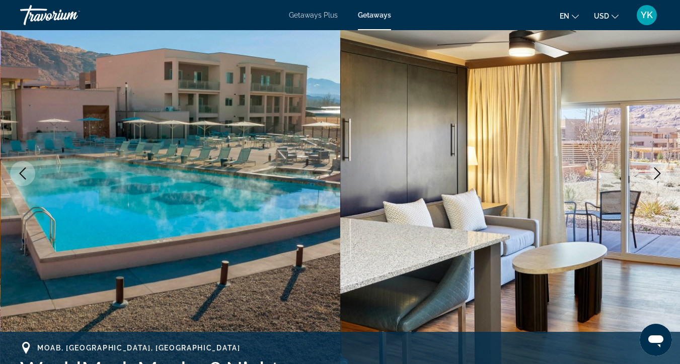
click at [663, 177] on icon "Next image" at bounding box center [657, 174] width 12 height 12
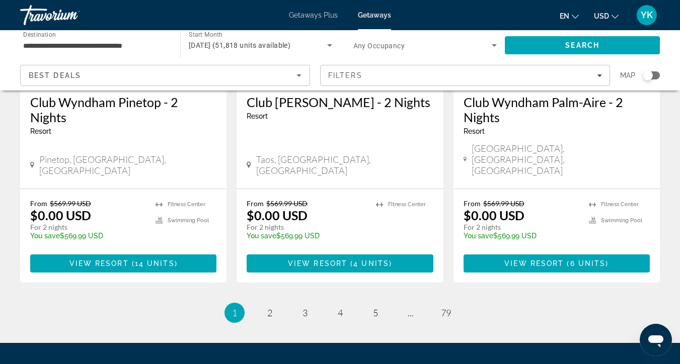
scroll to position [1355, 0]
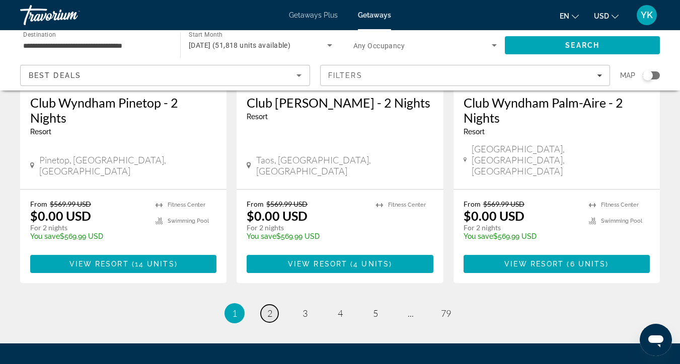
click at [270, 308] on span "2" at bounding box center [269, 313] width 5 height 11
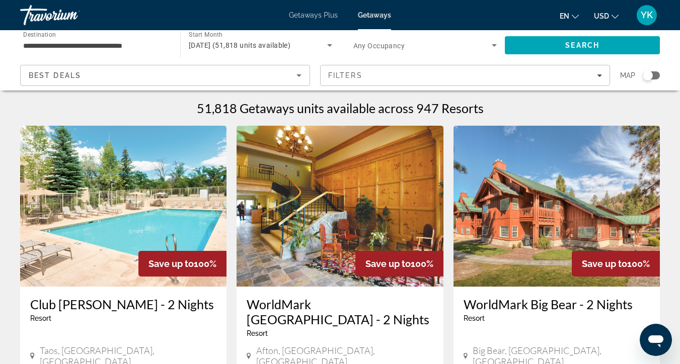
click at [505, 234] on img "Main content" at bounding box center [556, 206] width 206 height 161
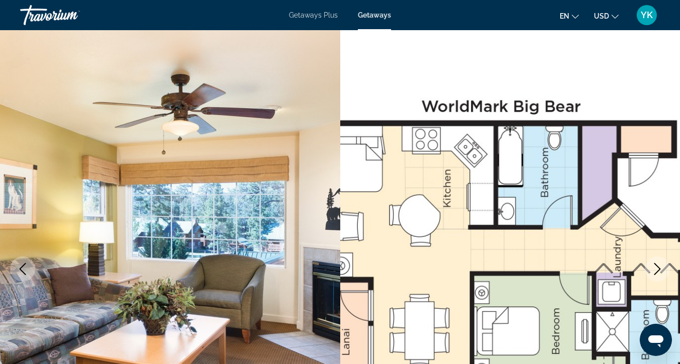
click at [661, 268] on icon "Next image" at bounding box center [657, 269] width 12 height 12
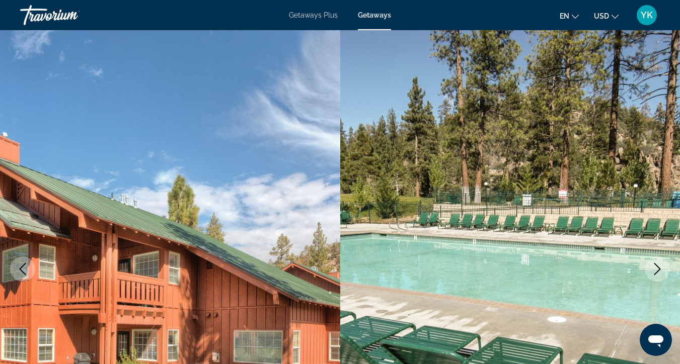
click at [661, 268] on icon "Next image" at bounding box center [657, 269] width 12 height 12
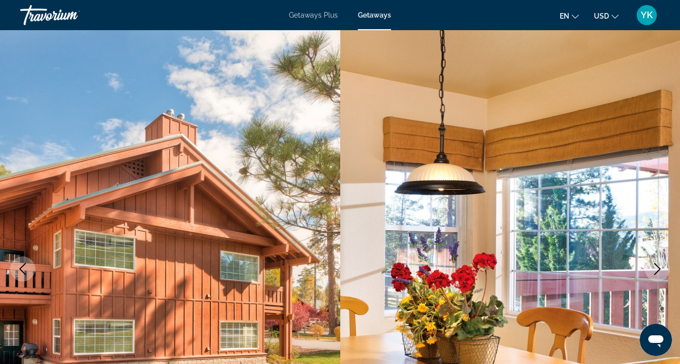
click at [661, 268] on icon "Next image" at bounding box center [657, 269] width 12 height 12
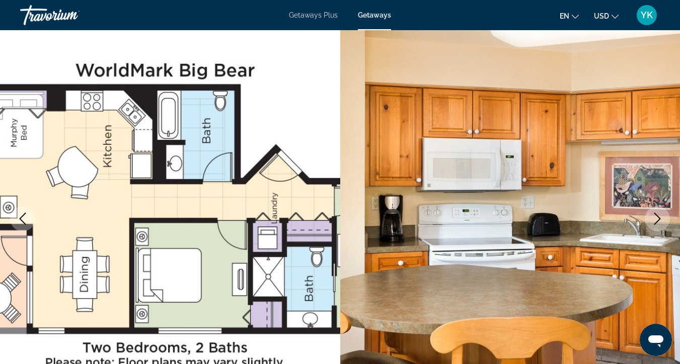
scroll to position [54, 0]
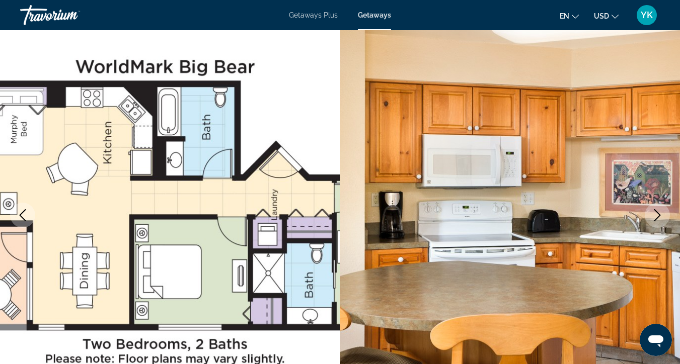
click at [661, 217] on icon "Next image" at bounding box center [657, 215] width 12 height 12
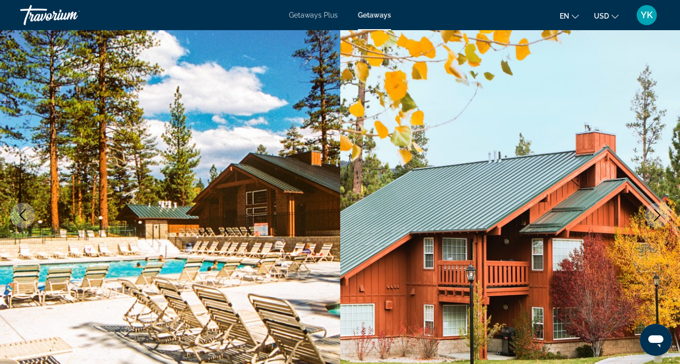
click at [661, 217] on icon "Next image" at bounding box center [657, 215] width 12 height 12
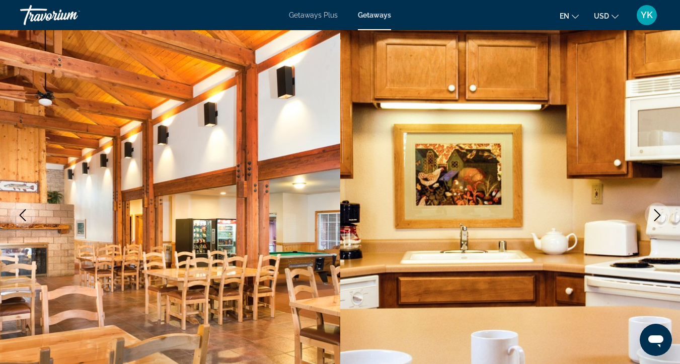
click at [661, 217] on icon "Next image" at bounding box center [657, 215] width 12 height 12
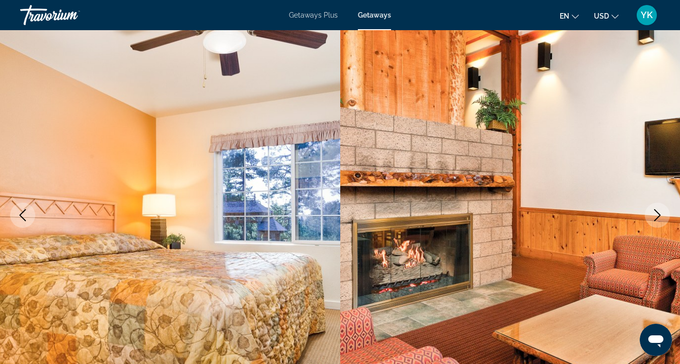
click at [661, 217] on icon "Next image" at bounding box center [657, 215] width 12 height 12
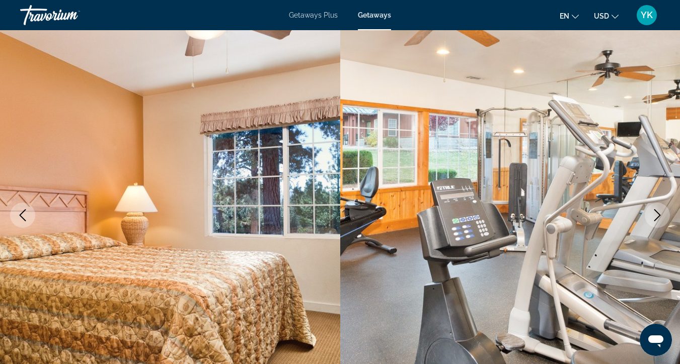
click at [661, 217] on icon "Next image" at bounding box center [657, 215] width 12 height 12
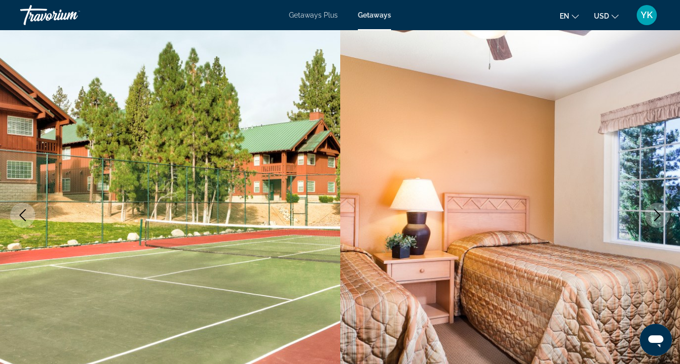
click at [661, 218] on icon "Next image" at bounding box center [657, 215] width 12 height 12
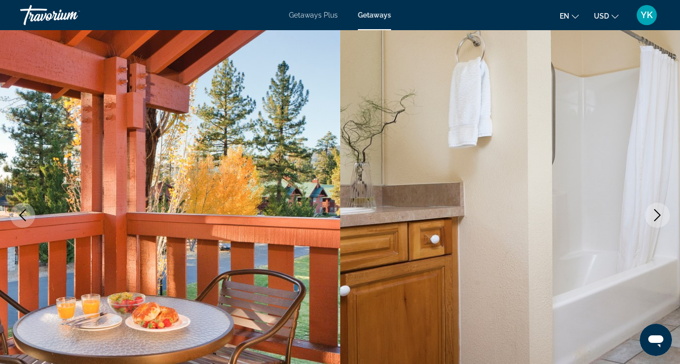
click at [662, 219] on icon "Next image" at bounding box center [657, 215] width 12 height 12
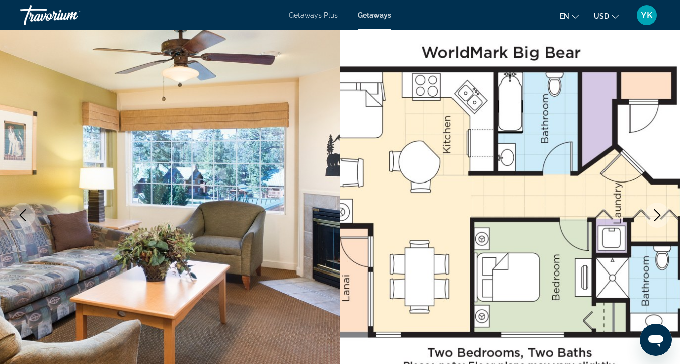
click at [662, 219] on icon "Next image" at bounding box center [657, 215] width 12 height 12
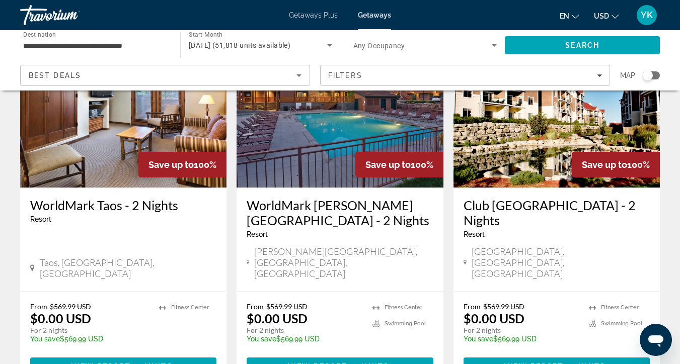
scroll to position [460, 0]
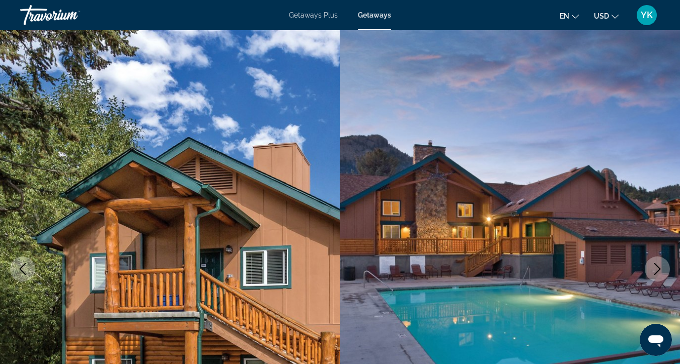
click at [663, 266] on icon "Next image" at bounding box center [657, 269] width 12 height 12
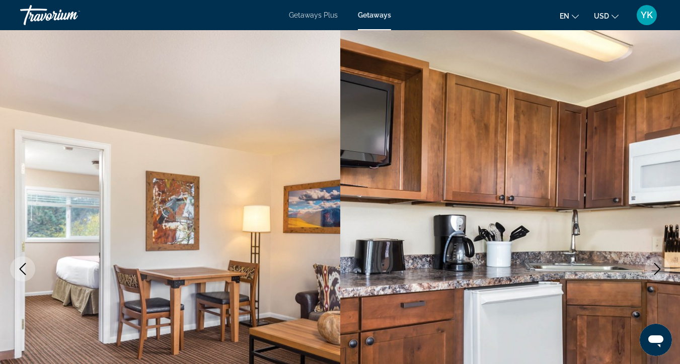
click at [663, 266] on icon "Next image" at bounding box center [657, 269] width 12 height 12
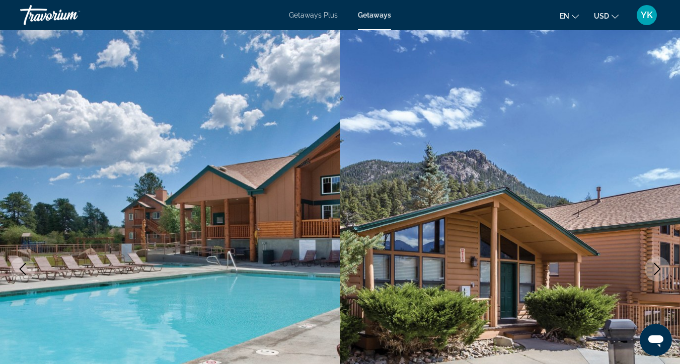
click at [663, 266] on icon "Next image" at bounding box center [657, 269] width 12 height 12
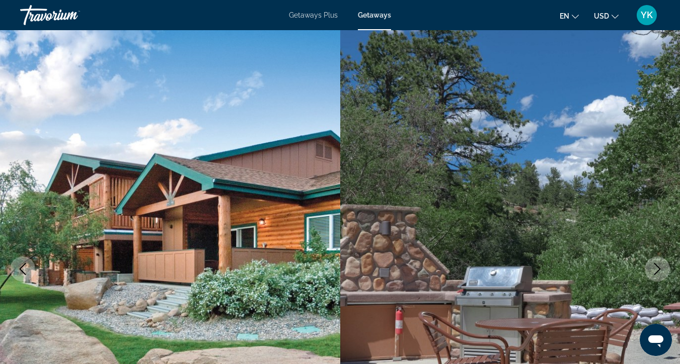
click at [663, 267] on icon "Next image" at bounding box center [657, 269] width 12 height 12
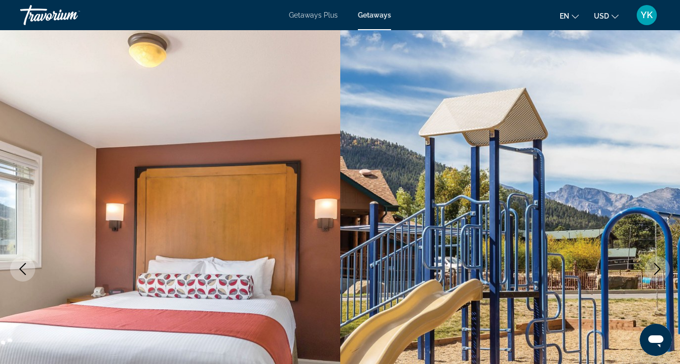
click at [663, 267] on icon "Next image" at bounding box center [657, 269] width 12 height 12
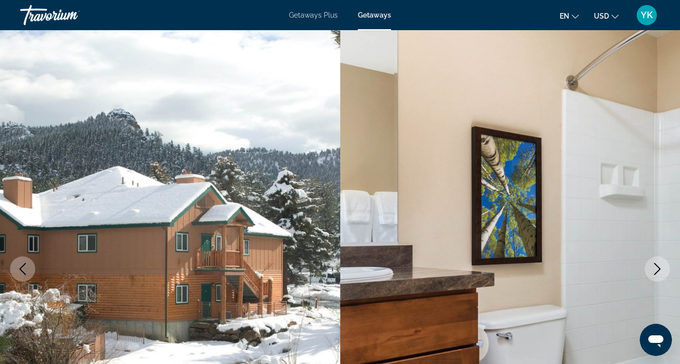
click at [663, 268] on icon "Next image" at bounding box center [657, 269] width 12 height 12
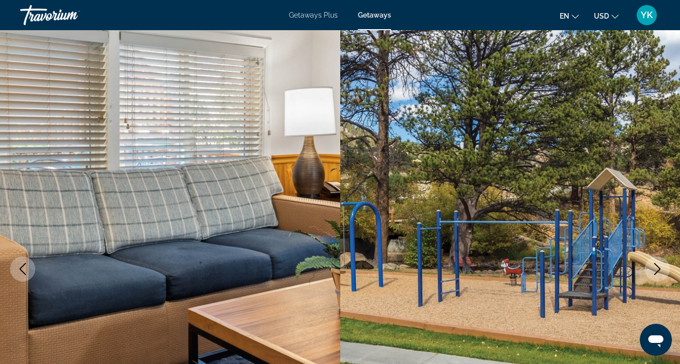
click at [663, 269] on icon "Next image" at bounding box center [657, 269] width 12 height 12
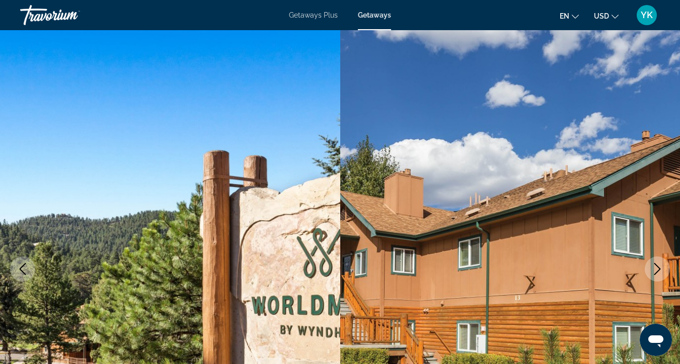
click at [663, 269] on icon "Next image" at bounding box center [657, 269] width 12 height 12
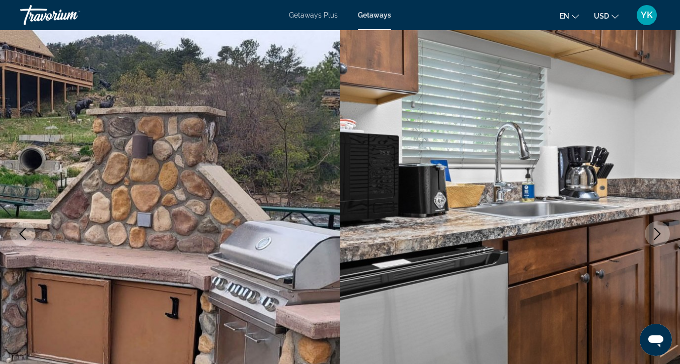
scroll to position [36, 0]
click at [658, 235] on icon "Next image" at bounding box center [657, 233] width 7 height 12
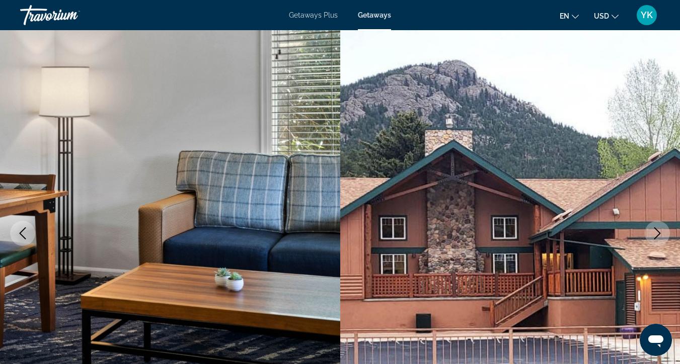
click at [658, 235] on icon "Next image" at bounding box center [657, 233] width 12 height 12
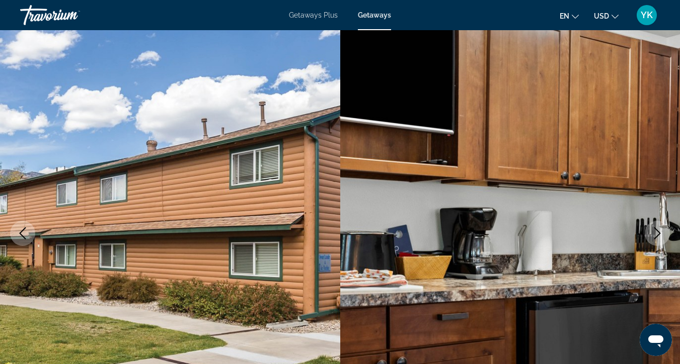
click at [658, 236] on icon "Next image" at bounding box center [657, 233] width 12 height 12
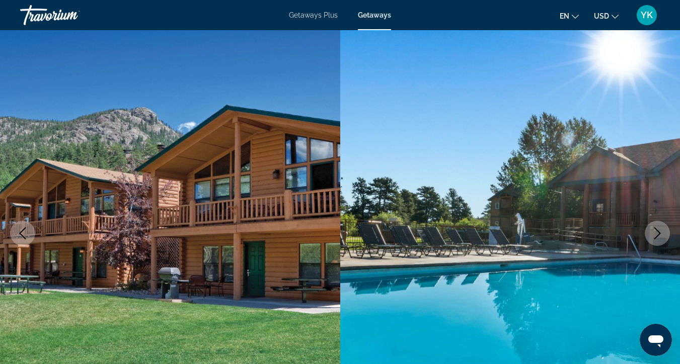
click at [658, 236] on icon "Next image" at bounding box center [657, 233] width 12 height 12
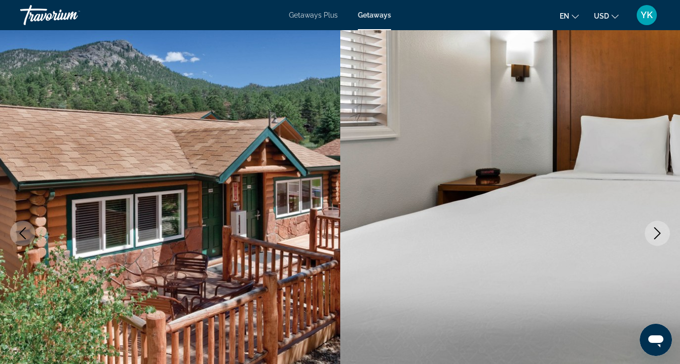
click at [659, 238] on icon "Next image" at bounding box center [657, 233] width 12 height 12
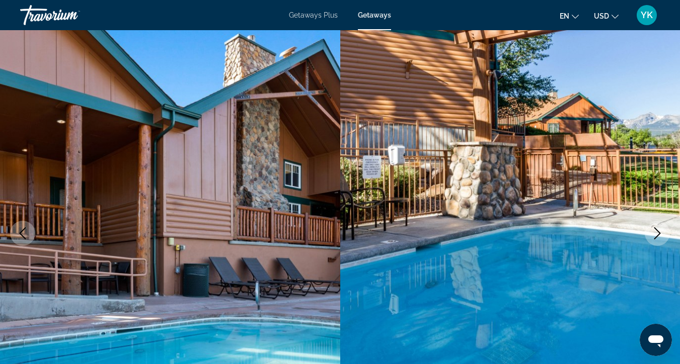
click at [659, 238] on icon "Next image" at bounding box center [657, 233] width 12 height 12
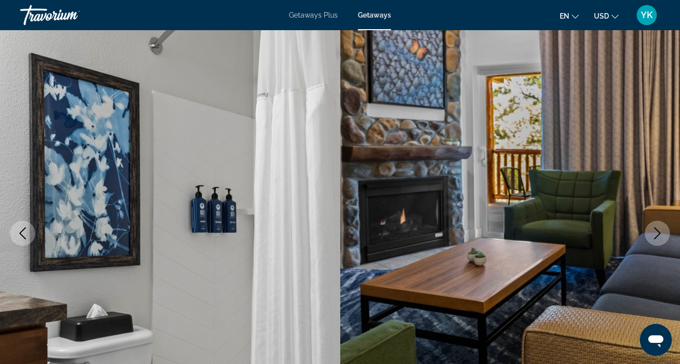
click at [660, 239] on button "Next image" at bounding box center [656, 233] width 25 height 25
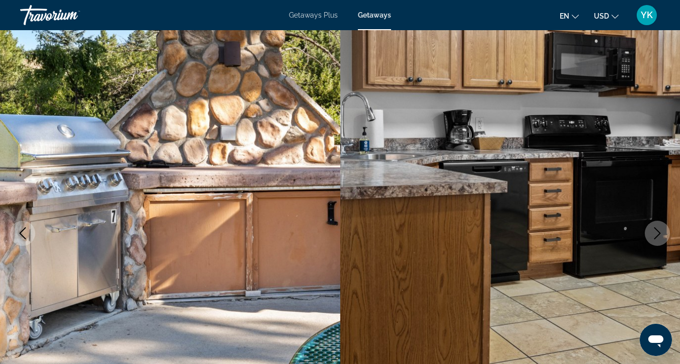
click at [660, 239] on button "Next image" at bounding box center [656, 233] width 25 height 25
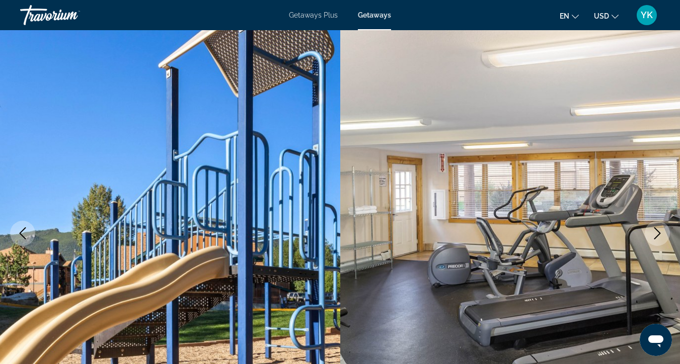
click at [660, 239] on button "Next image" at bounding box center [656, 233] width 25 height 25
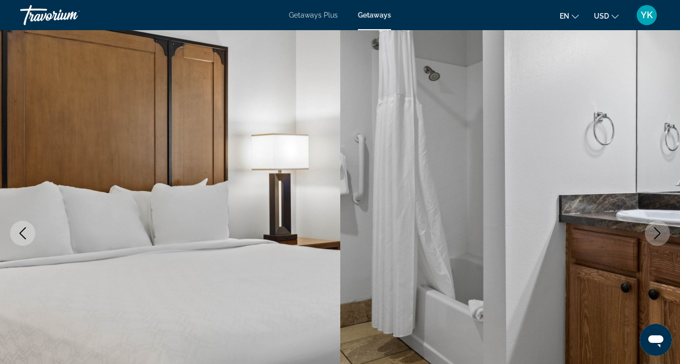
click at [660, 239] on button "Next image" at bounding box center [656, 233] width 25 height 25
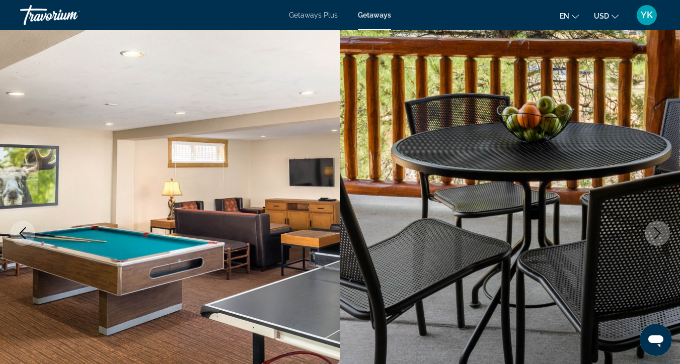
click at [660, 239] on button "Next image" at bounding box center [656, 233] width 25 height 25
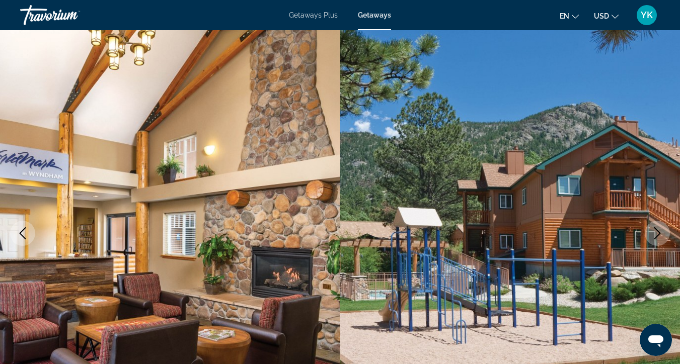
click at [660, 239] on button "Next image" at bounding box center [656, 233] width 25 height 25
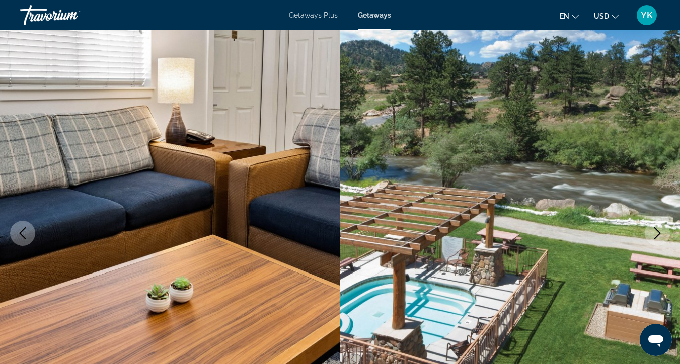
click at [660, 239] on button "Next image" at bounding box center [656, 233] width 25 height 25
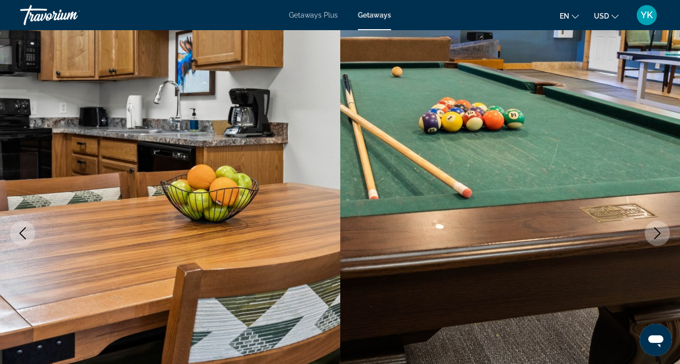
click at [660, 238] on icon "Next image" at bounding box center [657, 233] width 12 height 12
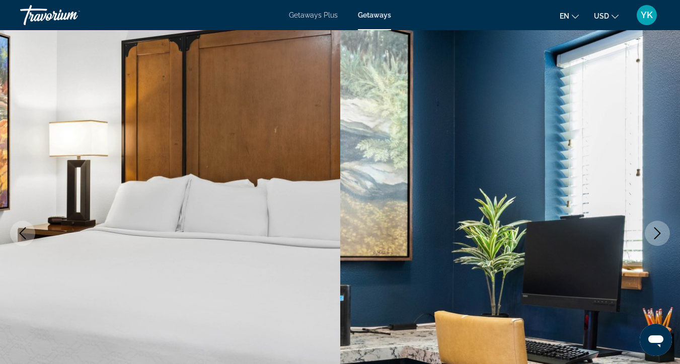
click at [660, 238] on icon "Next image" at bounding box center [657, 233] width 12 height 12
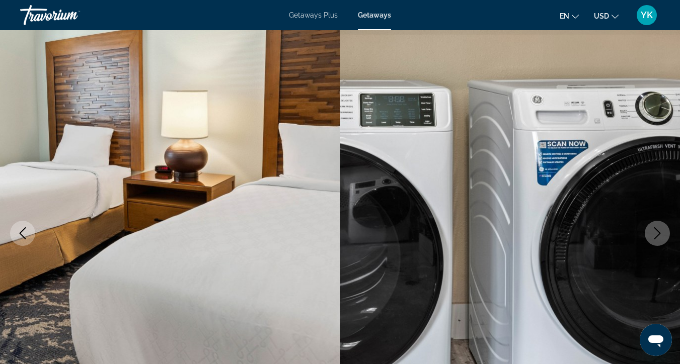
click at [660, 238] on icon "Next image" at bounding box center [657, 233] width 12 height 12
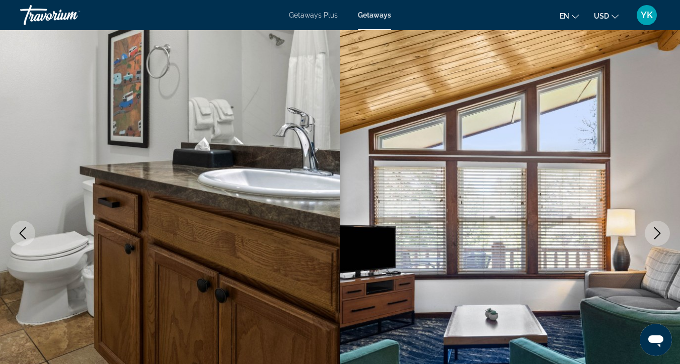
click at [660, 238] on icon "Next image" at bounding box center [657, 233] width 12 height 12
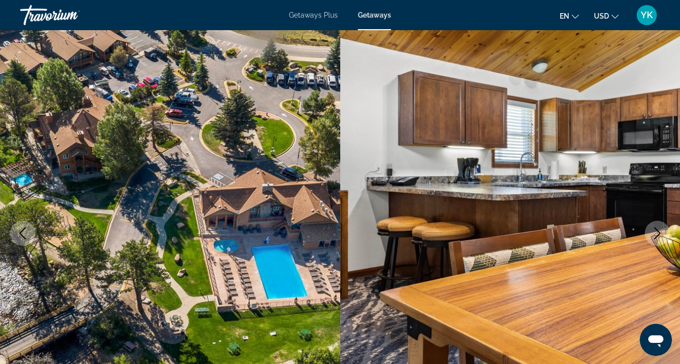
click at [660, 238] on icon "Next image" at bounding box center [657, 233] width 12 height 12
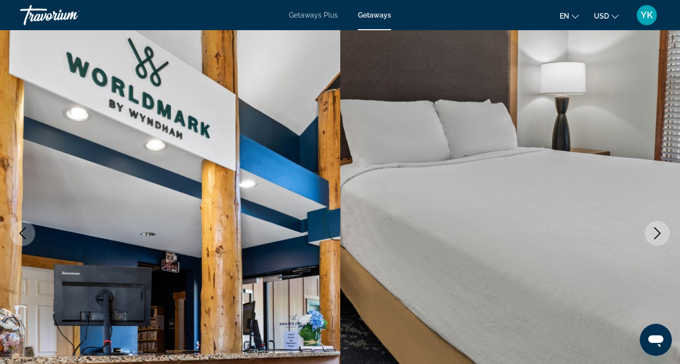
click at [660, 238] on icon "Next image" at bounding box center [657, 233] width 12 height 12
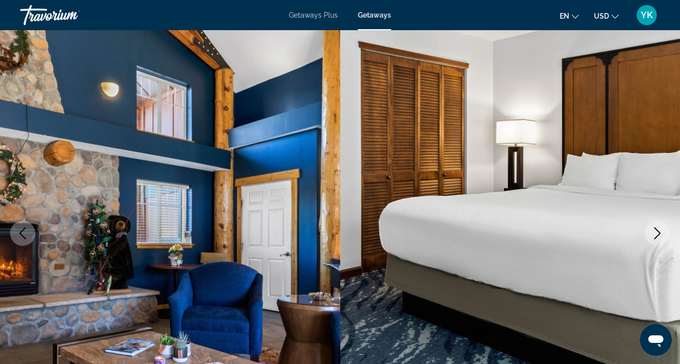
click at [660, 238] on icon "Next image" at bounding box center [657, 233] width 12 height 12
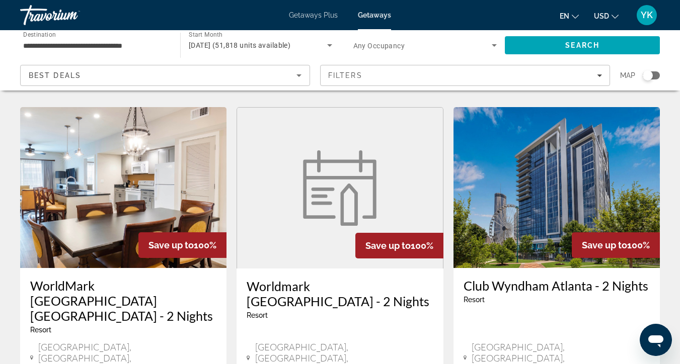
scroll to position [397, 0]
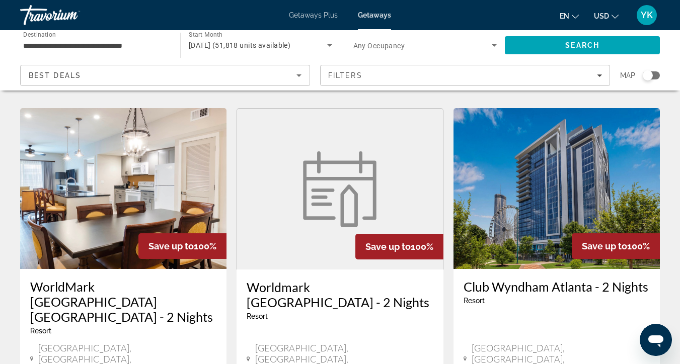
click at [359, 192] on img "Main content" at bounding box center [340, 188] width 86 height 75
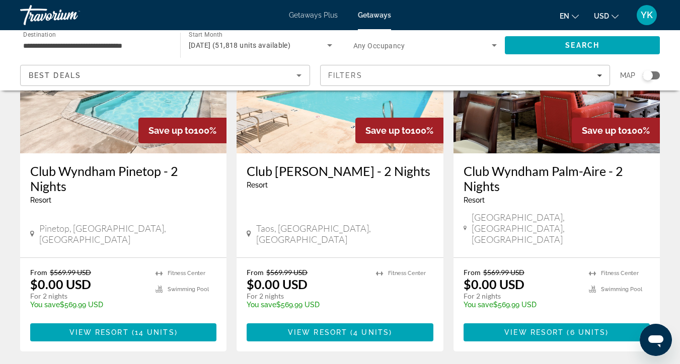
scroll to position [1327, 0]
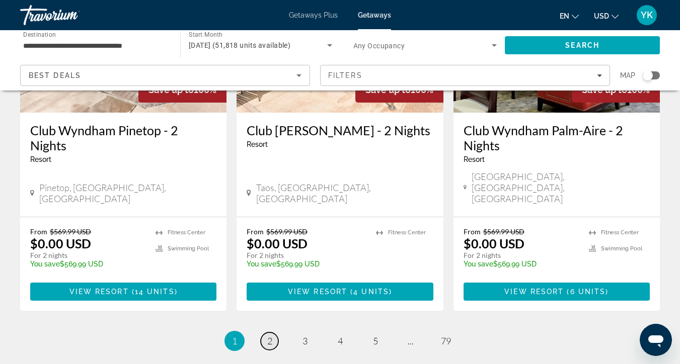
click at [267, 336] on span "2" at bounding box center [269, 341] width 5 height 11
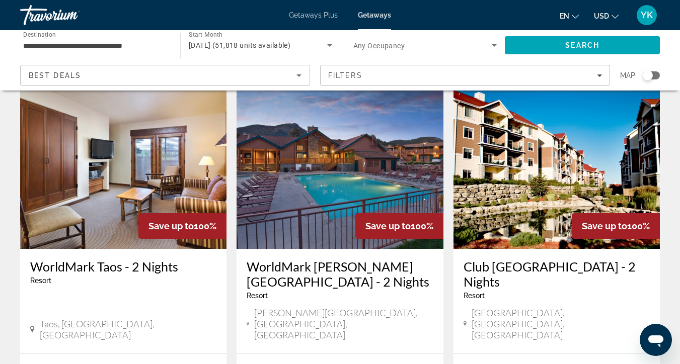
scroll to position [406, 0]
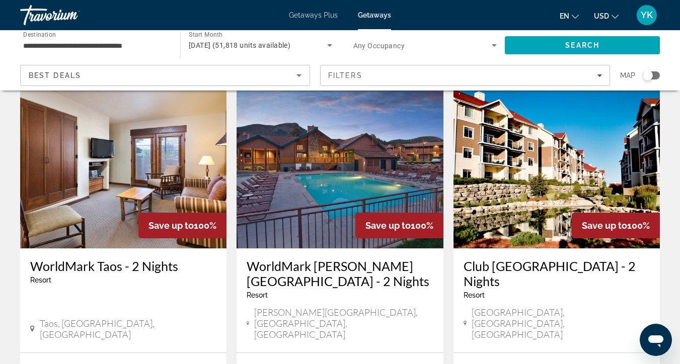
click at [304, 156] on img "Main content" at bounding box center [339, 168] width 206 height 161
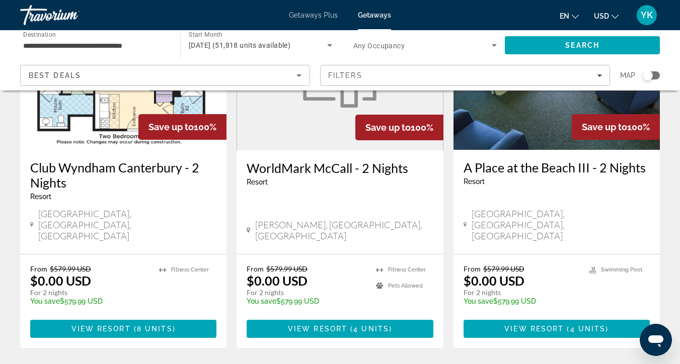
scroll to position [1268, 0]
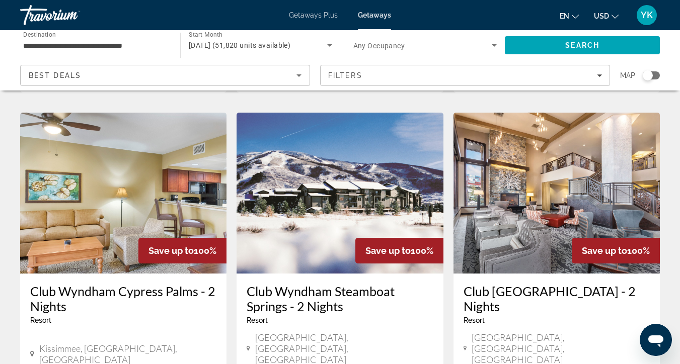
scroll to position [1161, 0]
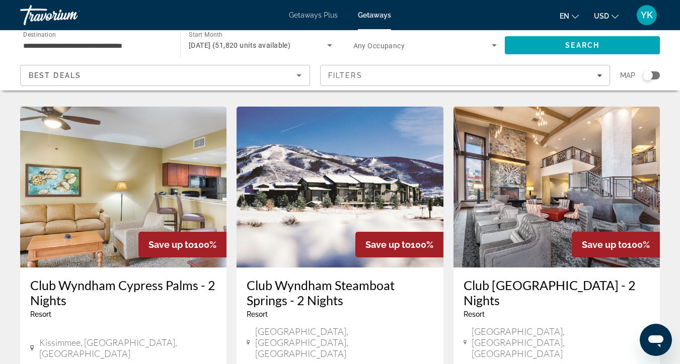
click at [263, 44] on span "[DATE] (51,820 units available)" at bounding box center [240, 45] width 102 height 8
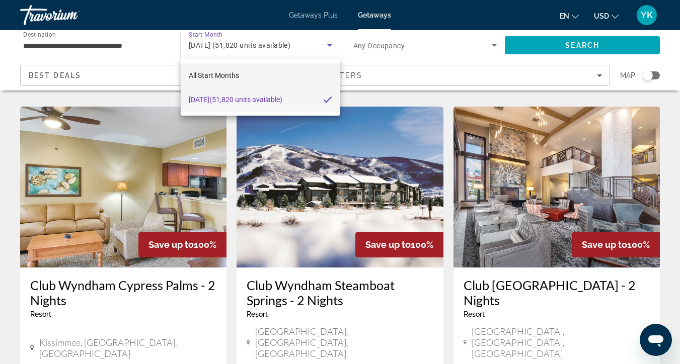
click at [273, 81] on mat-option "All Start Months" at bounding box center [260, 75] width 159 height 24
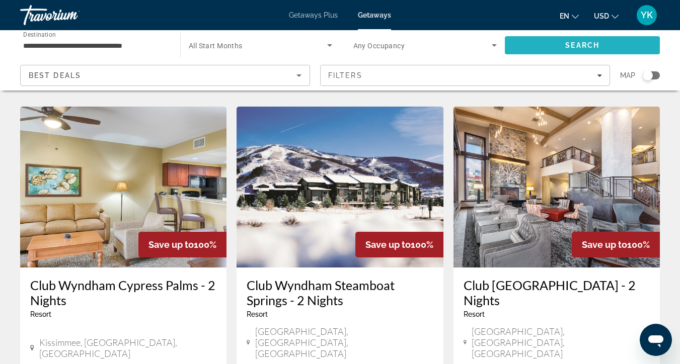
click at [539, 46] on span "Search" at bounding box center [582, 45] width 155 height 24
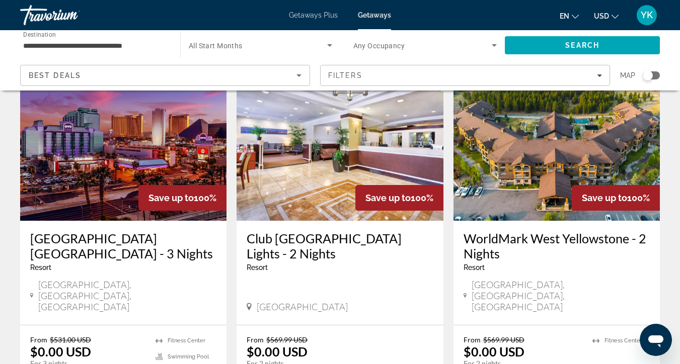
scroll to position [62, 0]
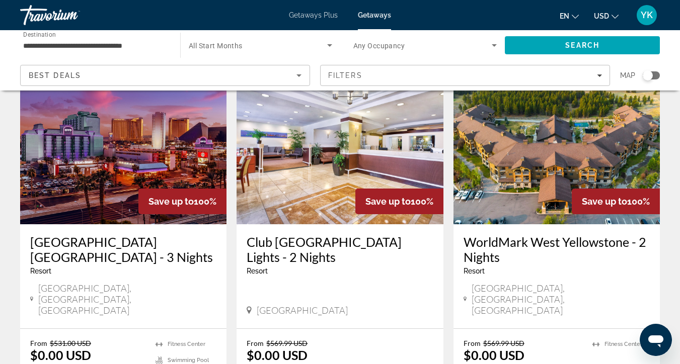
click at [308, 203] on img "Main content" at bounding box center [339, 143] width 206 height 161
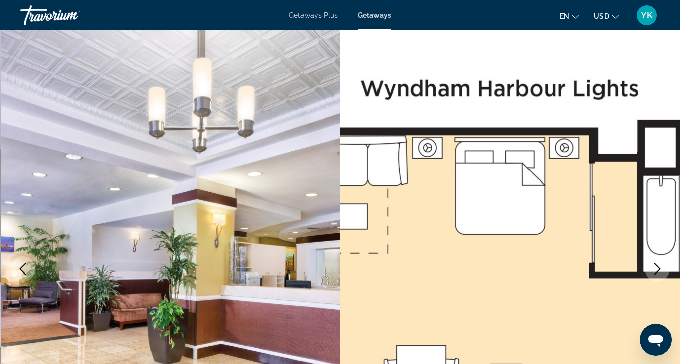
click at [652, 268] on icon "Next image" at bounding box center [657, 269] width 12 height 12
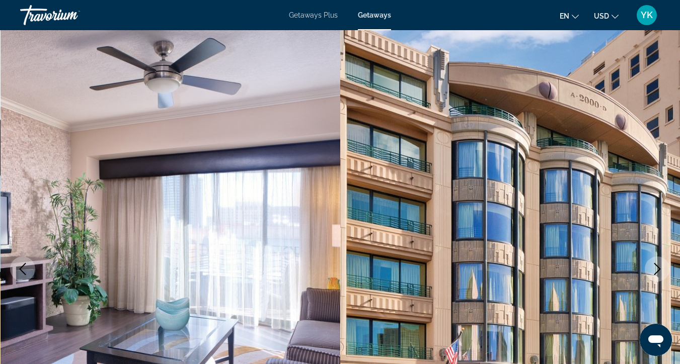
click at [652, 268] on icon "Next image" at bounding box center [657, 269] width 12 height 12
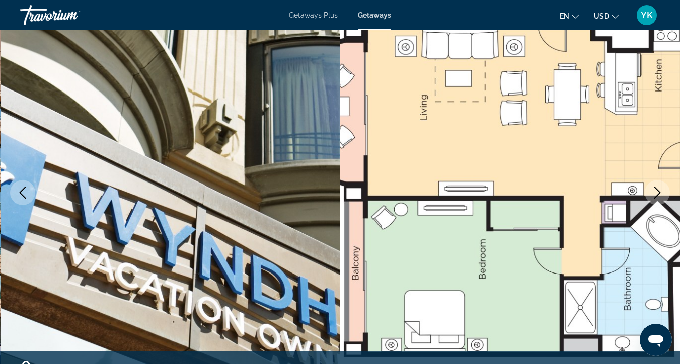
scroll to position [77, 0]
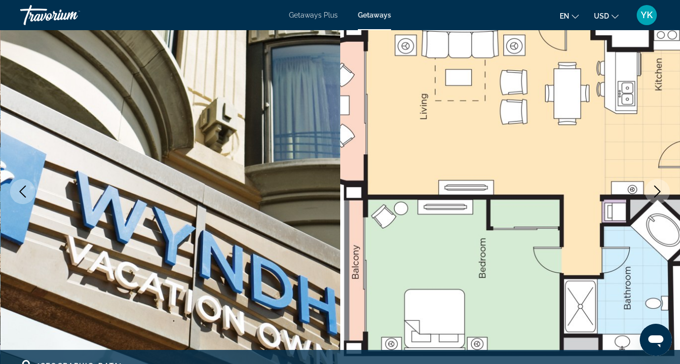
click at [662, 191] on icon "Next image" at bounding box center [657, 192] width 12 height 12
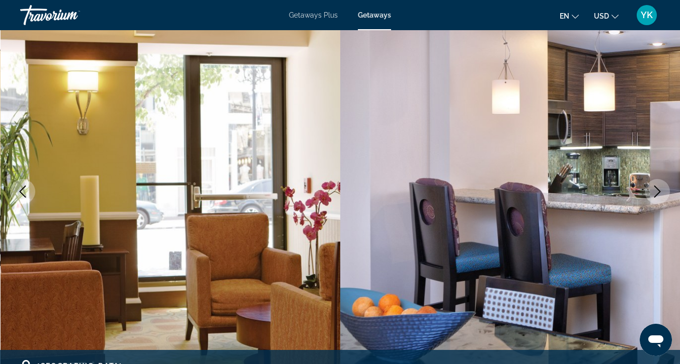
click at [662, 191] on icon "Next image" at bounding box center [657, 192] width 12 height 12
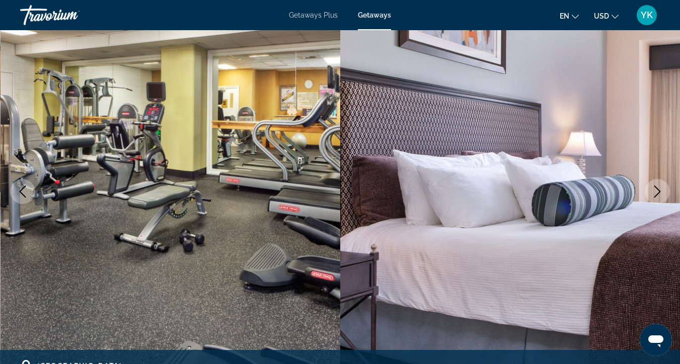
click at [663, 191] on icon "Next image" at bounding box center [657, 192] width 12 height 12
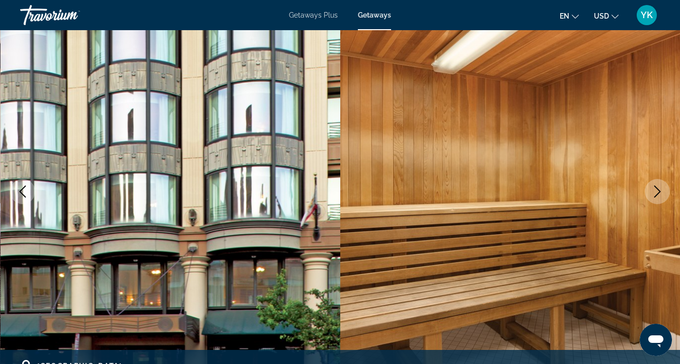
click at [663, 191] on icon "Next image" at bounding box center [657, 192] width 12 height 12
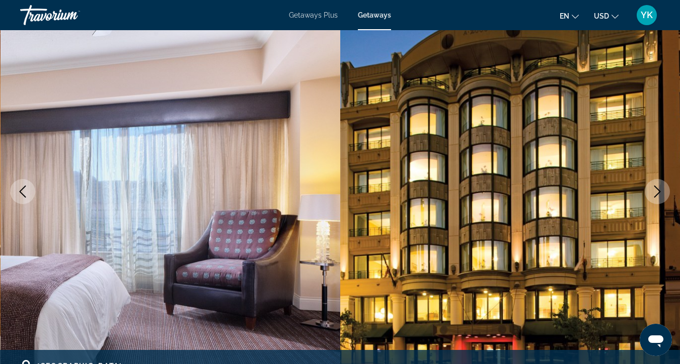
click at [663, 192] on icon "Next image" at bounding box center [657, 192] width 12 height 12
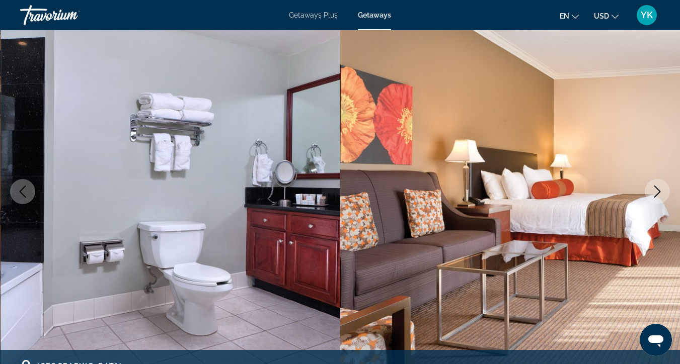
click at [663, 192] on button "Next image" at bounding box center [656, 191] width 25 height 25
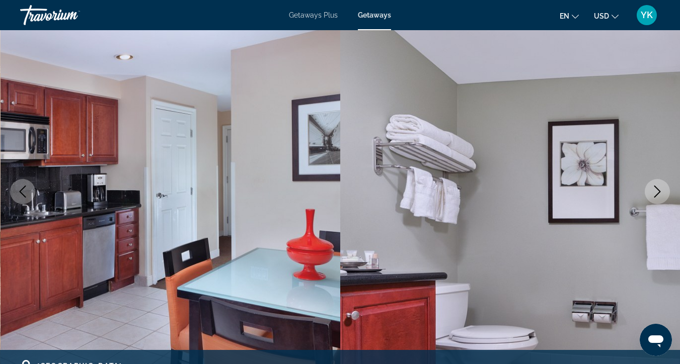
click at [663, 192] on button "Next image" at bounding box center [656, 191] width 25 height 25
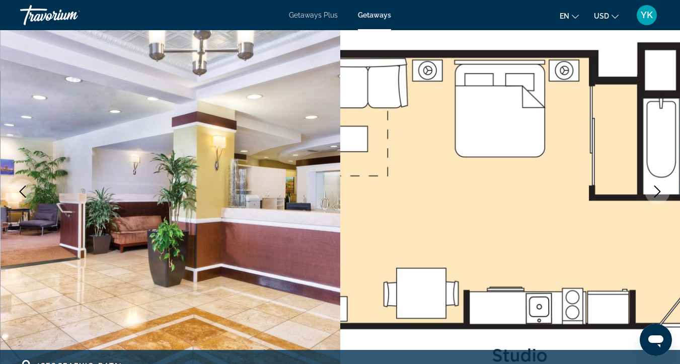
click at [663, 192] on button "Next image" at bounding box center [656, 191] width 25 height 25
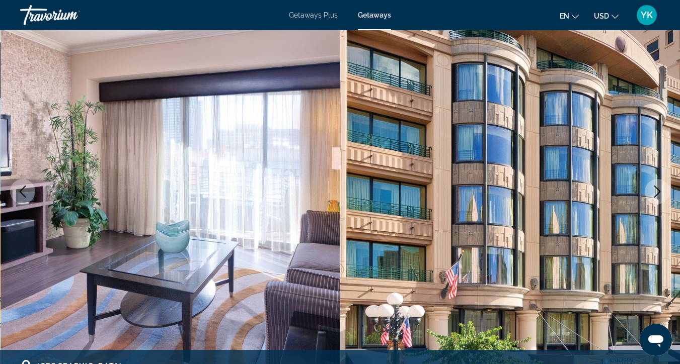
click at [663, 192] on button "Next image" at bounding box center [656, 191] width 25 height 25
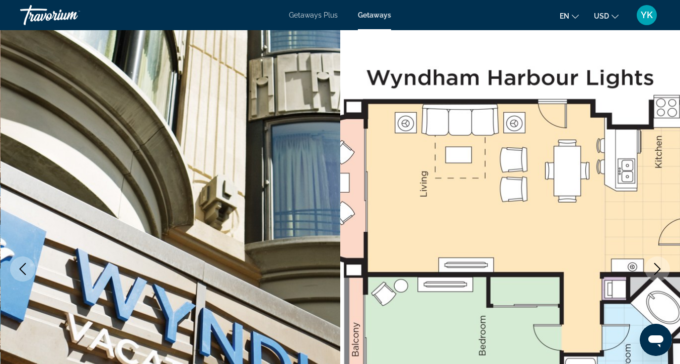
scroll to position [0, 0]
